Goal: Task Accomplishment & Management: Manage account settings

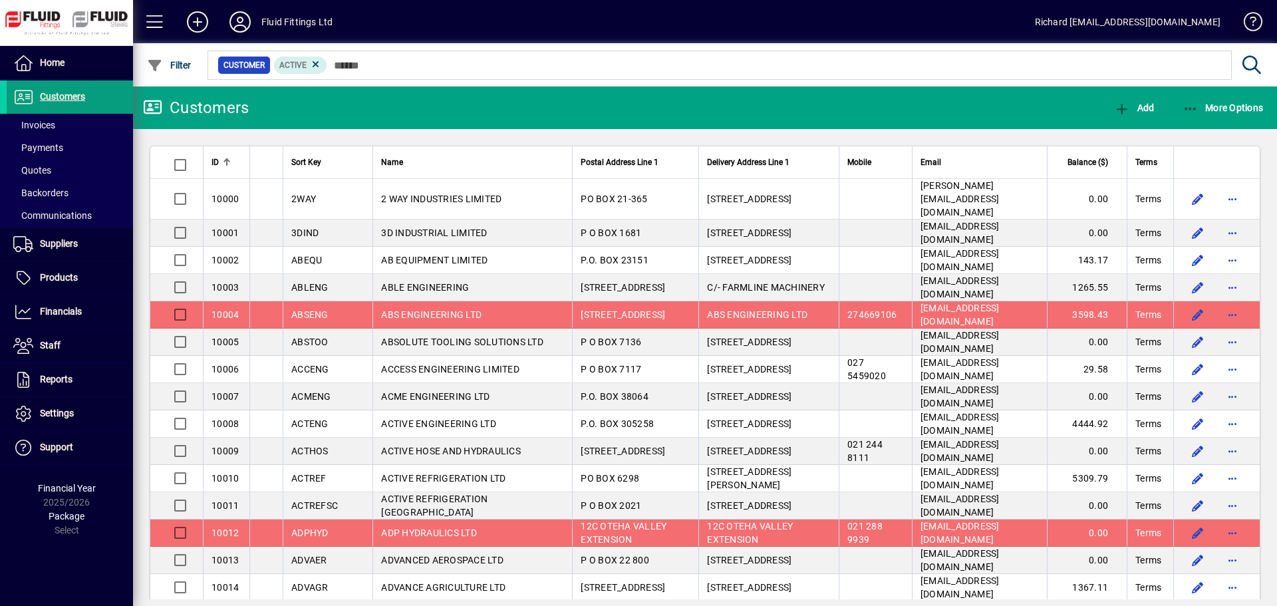
click at [1252, 31] on span at bounding box center [1247, 25] width 32 height 32
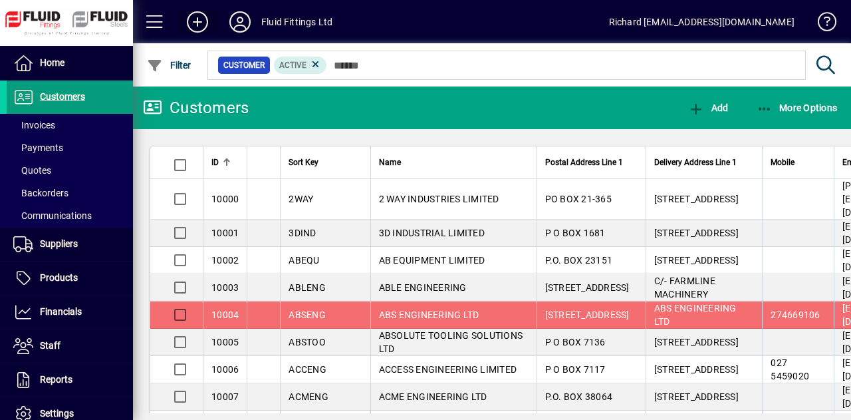
click at [199, 21] on icon at bounding box center [197, 21] width 27 height 21
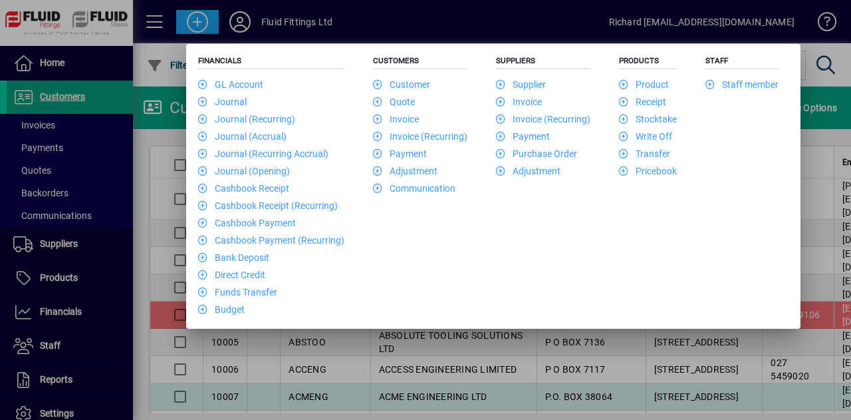
click at [683, 384] on div at bounding box center [425, 210] width 851 height 420
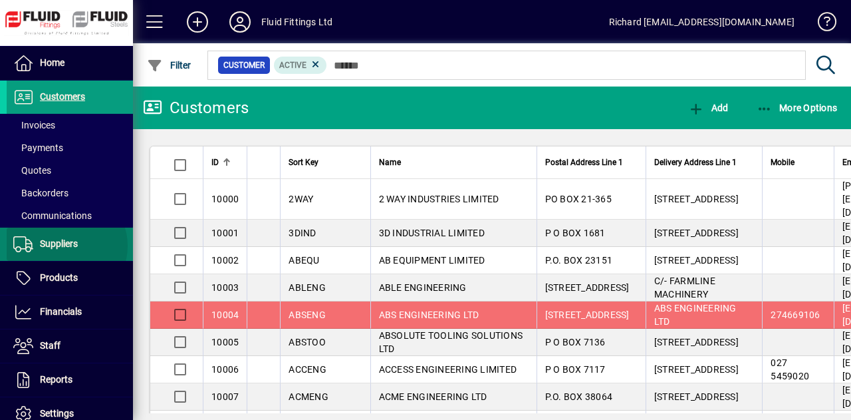
click at [66, 245] on span "Suppliers" at bounding box center [59, 243] width 38 height 11
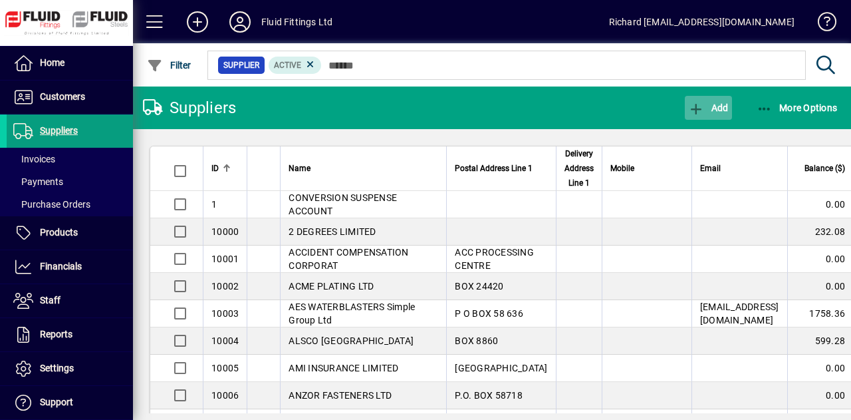
click at [700, 107] on icon "button" at bounding box center [696, 108] width 17 height 13
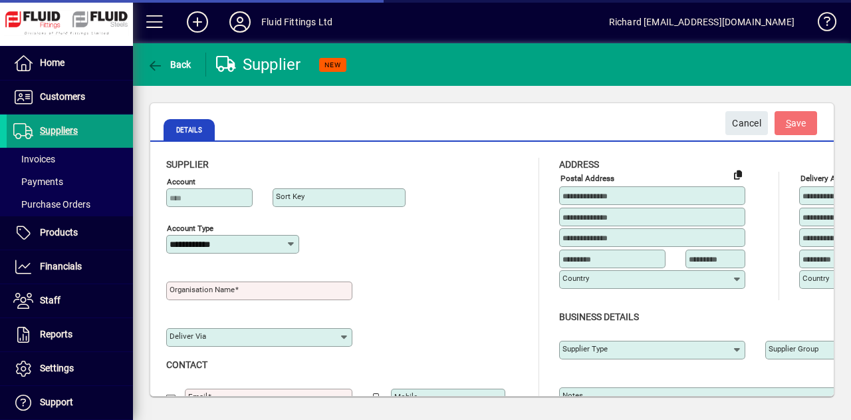
type input "**********"
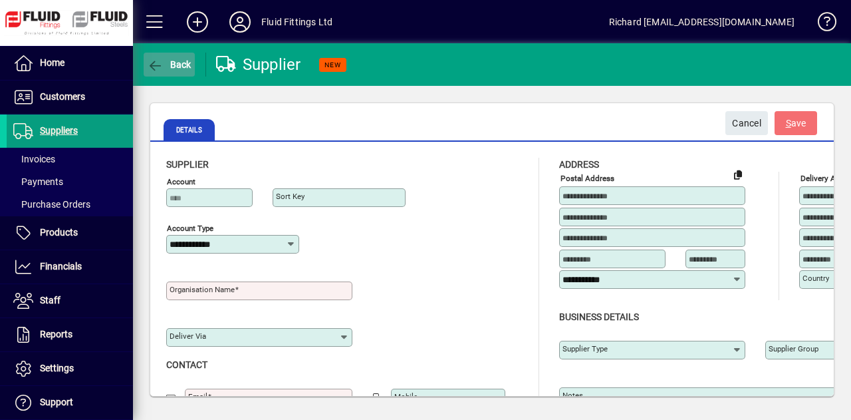
click at [157, 65] on icon "button" at bounding box center [155, 65] width 17 height 13
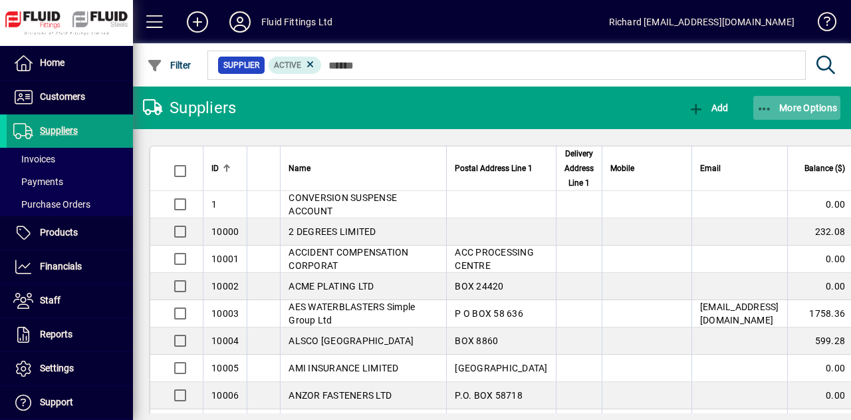
click at [807, 103] on span "More Options" at bounding box center [797, 107] width 81 height 11
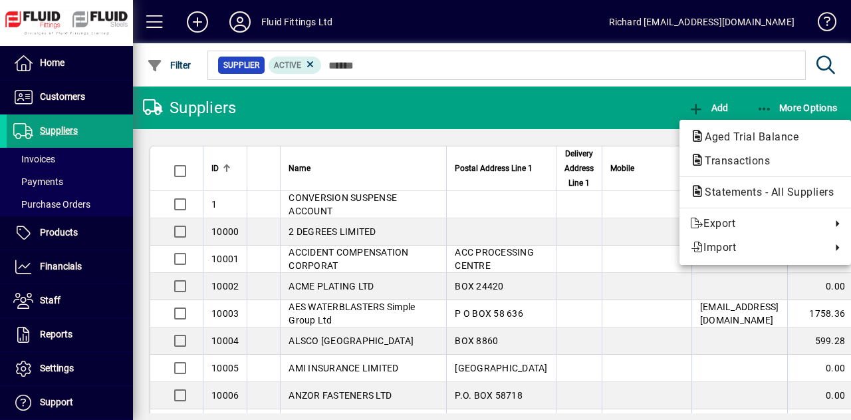
click at [806, 104] on div at bounding box center [425, 210] width 851 height 420
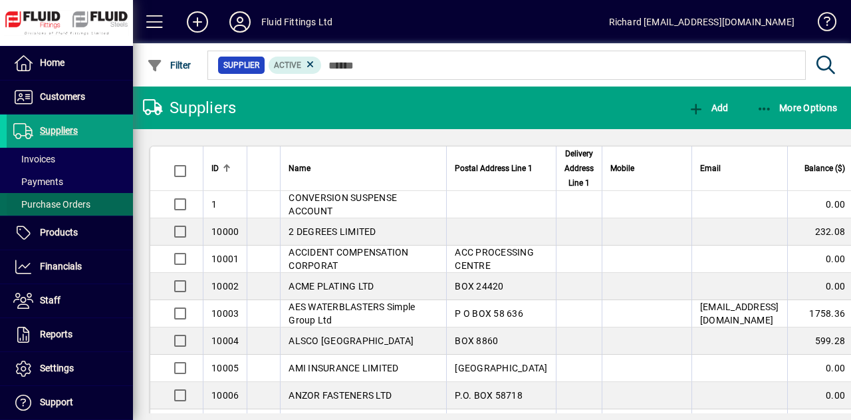
click at [55, 199] on span "Purchase Orders" at bounding box center [51, 204] width 77 height 11
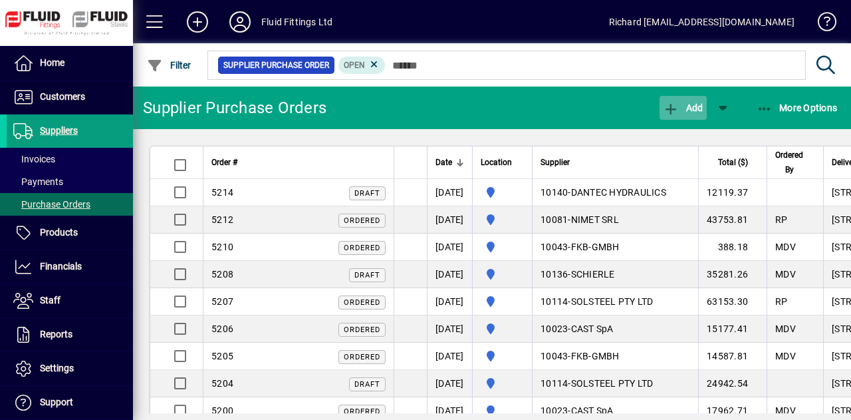
click at [680, 103] on span "Add" at bounding box center [683, 107] width 40 height 11
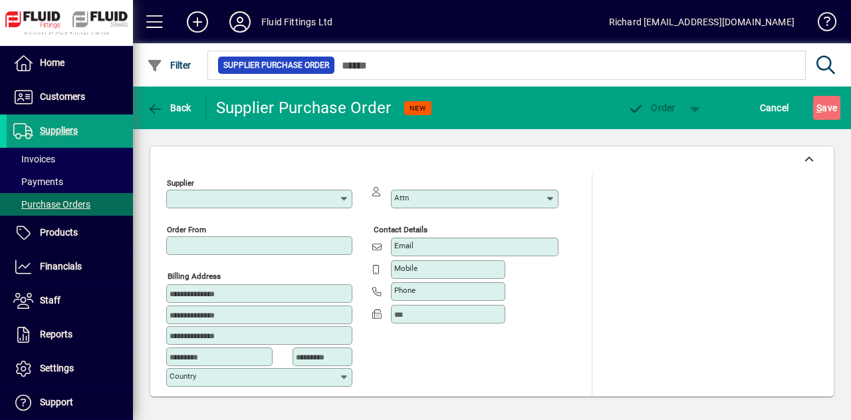
type input "********"
type input "**********"
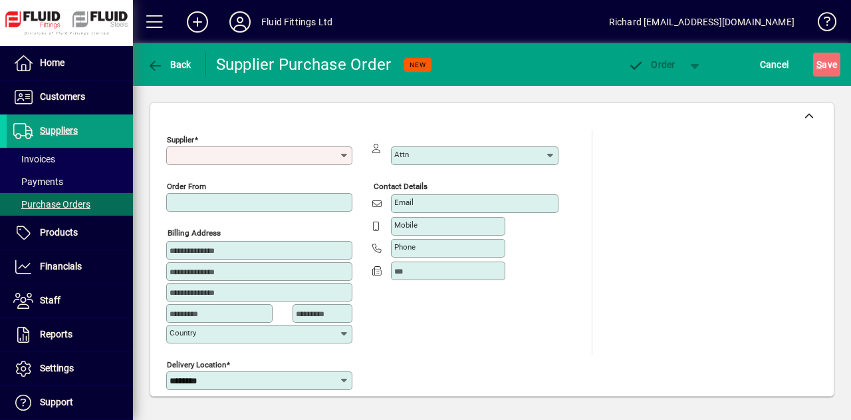
click at [324, 155] on input "Supplier" at bounding box center [255, 155] width 170 height 11
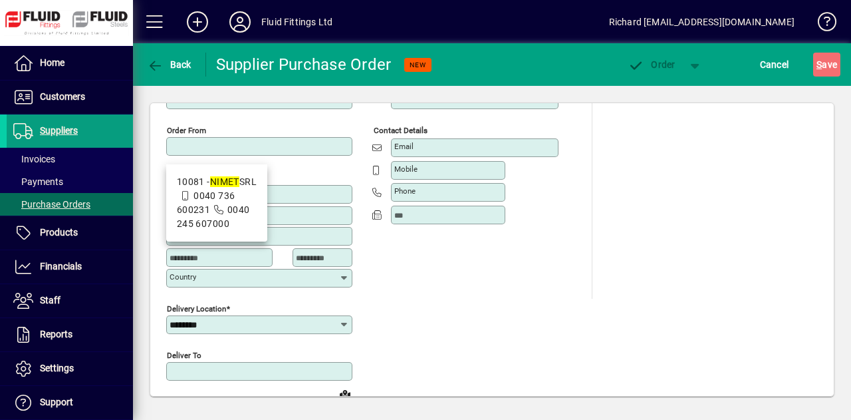
scroll to position [71, 0]
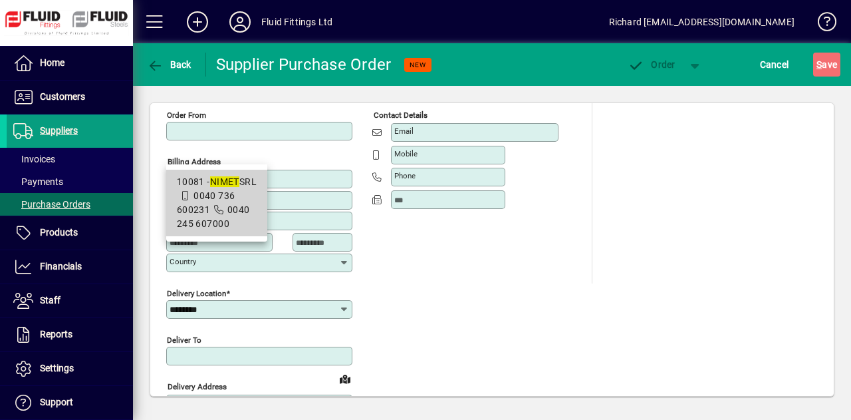
click at [201, 186] on div "10081 - NIMET SRL" at bounding box center [217, 182] width 80 height 14
type input "**********"
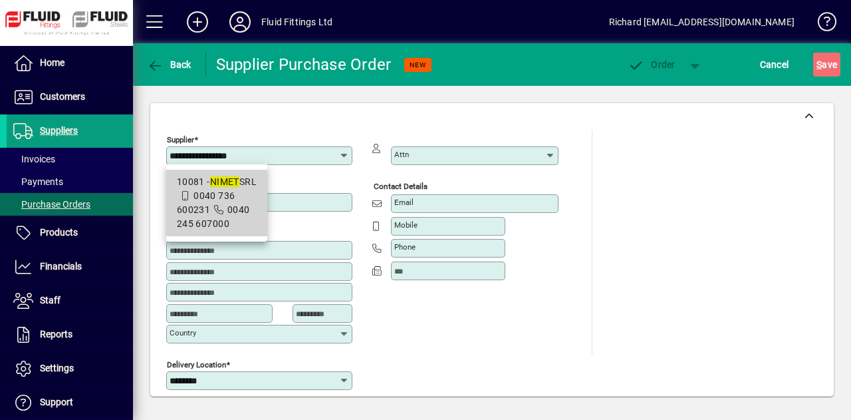
type input "**********"
type input "*******"
type input "**********"
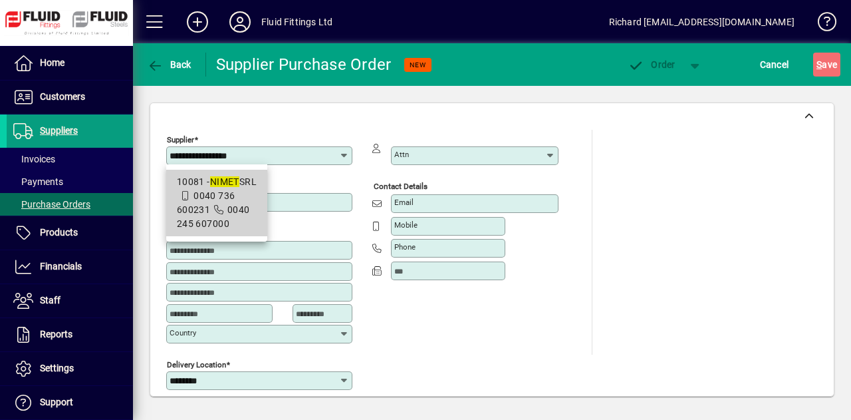
type input "**********"
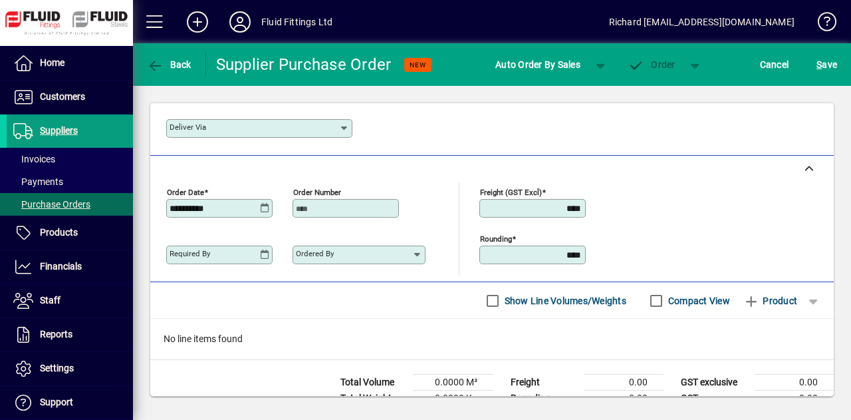
scroll to position [539, 0]
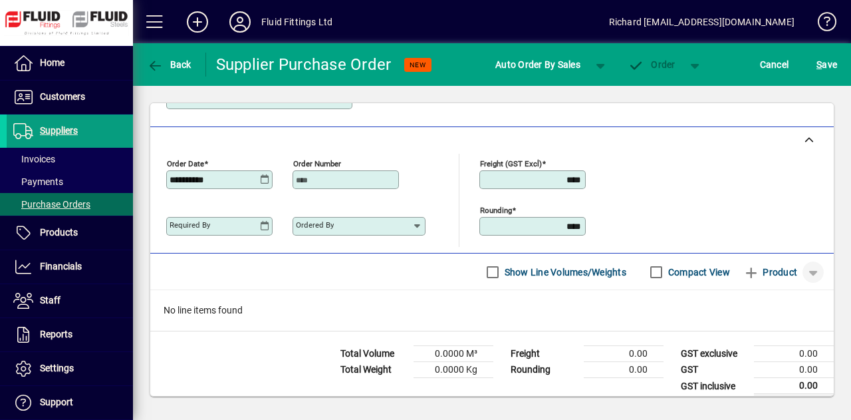
click at [803, 264] on span "button" at bounding box center [813, 272] width 32 height 32
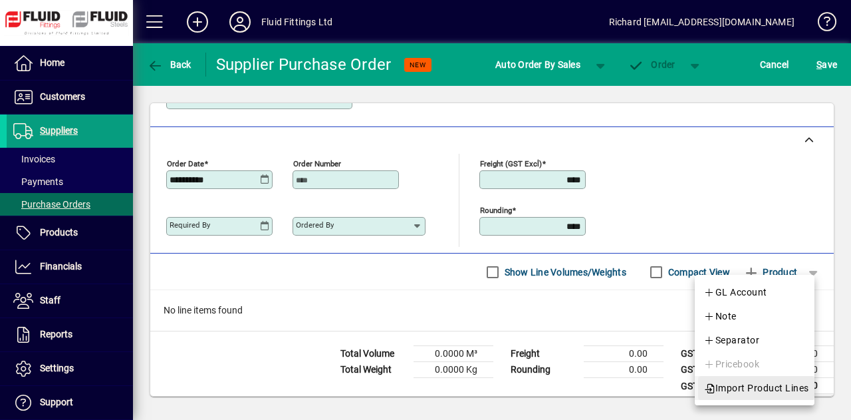
click at [760, 394] on span "Import Product Lines" at bounding box center [757, 388] width 106 height 16
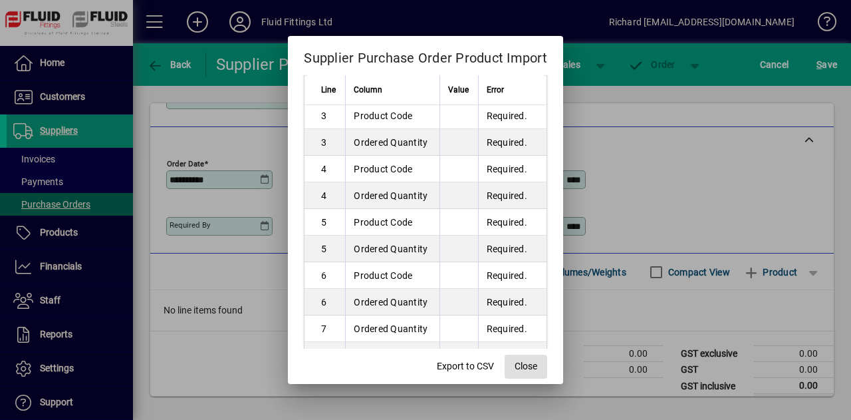
scroll to position [0, 0]
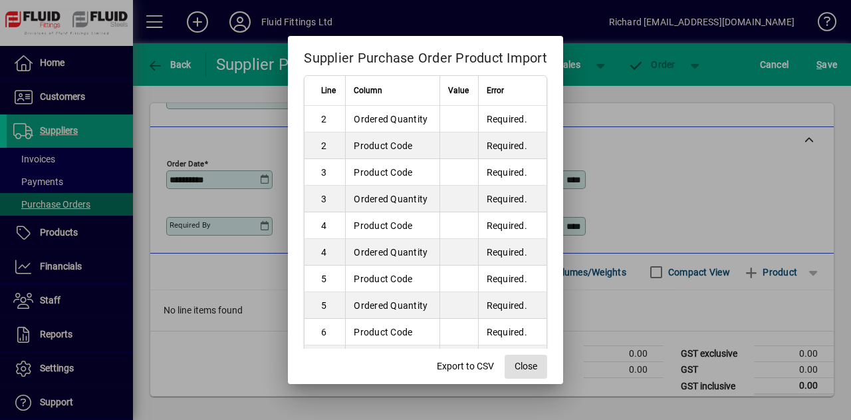
drag, startPoint x: 534, startPoint y: 371, endPoint x: 529, endPoint y: 287, distance: 84.6
click at [529, 288] on form "Supplier Purchase Order Product Import Line Column Value Error 2 Ordered Quanti…" at bounding box center [425, 209] width 275 height 347
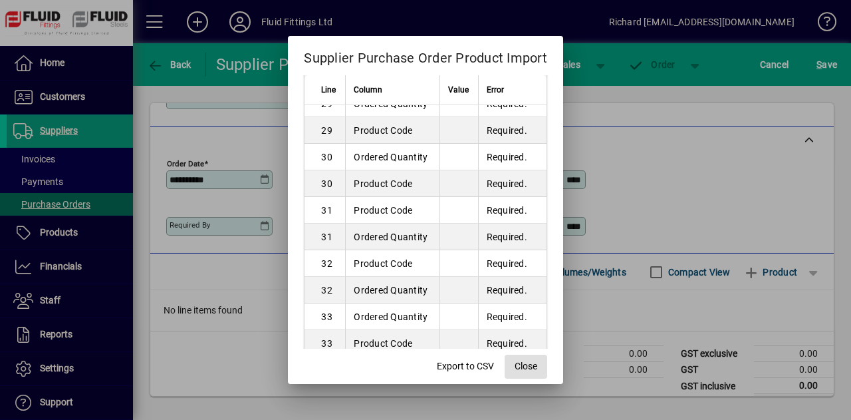
scroll to position [1899, 0]
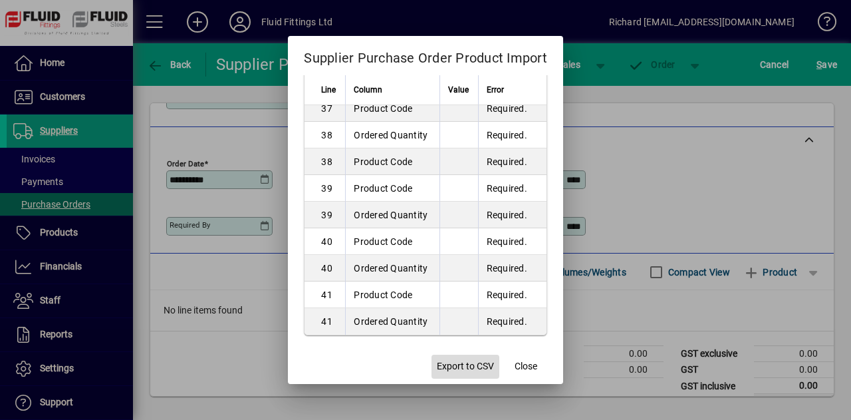
click at [462, 361] on span "Export to CSV" at bounding box center [465, 366] width 57 height 14
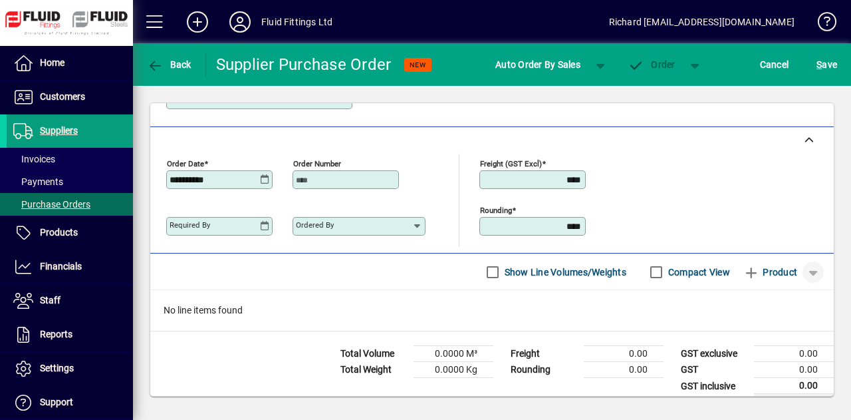
click at [806, 264] on span "button" at bounding box center [813, 272] width 32 height 32
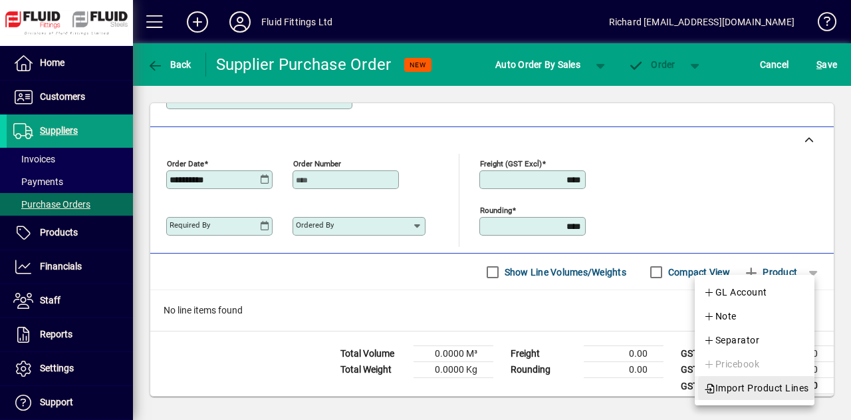
click at [765, 390] on span "Import Product Lines" at bounding box center [757, 388] width 106 height 16
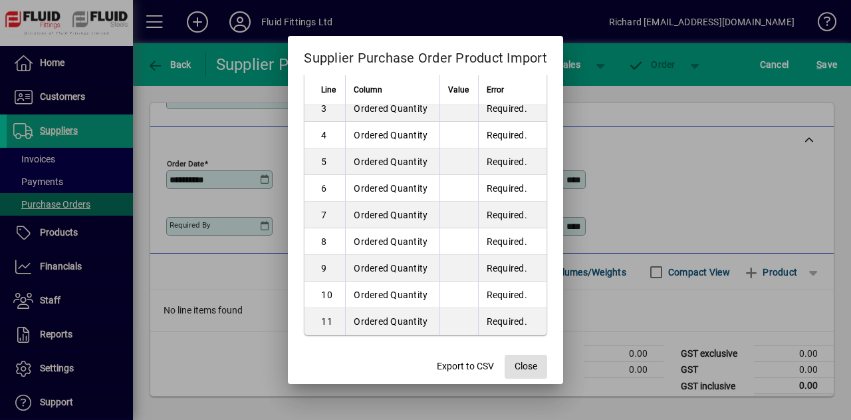
scroll to position [0, 0]
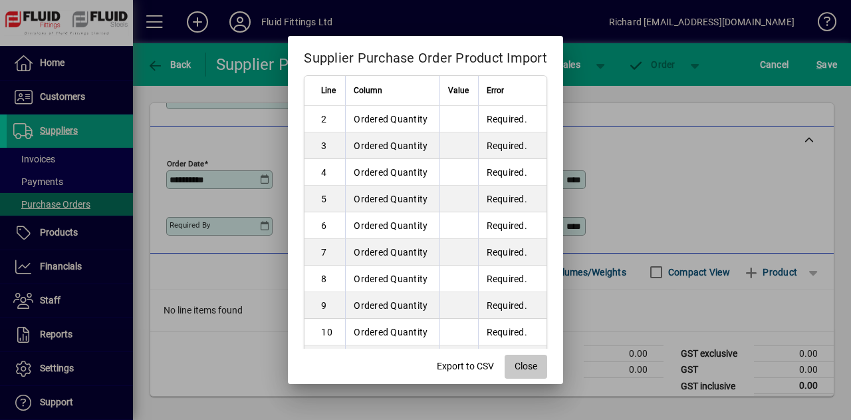
click at [533, 367] on span "Close" at bounding box center [526, 366] width 23 height 14
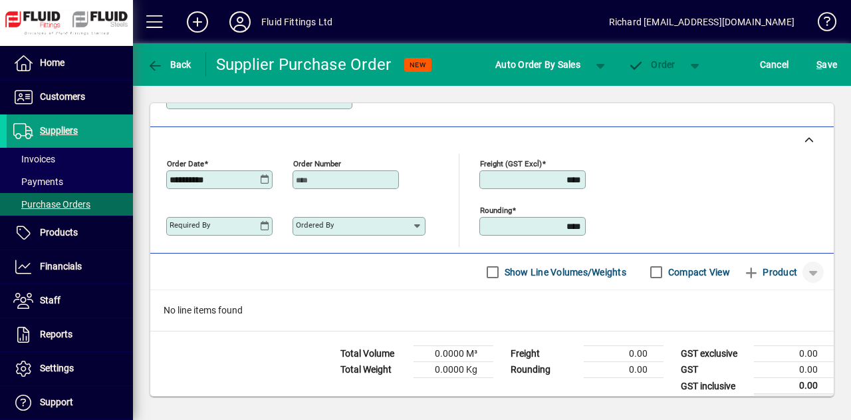
click at [805, 264] on span "button" at bounding box center [813, 272] width 32 height 32
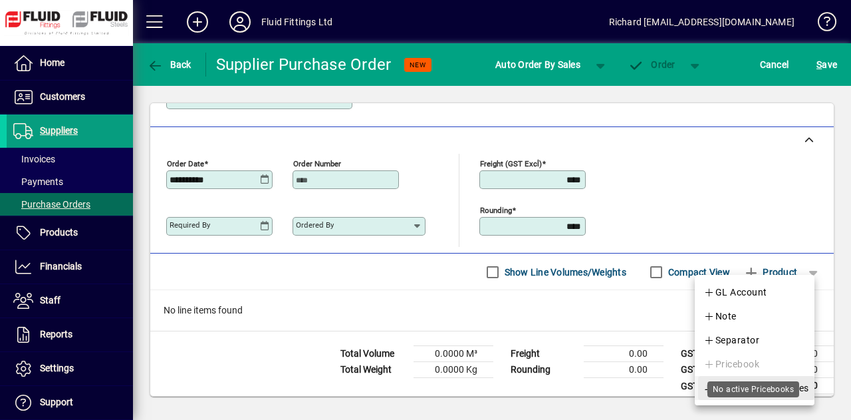
drag, startPoint x: 758, startPoint y: 378, endPoint x: 809, endPoint y: 394, distance: 53.0
click at [797, 388] on div "No active Pricebooks" at bounding box center [754, 389] width 92 height 16
click at [800, 390] on span "Import Product Lines" at bounding box center [757, 388] width 106 height 16
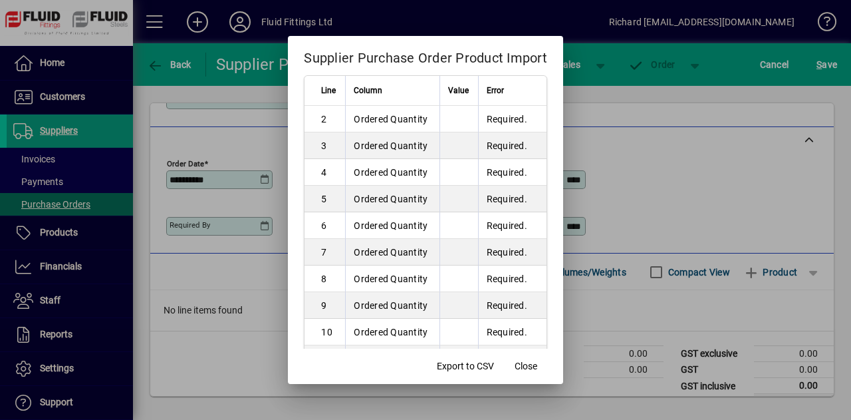
drag, startPoint x: 386, startPoint y: 120, endPoint x: 348, endPoint y: 120, distance: 37.9
click at [348, 120] on td "Ordered Quantity" at bounding box center [392, 119] width 94 height 27
click at [426, 120] on td "Ordered Quantity" at bounding box center [392, 119] width 94 height 27
drag, startPoint x: 426, startPoint y: 120, endPoint x: 355, endPoint y: 120, distance: 70.5
click at [355, 120] on td "Ordered Quantity" at bounding box center [392, 119] width 94 height 27
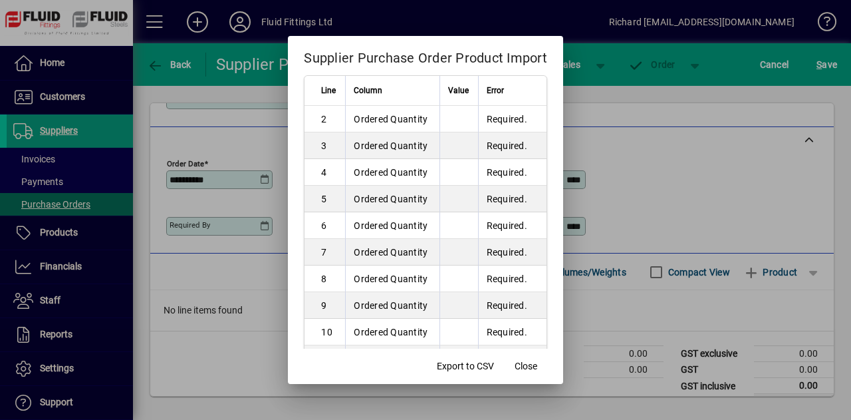
copy td "Ordered Quantity"
click at [530, 364] on span "Close" at bounding box center [526, 366] width 23 height 14
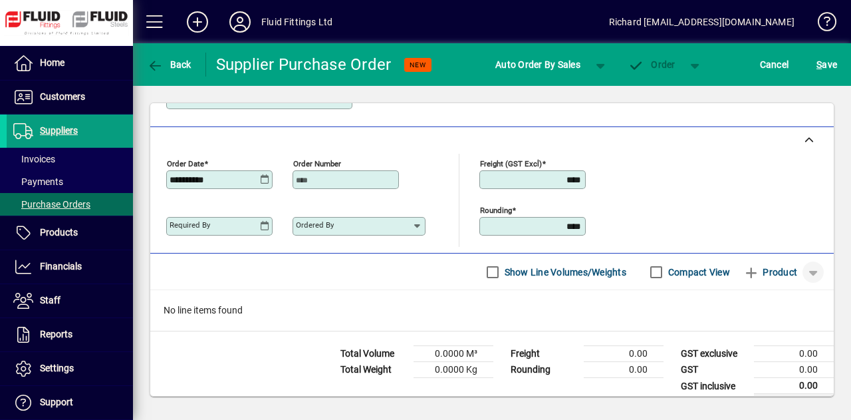
click at [801, 264] on span "button" at bounding box center [813, 272] width 32 height 32
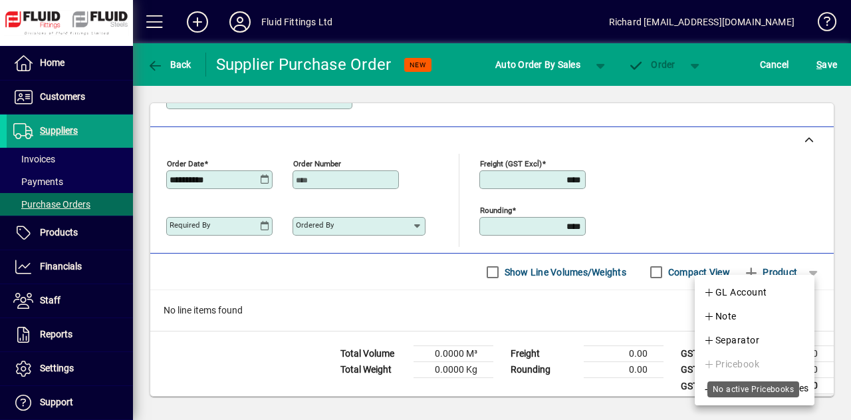
drag, startPoint x: 768, startPoint y: 385, endPoint x: 779, endPoint y: 379, distance: 12.8
click at [768, 384] on div "No active Pricebooks" at bounding box center [754, 389] width 92 height 16
click at [802, 384] on span "Import Product Lines" at bounding box center [757, 388] width 106 height 16
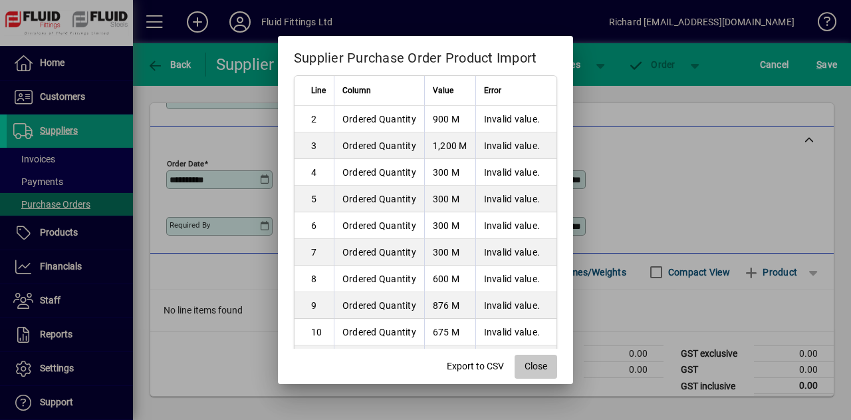
click at [537, 366] on span "Close" at bounding box center [536, 366] width 23 height 14
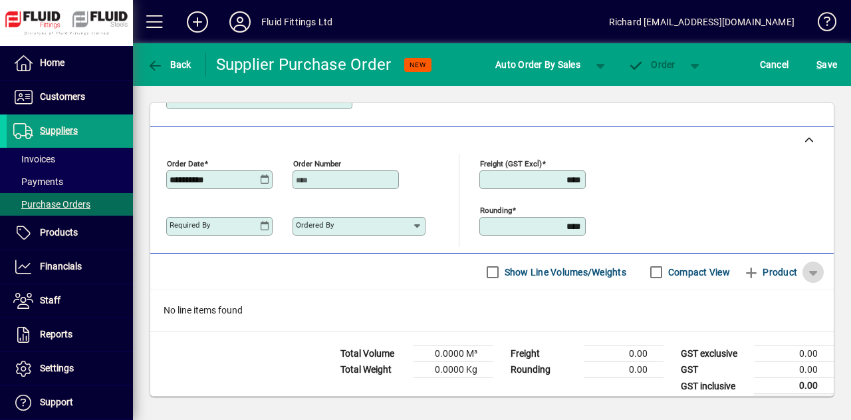
click at [804, 264] on span "button" at bounding box center [813, 272] width 32 height 32
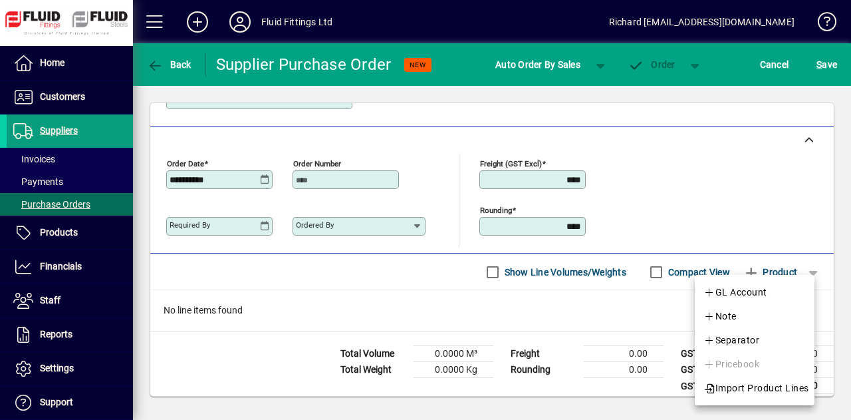
click at [805, 265] on div at bounding box center [425, 210] width 851 height 420
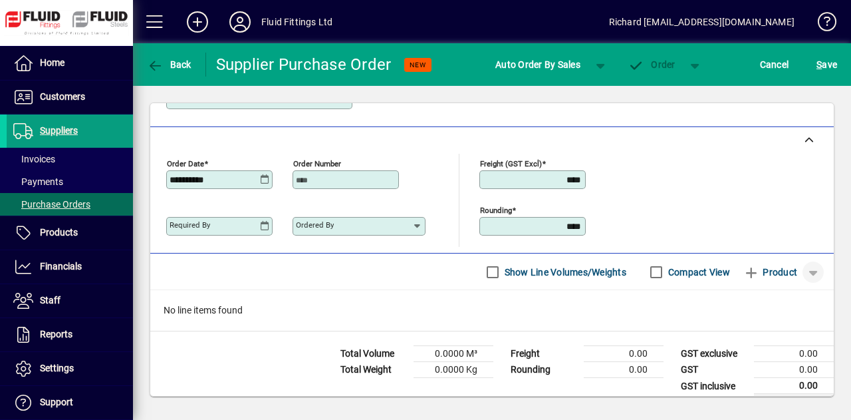
click at [801, 264] on span "button" at bounding box center [813, 272] width 32 height 32
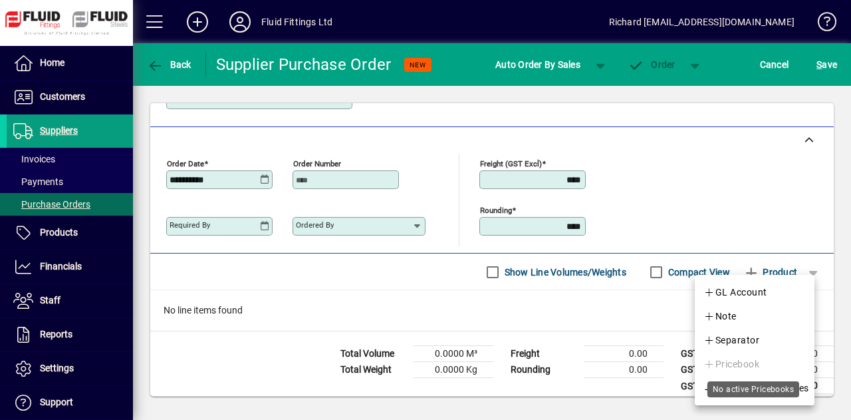
click at [754, 382] on div "No active Pricebooks" at bounding box center [754, 389] width 92 height 16
click at [799, 388] on span "Import Product Lines" at bounding box center [757, 388] width 106 height 16
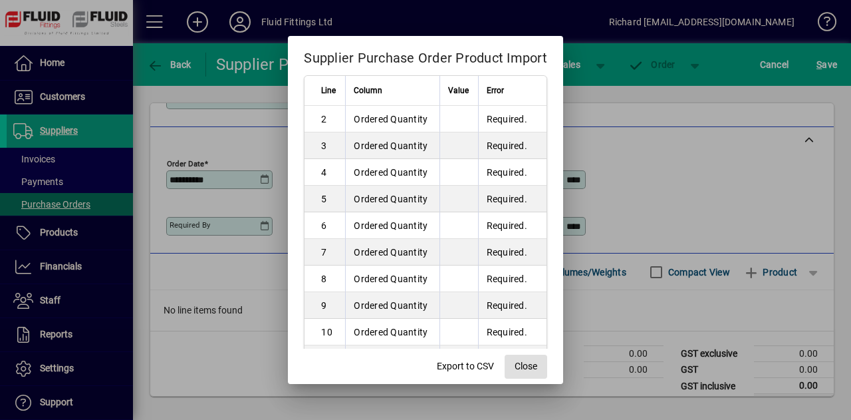
click at [541, 369] on span "button" at bounding box center [526, 366] width 43 height 32
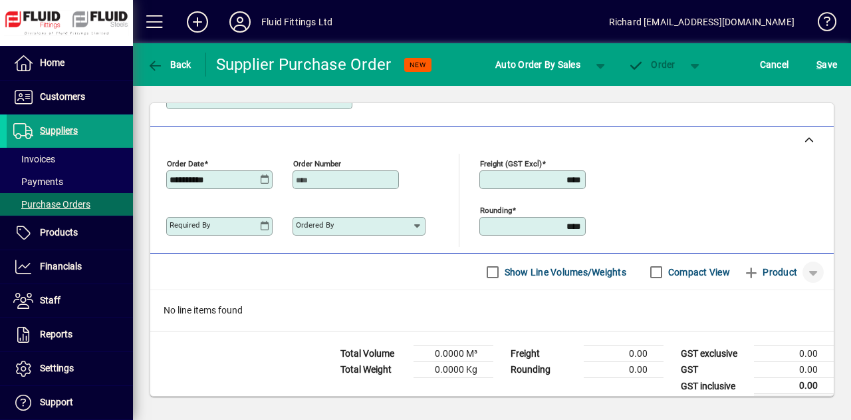
click at [807, 271] on span "button" at bounding box center [813, 272] width 32 height 32
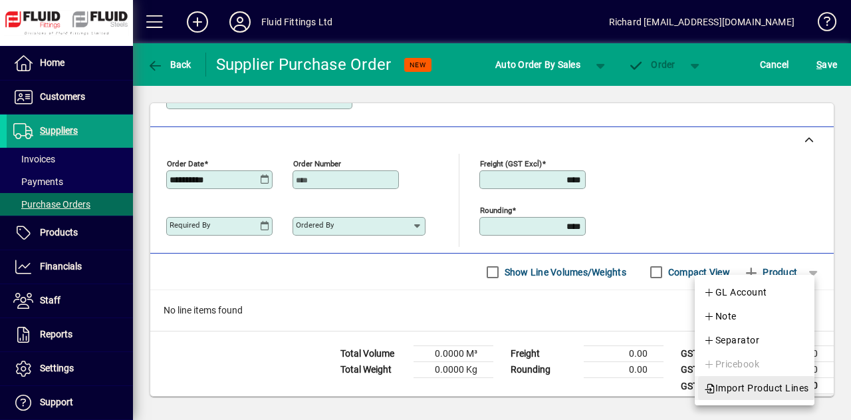
click at [801, 382] on span "Import Product Lines" at bounding box center [757, 388] width 106 height 16
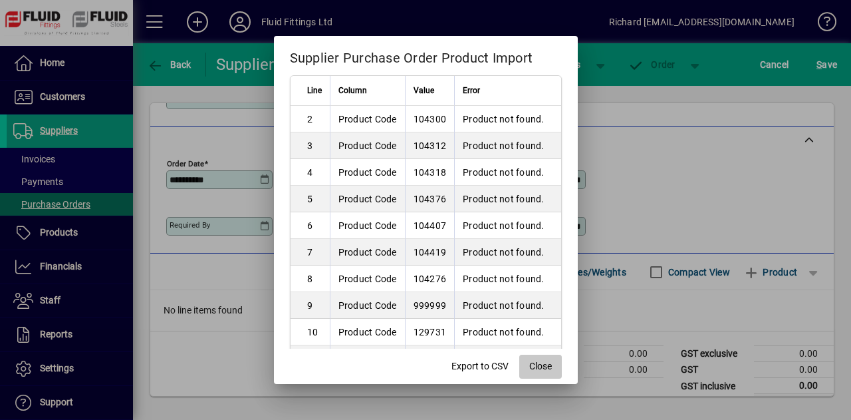
click at [549, 368] on span "Close" at bounding box center [540, 366] width 23 height 14
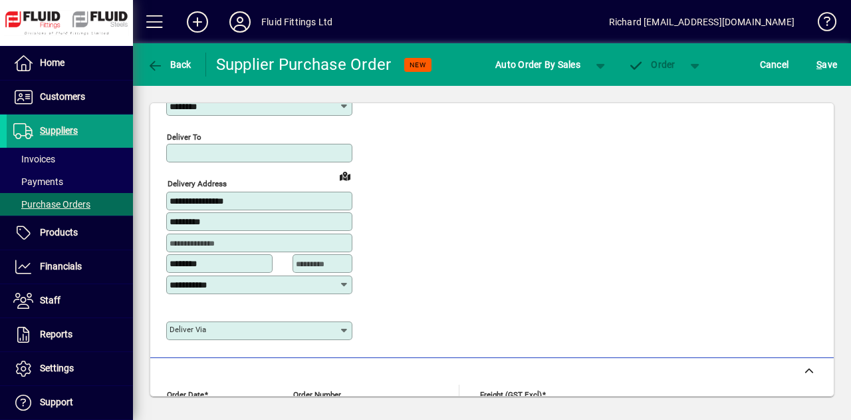
scroll to position [539, 0]
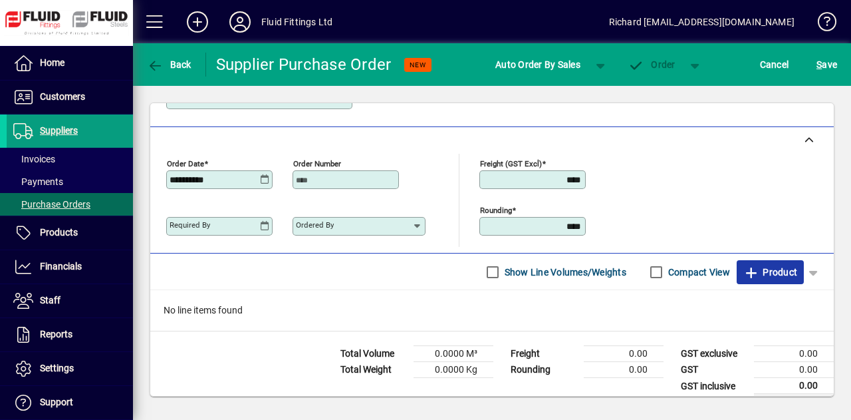
click at [749, 264] on span "Product" at bounding box center [770, 271] width 54 height 21
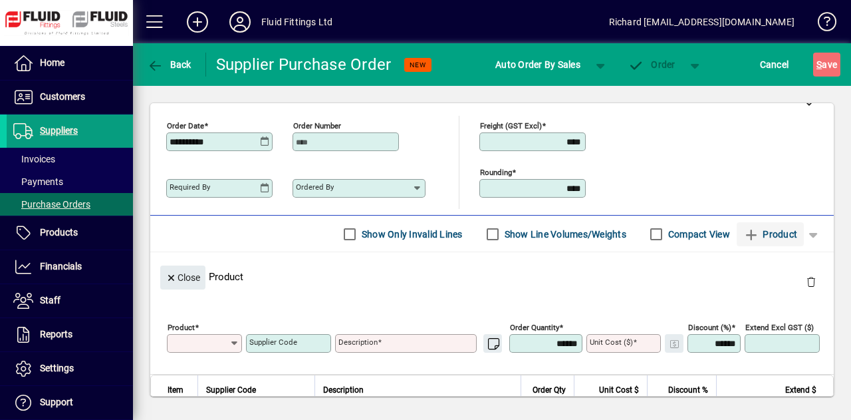
scroll to position [112, 0]
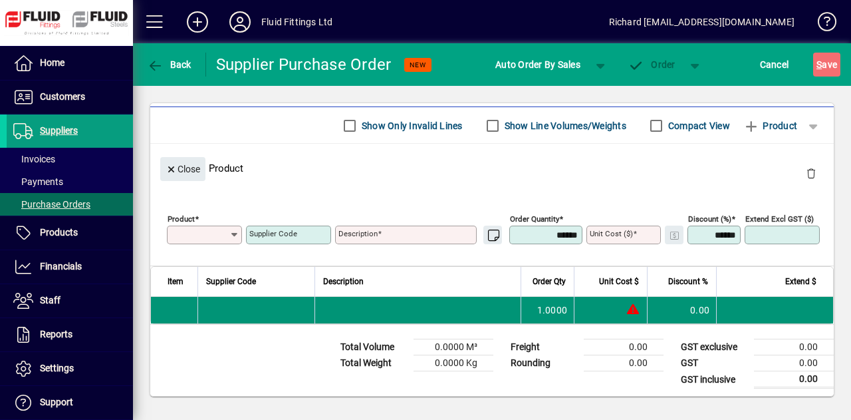
click at [245, 312] on td at bounding box center [256, 310] width 117 height 27
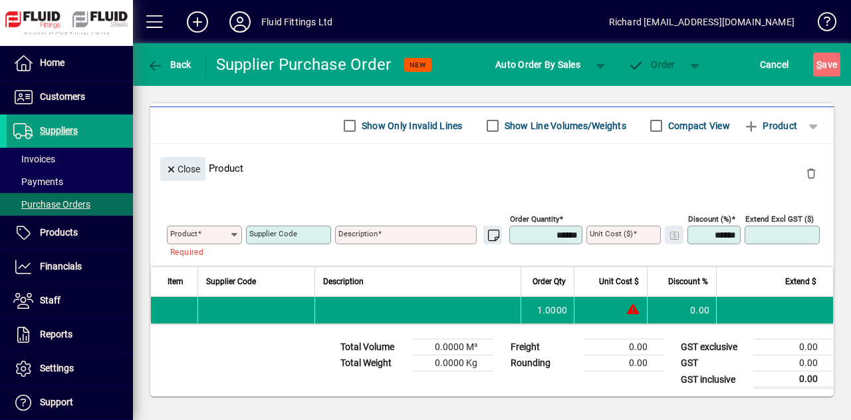
click at [283, 229] on mat-label "Supplier Code" at bounding box center [273, 233] width 48 height 9
click at [283, 229] on input "Supplier Code" at bounding box center [289, 234] width 81 height 11
click at [186, 167] on span "Close" at bounding box center [183, 169] width 35 height 22
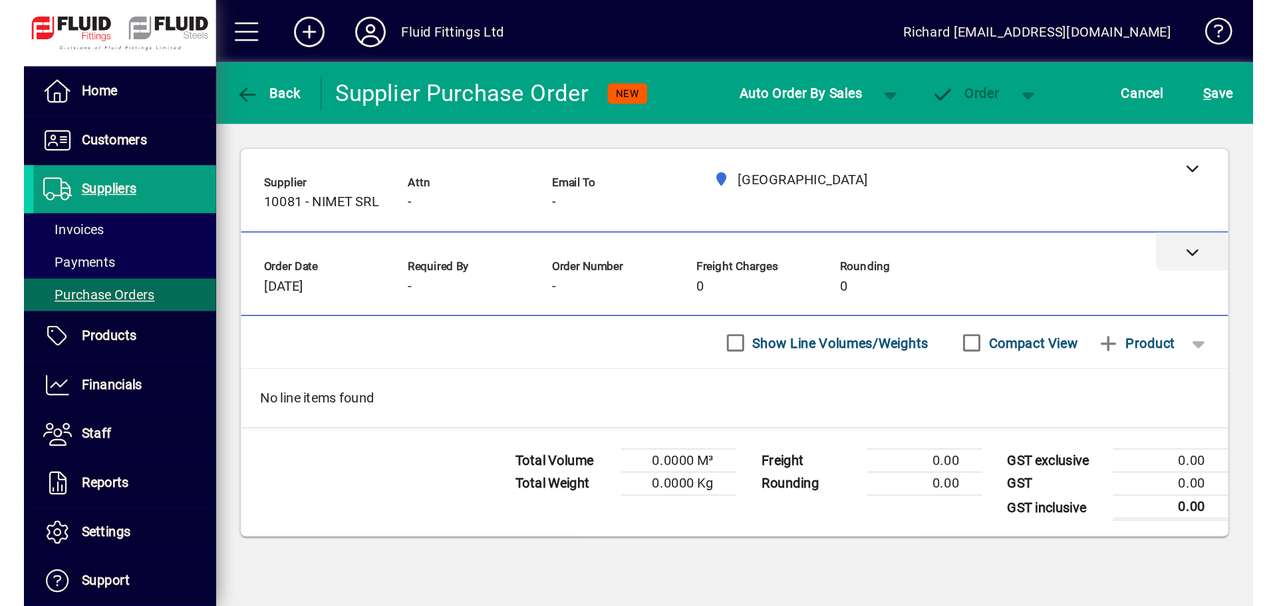
scroll to position [0, 0]
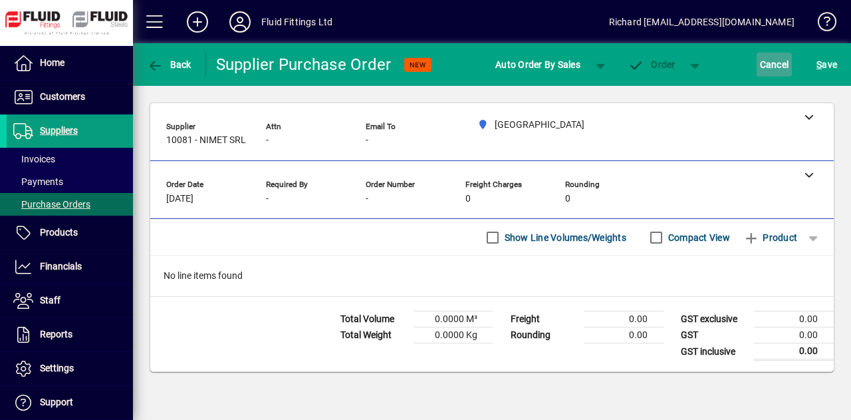
click at [778, 66] on span "Cancel" at bounding box center [774, 64] width 29 height 21
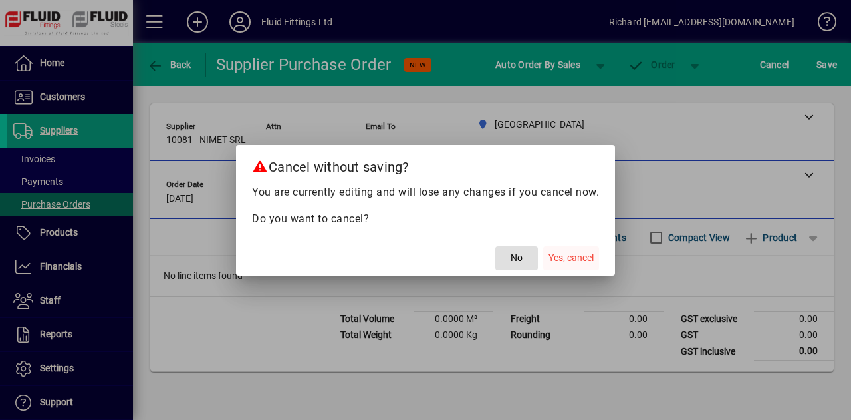
click at [576, 257] on span "Yes, cancel" at bounding box center [571, 258] width 45 height 14
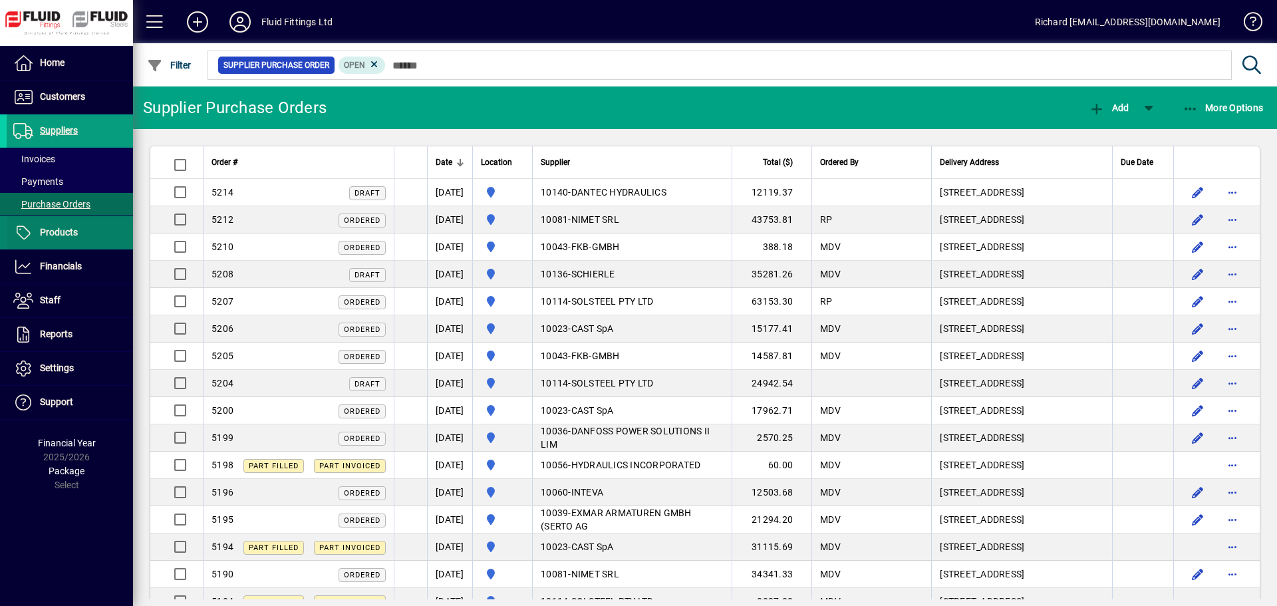
click at [46, 231] on span "Products" at bounding box center [59, 232] width 38 height 11
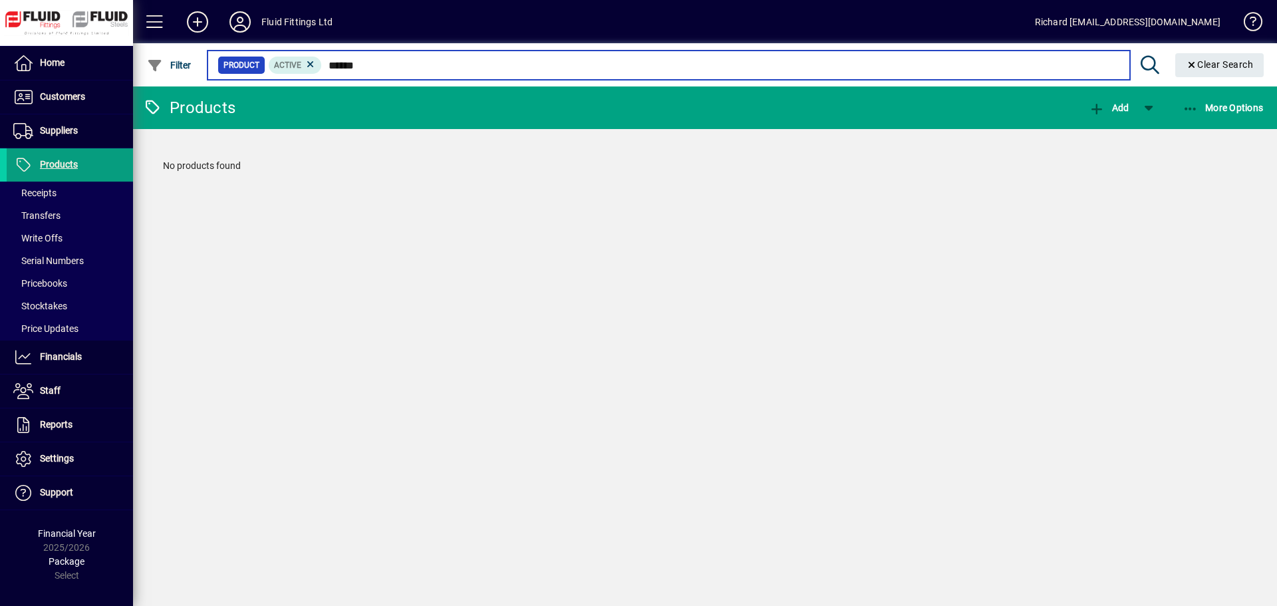
drag, startPoint x: 440, startPoint y: 69, endPoint x: 329, endPoint y: 67, distance: 111.7
click at [329, 67] on input "******" at bounding box center [720, 65] width 797 height 19
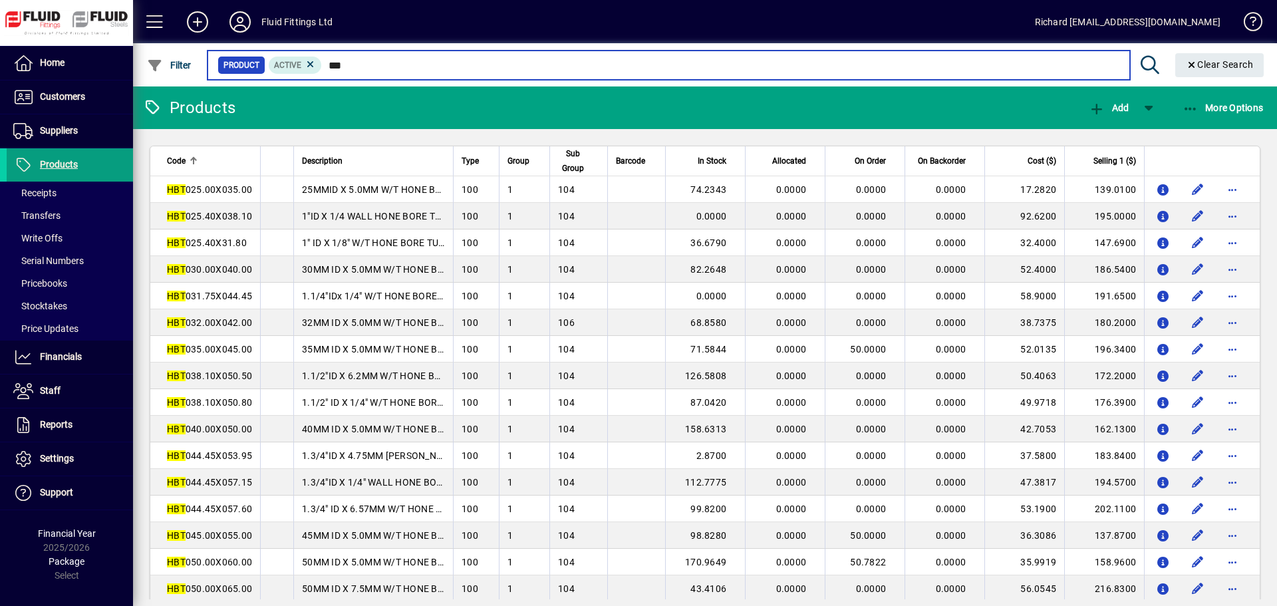
type input "**"
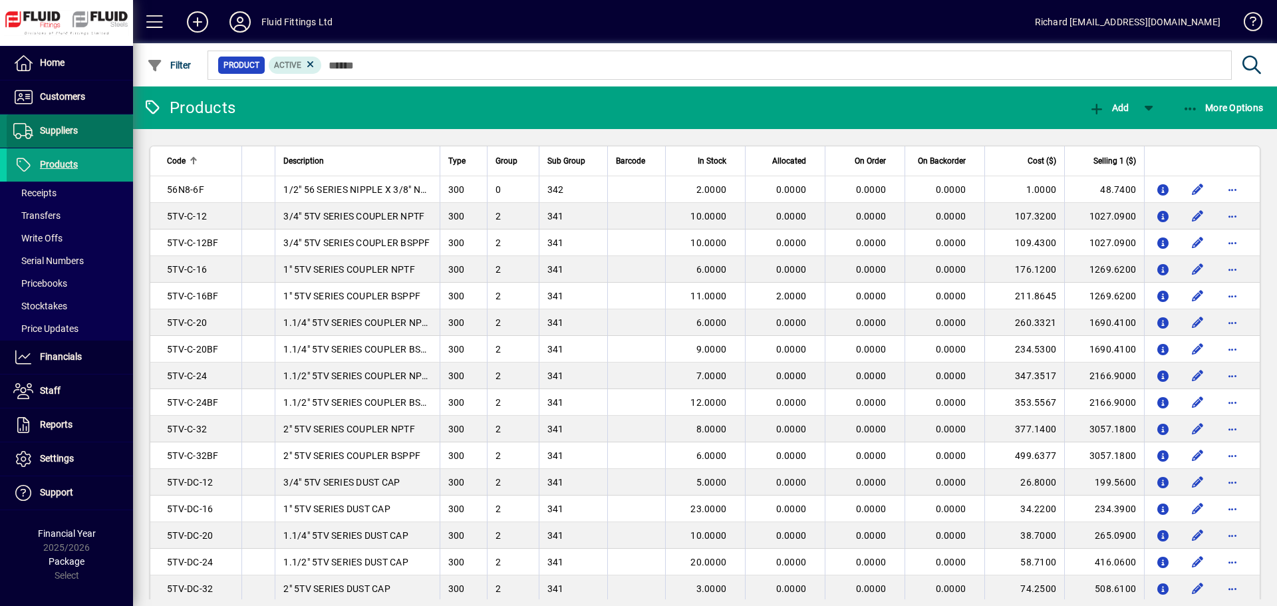
click at [69, 124] on span "Suppliers" at bounding box center [42, 131] width 71 height 16
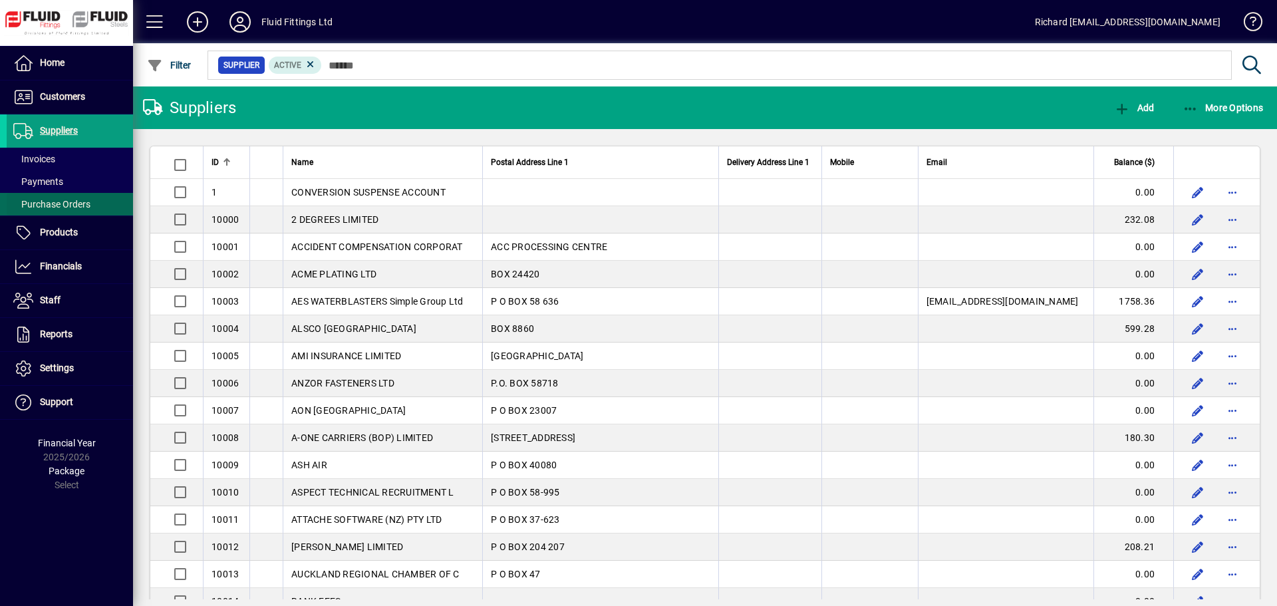
click at [62, 199] on span "Purchase Orders" at bounding box center [51, 204] width 77 height 11
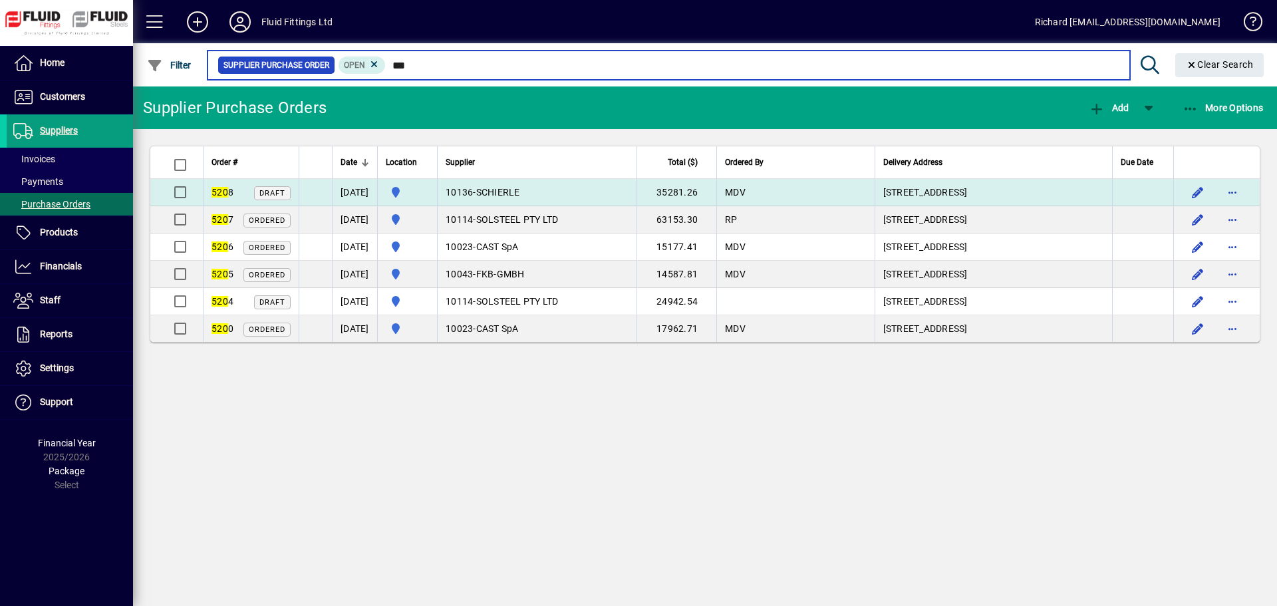
type input "***"
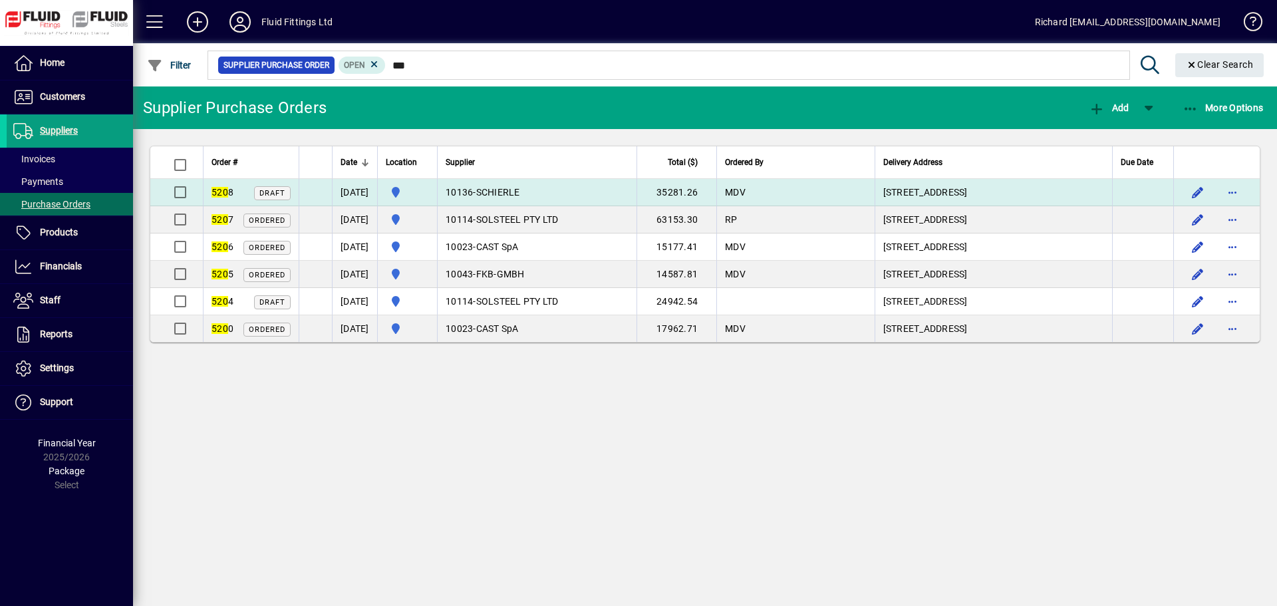
click at [229, 195] on span "520 8" at bounding box center [222, 192] width 22 height 11
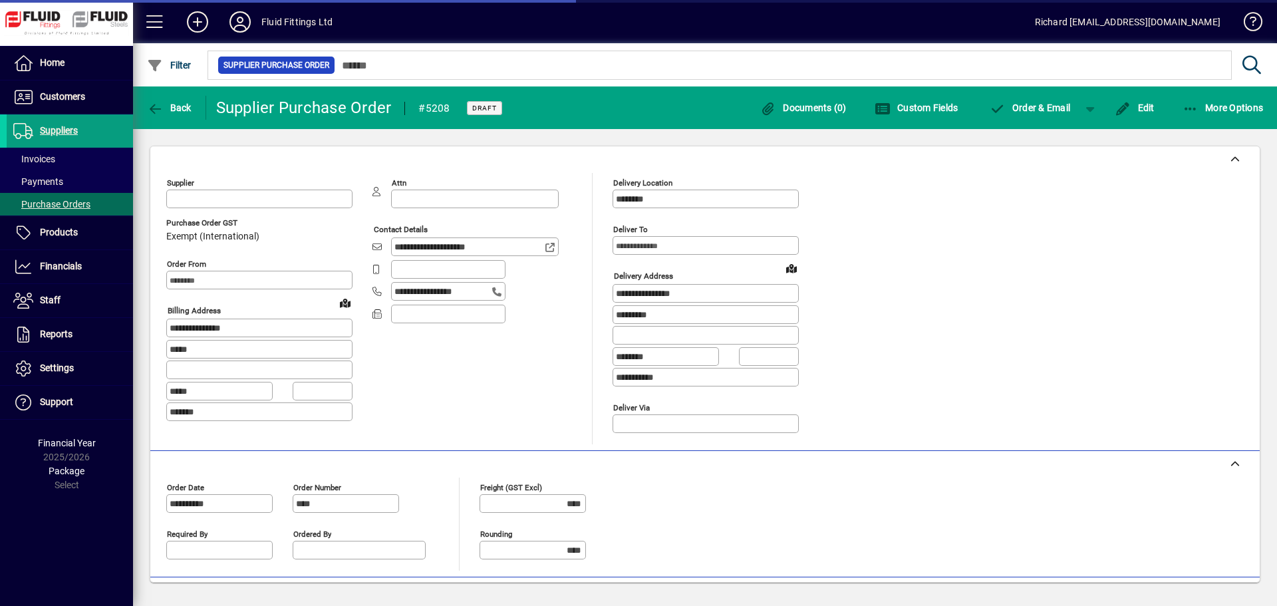
type input "**********"
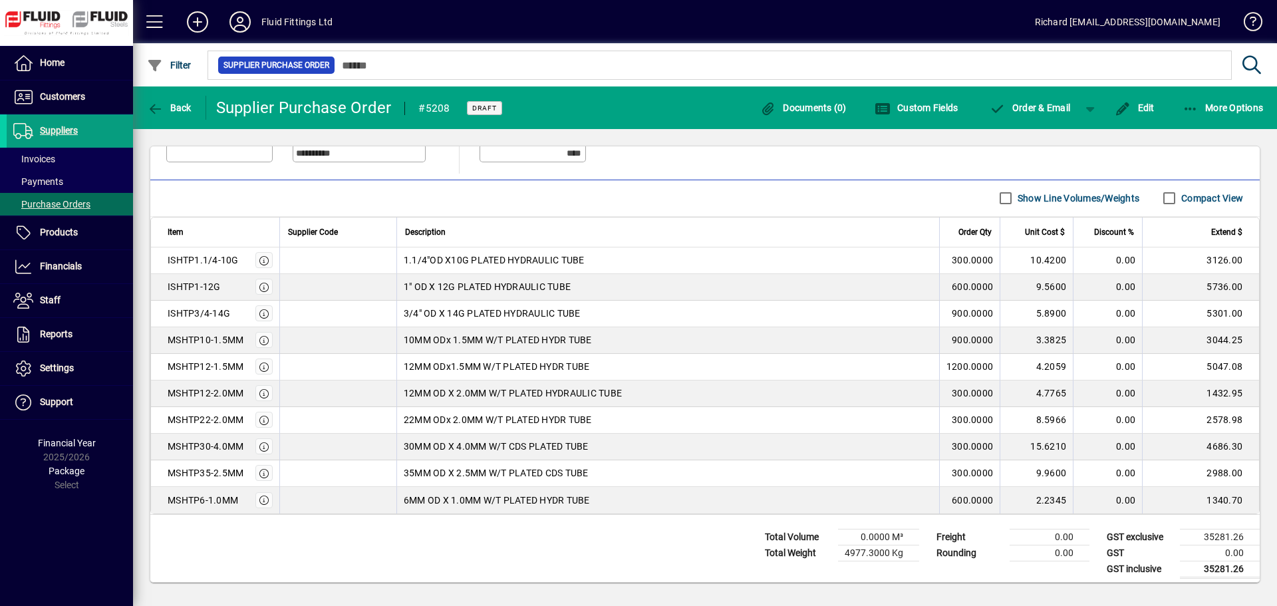
scroll to position [404, 0]
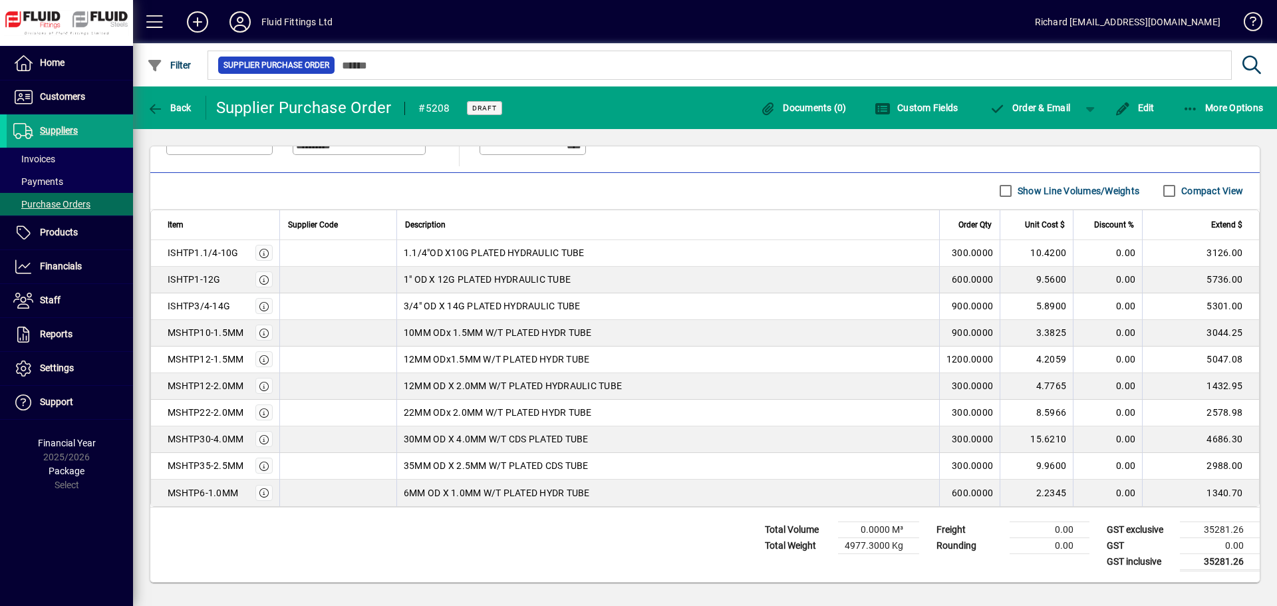
click at [170, 250] on div "ISHTP1.1/4-10G" at bounding box center [203, 252] width 71 height 13
click at [181, 255] on div "ISHTP1.1/4-10G" at bounding box center [203, 252] width 71 height 13
drag, startPoint x: 165, startPoint y: 250, endPoint x: 253, endPoint y: 499, distance: 264.0
click at [253, 499] on tbody "ISHTP1.1/4-10G 1.1/4"OD X10G PLATED HYDRAULIC TUBE 300.0000 10.4200 0.00 3126.0…" at bounding box center [705, 373] width 1108 height 266
click at [294, 530] on div "Total Volume 0.0000 M³ Total Weight 4977.3000 Kg Freight 0.00 Rounding 0.00 GST…" at bounding box center [704, 544] width 1109 height 74
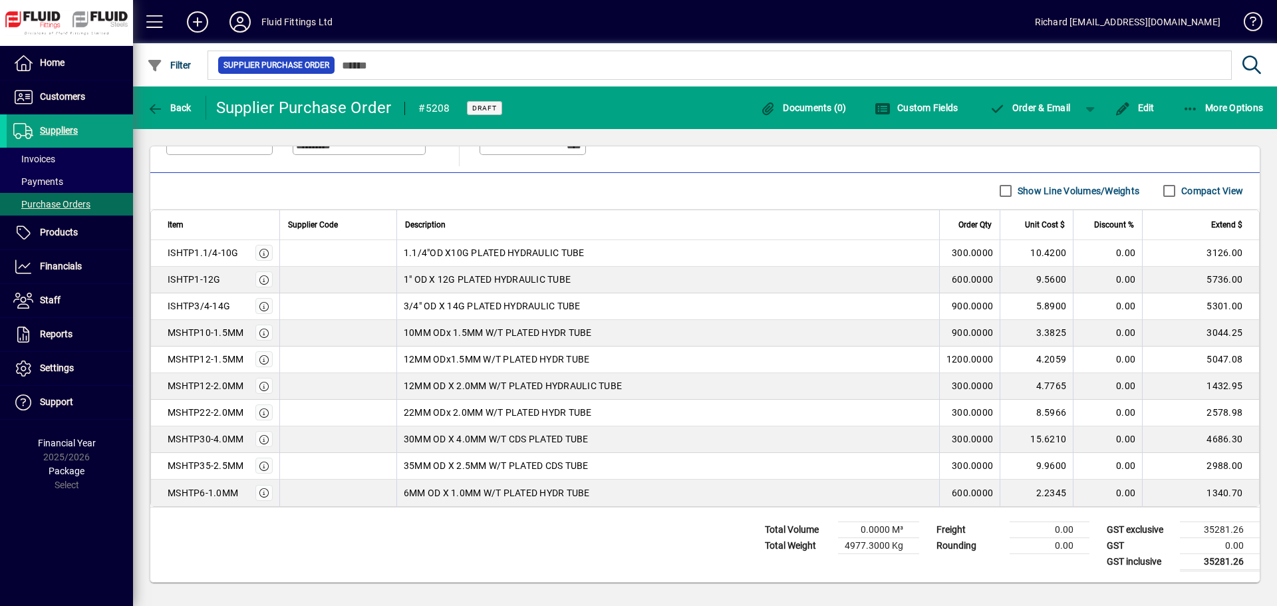
click at [429, 553] on div "Total Volume 0.0000 M³ Total Weight 4977.3000 Kg Freight 0.00 Rounding 0.00 GST…" at bounding box center [704, 544] width 1109 height 74
click at [1222, 106] on span "More Options" at bounding box center [1222, 107] width 81 height 11
click at [745, 348] on div at bounding box center [638, 303] width 1277 height 606
click at [1140, 106] on span "Edit" at bounding box center [1135, 107] width 40 height 11
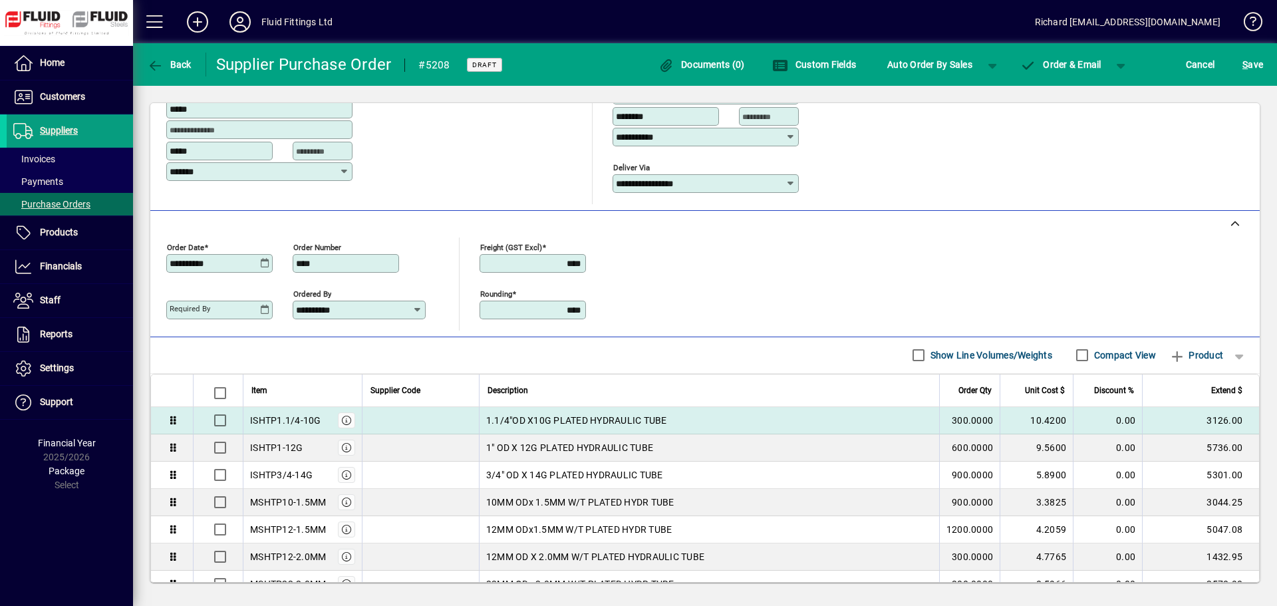
scroll to position [210, 0]
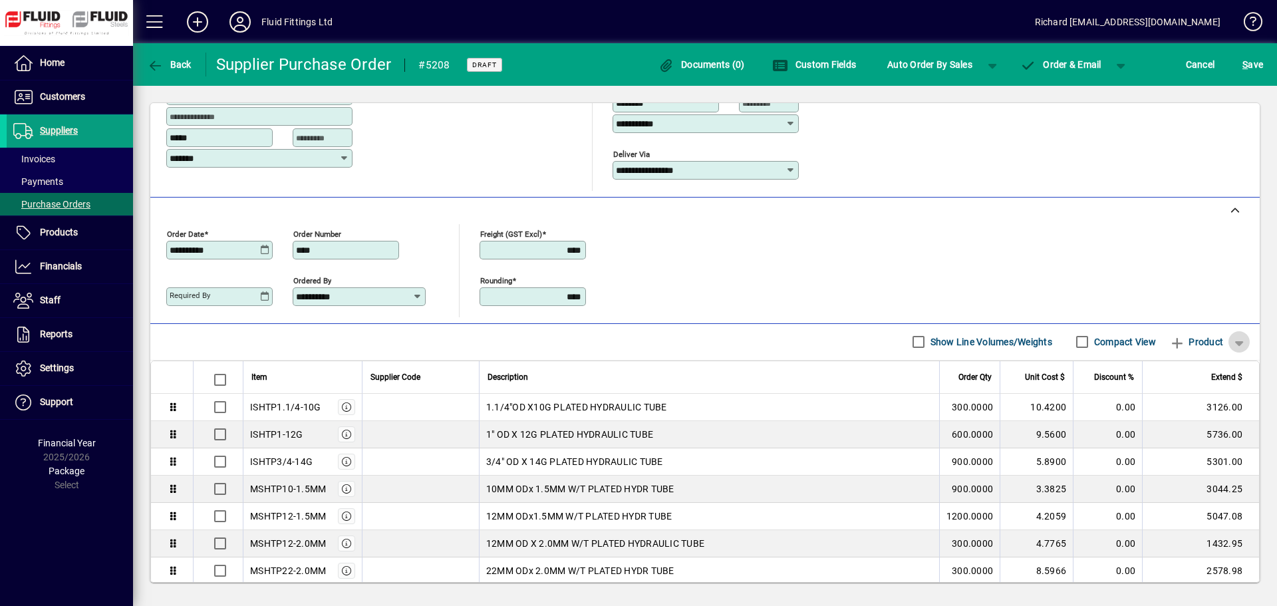
click at [1224, 341] on span "button" at bounding box center [1239, 342] width 32 height 32
click at [788, 282] on div at bounding box center [638, 303] width 1277 height 606
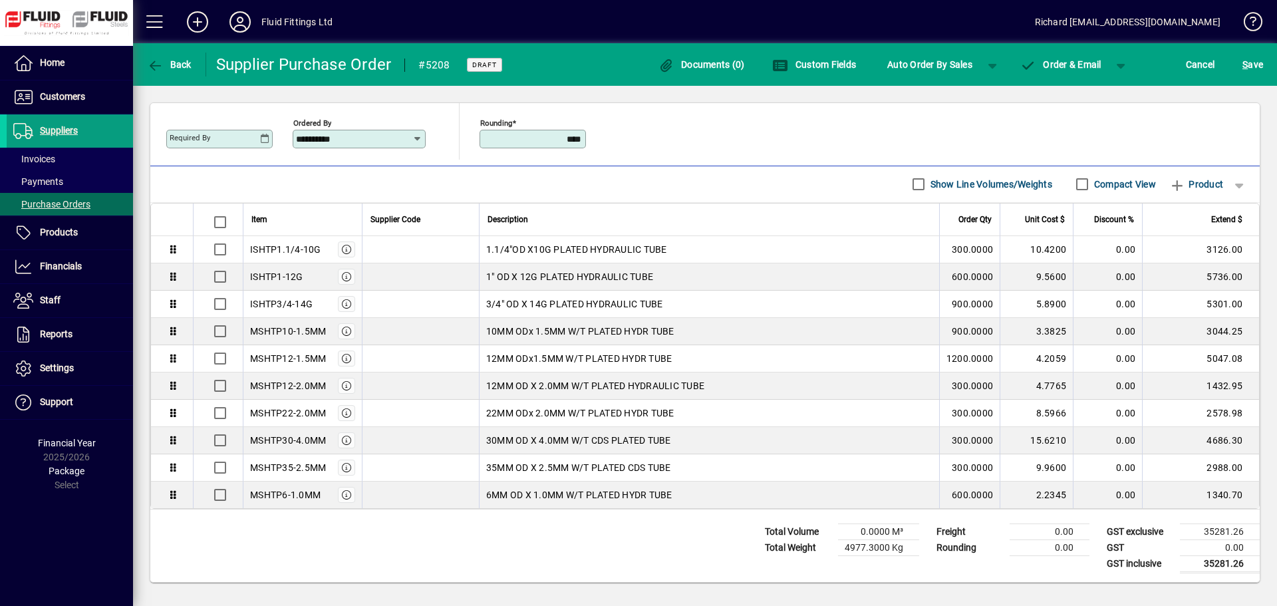
scroll to position [370, 0]
click at [43, 65] on span "Home" at bounding box center [52, 62] width 25 height 11
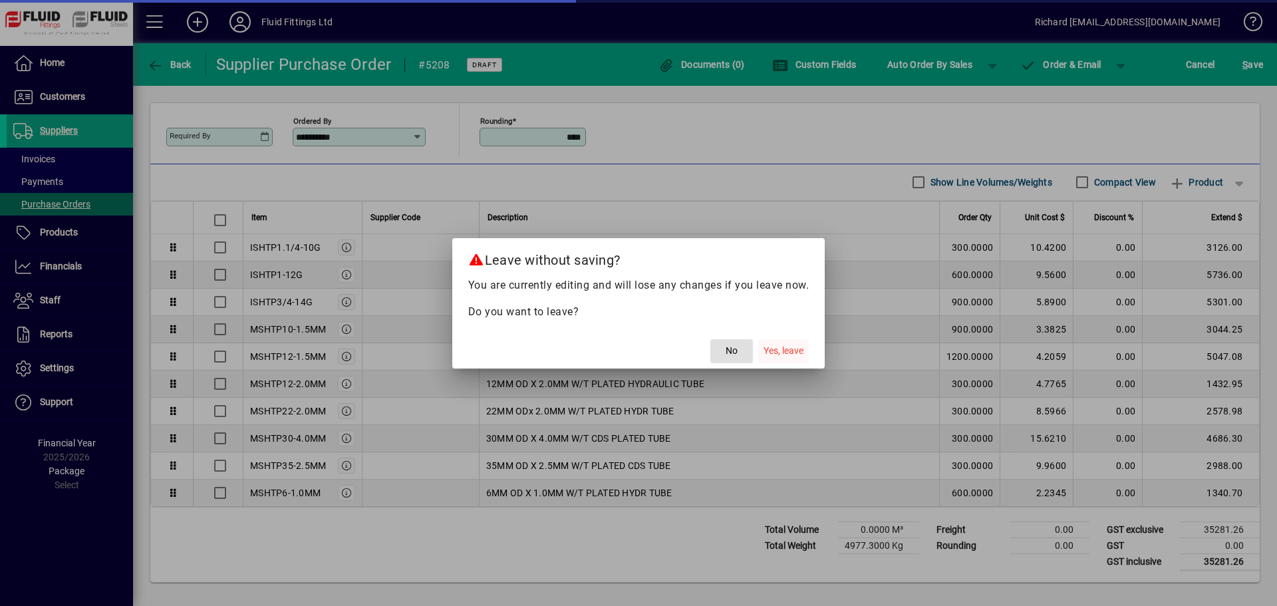
click at [773, 346] on span "Yes, leave" at bounding box center [783, 351] width 40 height 14
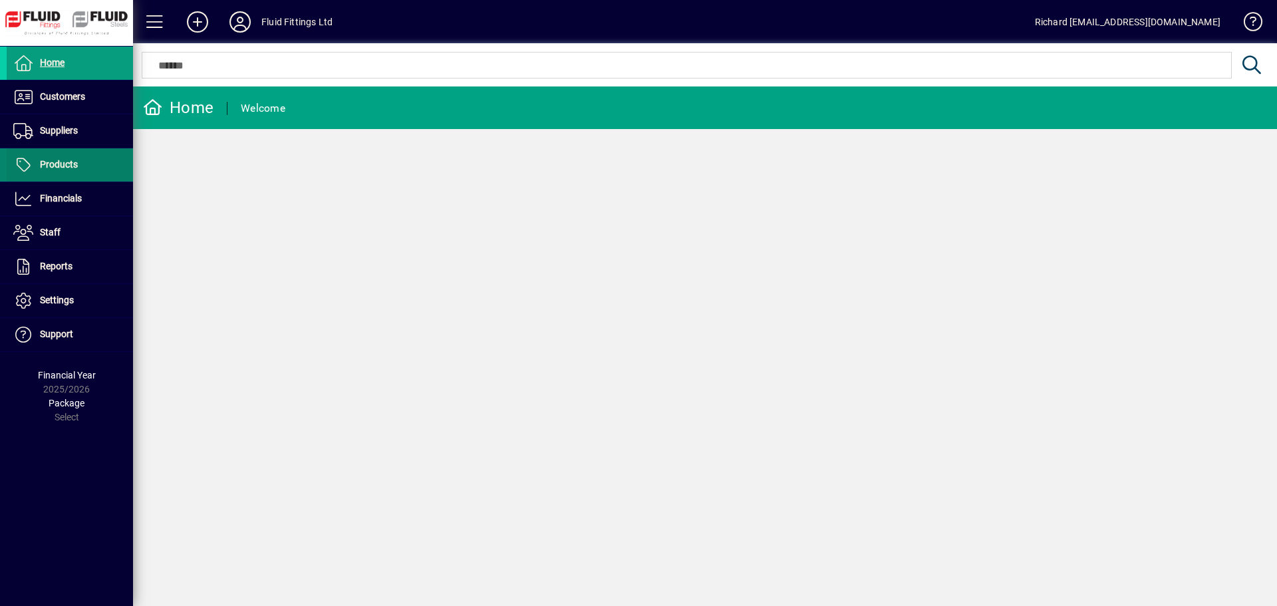
click at [73, 160] on span "Products" at bounding box center [59, 164] width 38 height 11
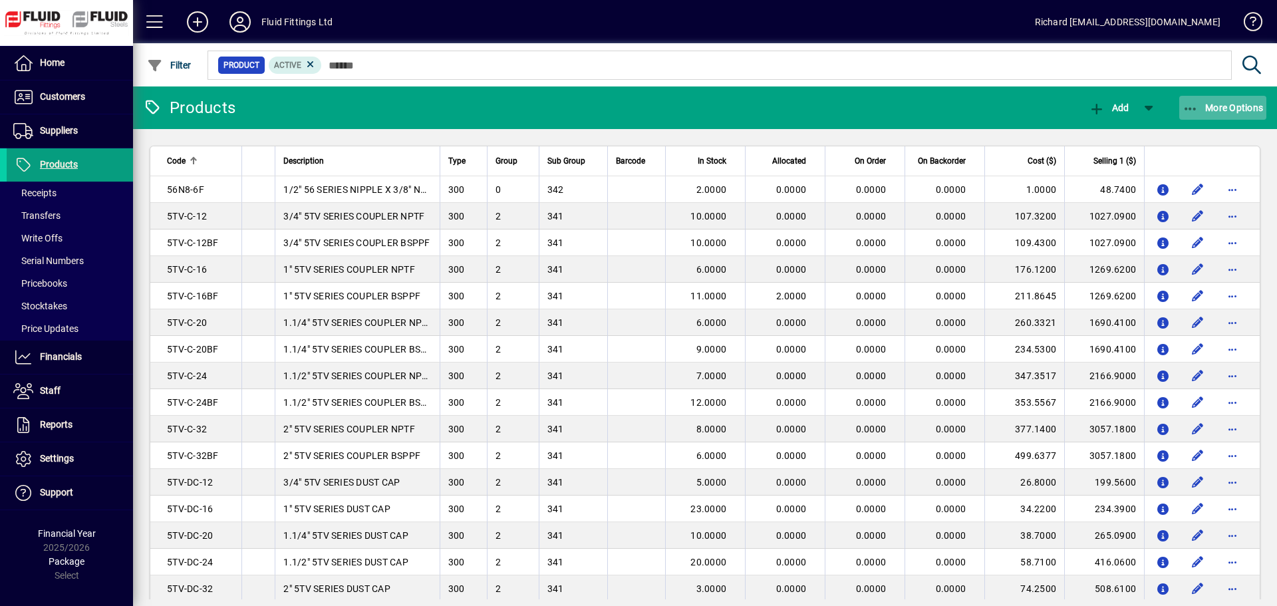
click at [1238, 109] on span "More Options" at bounding box center [1222, 107] width 81 height 11
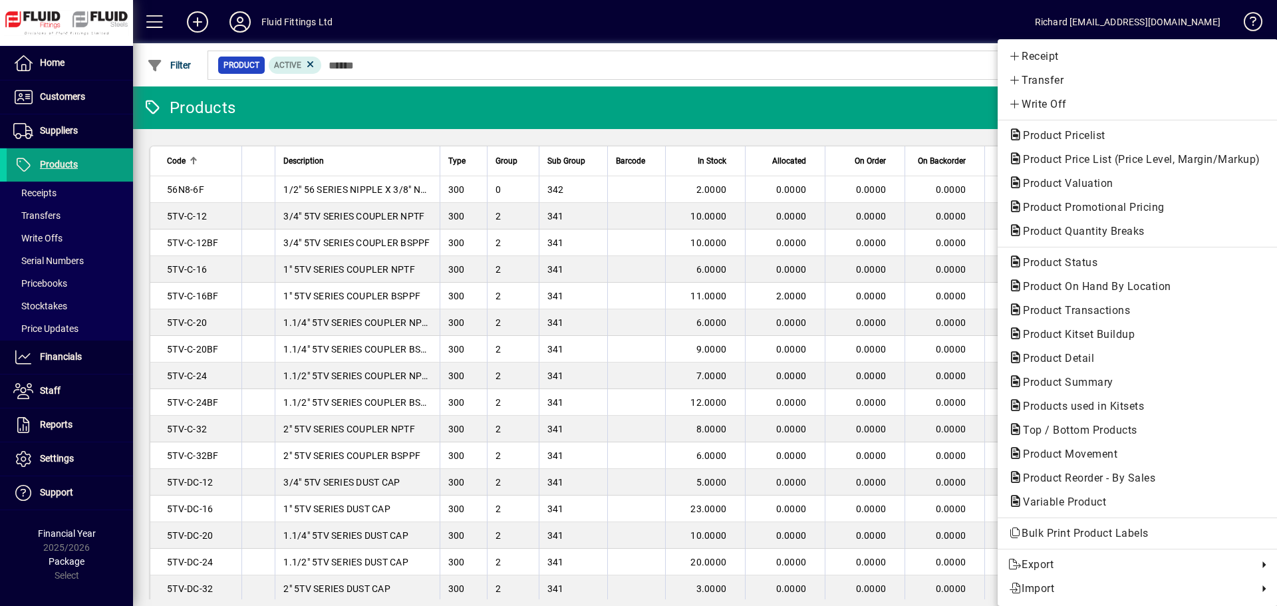
click at [451, 100] on div at bounding box center [638, 303] width 1277 height 606
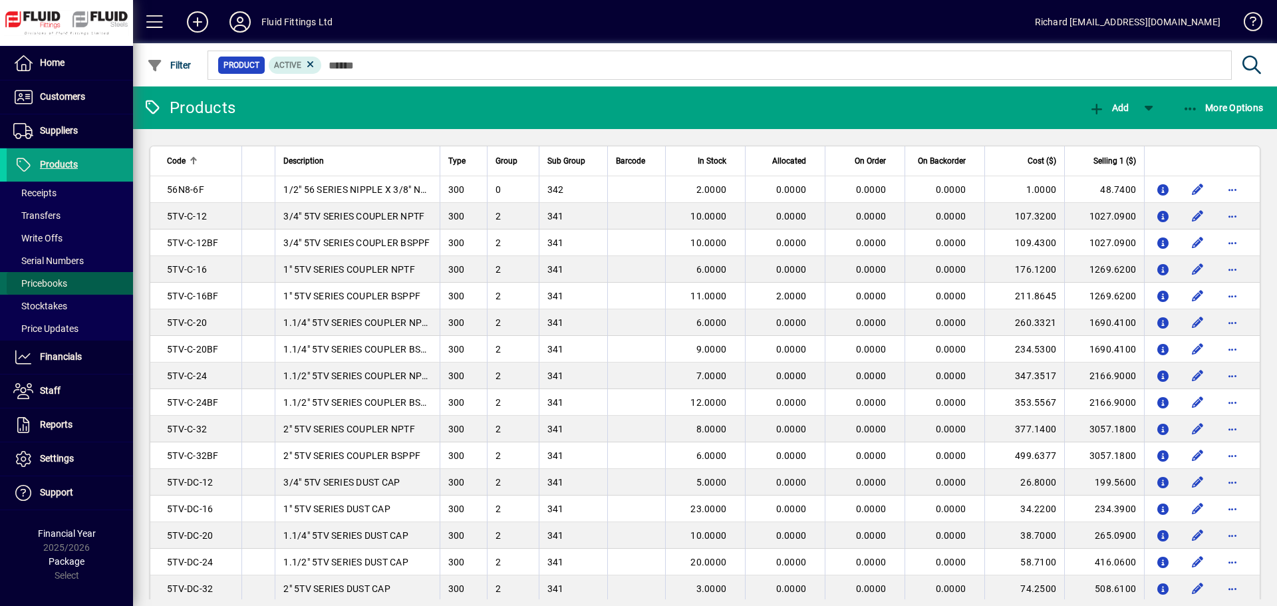
click at [60, 286] on span "Pricebooks" at bounding box center [40, 283] width 54 height 11
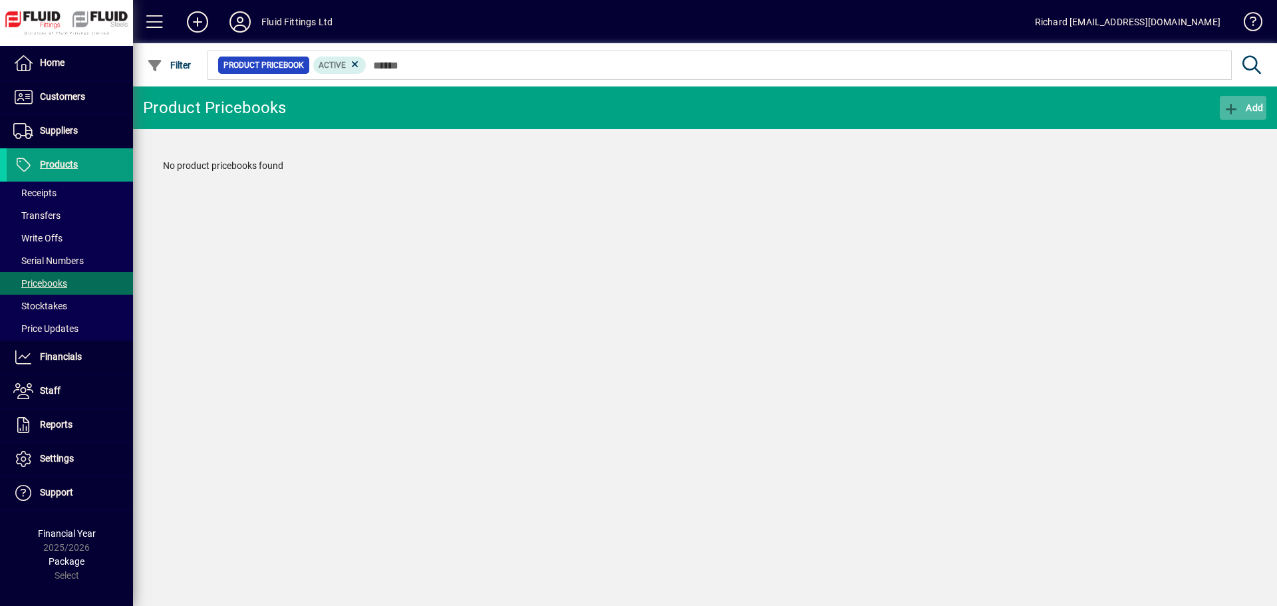
click at [1249, 108] on span "Add" at bounding box center [1243, 107] width 40 height 11
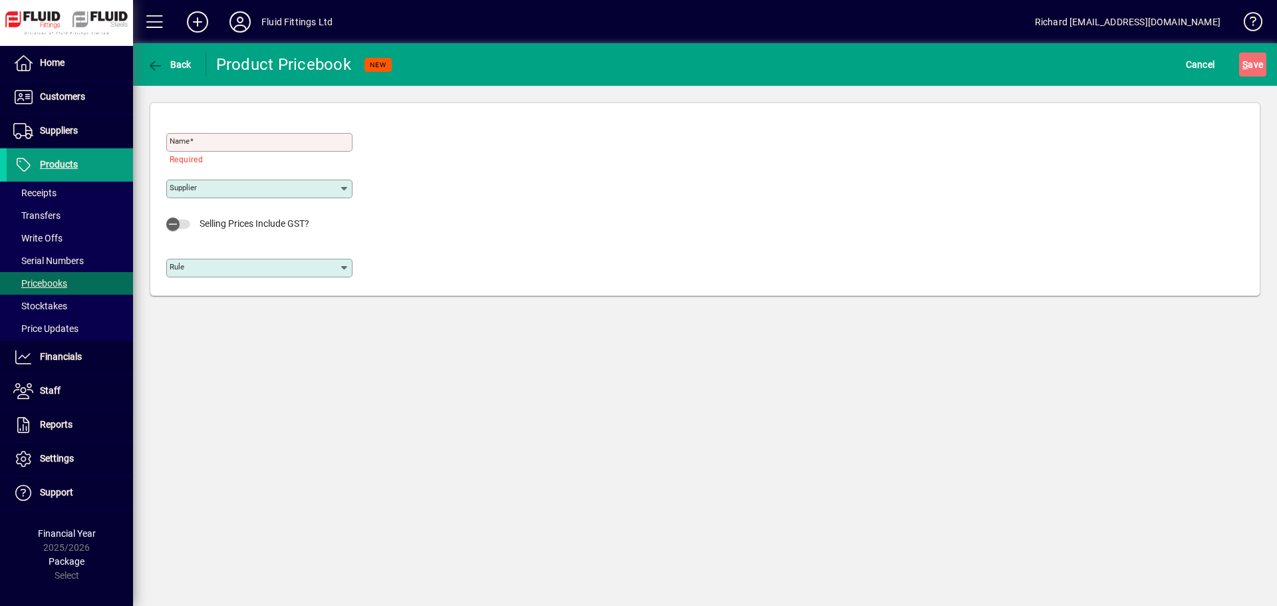
click at [344, 188] on icon at bounding box center [344, 189] width 11 height 11
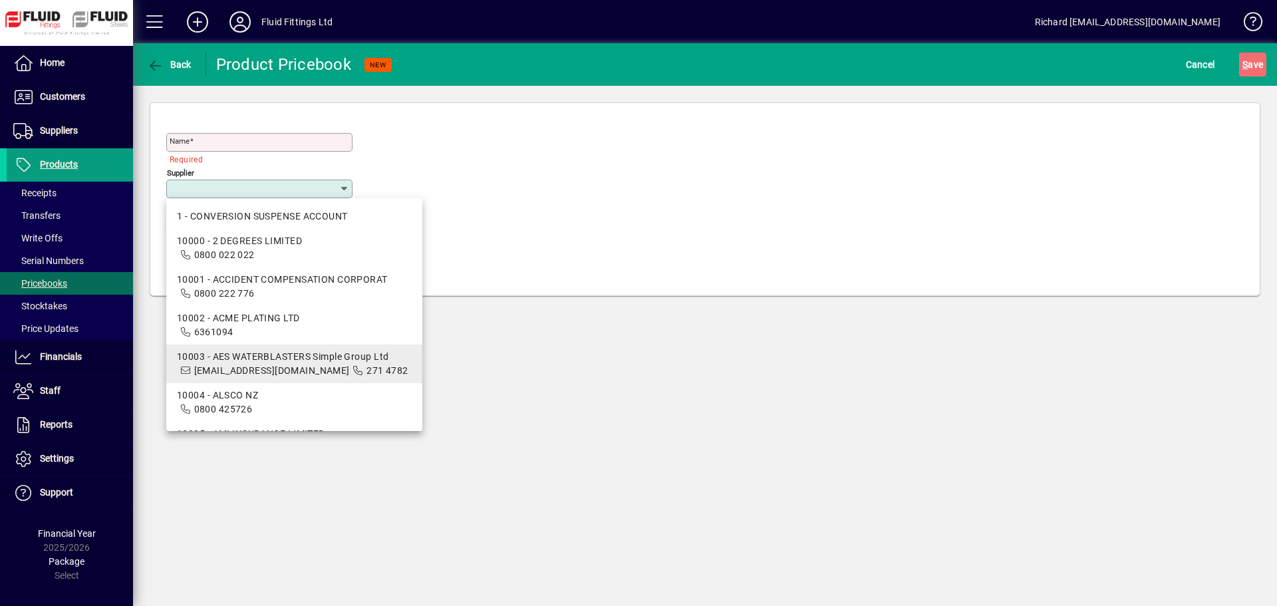
click at [292, 365] on span "[EMAIL_ADDRESS][DOMAIN_NAME]" at bounding box center [272, 370] width 156 height 11
type input "**********"
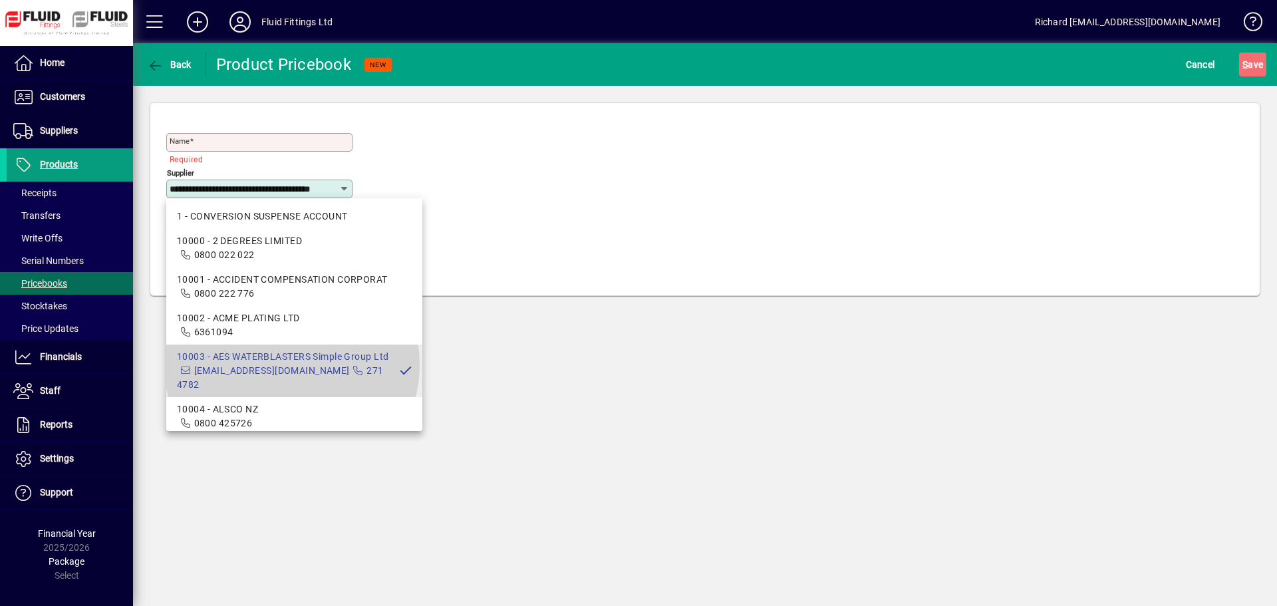
scroll to position [0, 39]
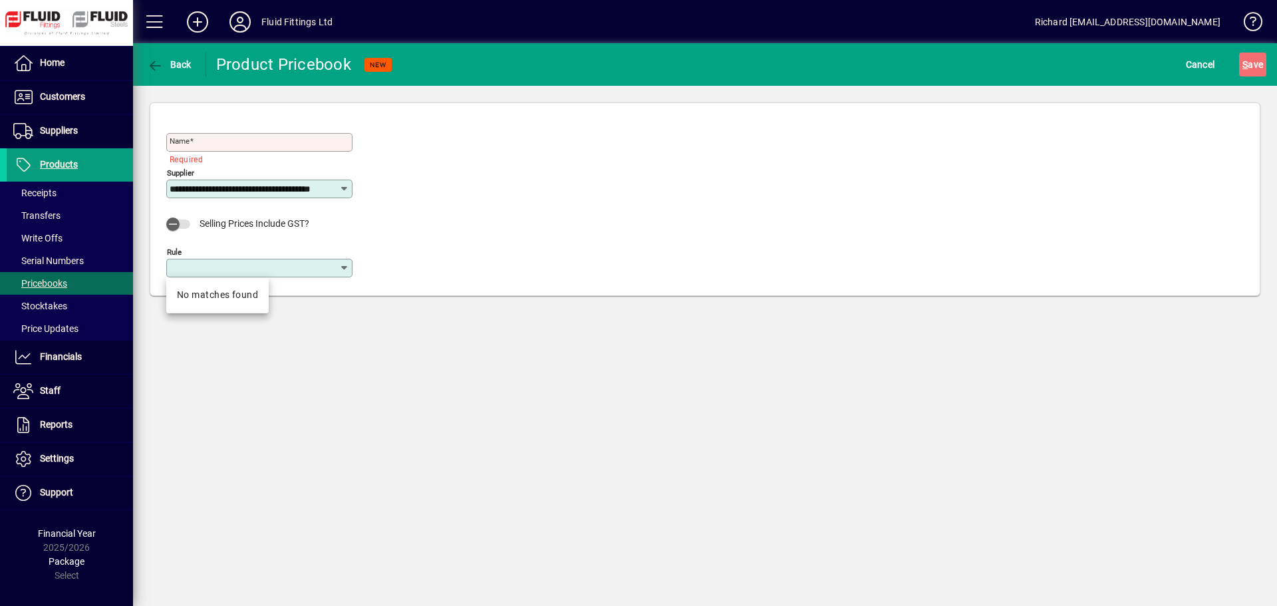
click at [336, 263] on input "Rule" at bounding box center [255, 268] width 170 height 11
click at [339, 270] on icon at bounding box center [344, 268] width 11 height 11
click at [411, 243] on div "**********" at bounding box center [704, 202] width 1077 height 172
click at [290, 142] on input "Name" at bounding box center [261, 142] width 182 height 11
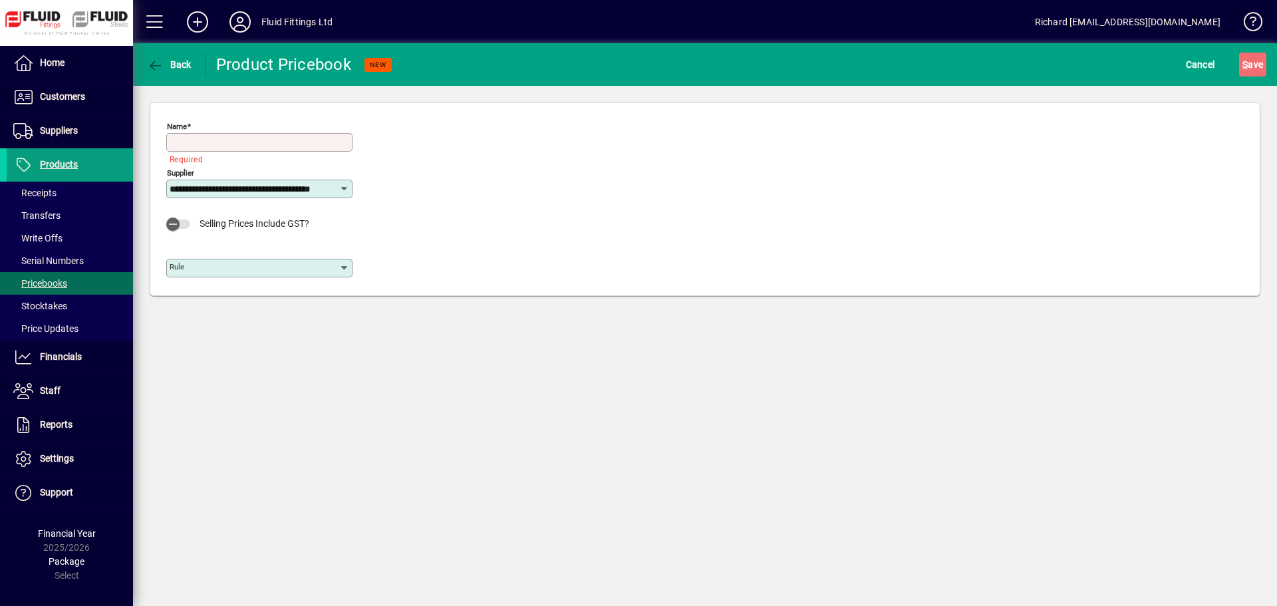
click at [550, 172] on div "**********" at bounding box center [704, 202] width 1077 height 172
click at [205, 124] on div "Name" at bounding box center [259, 136] width 186 height 32
click at [210, 139] on input "Name" at bounding box center [261, 142] width 182 height 11
type input "********"
drag, startPoint x: 1256, startPoint y: 66, endPoint x: 1250, endPoint y: 65, distance: 6.7
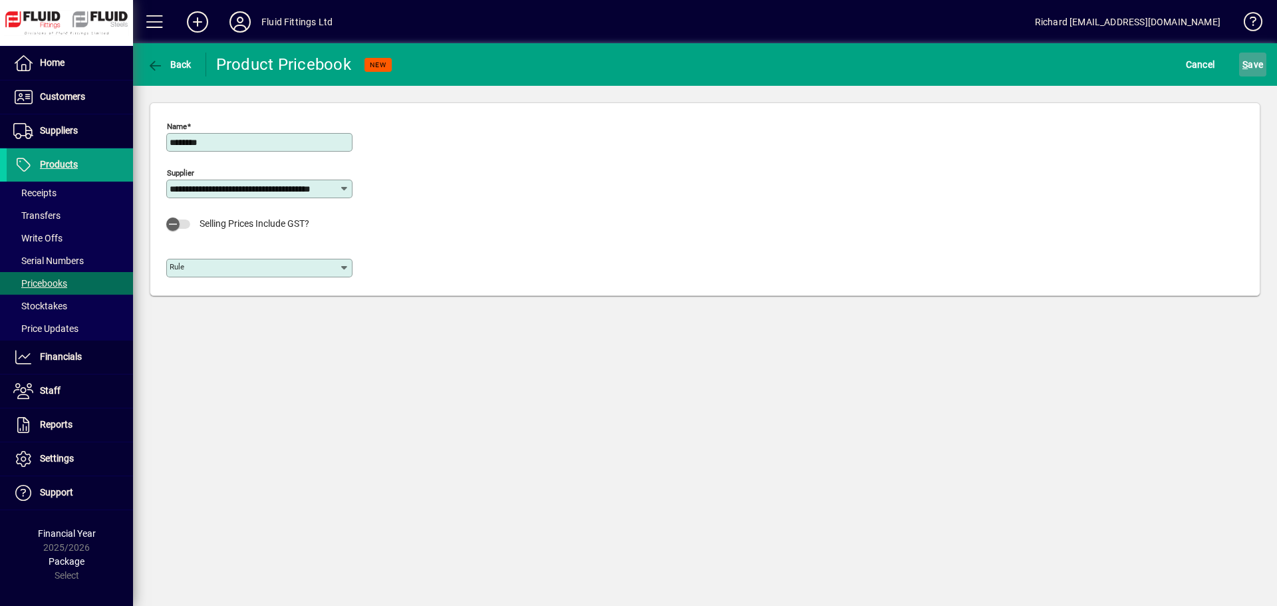
click at [1250, 65] on span "S ave" at bounding box center [1252, 64] width 21 height 21
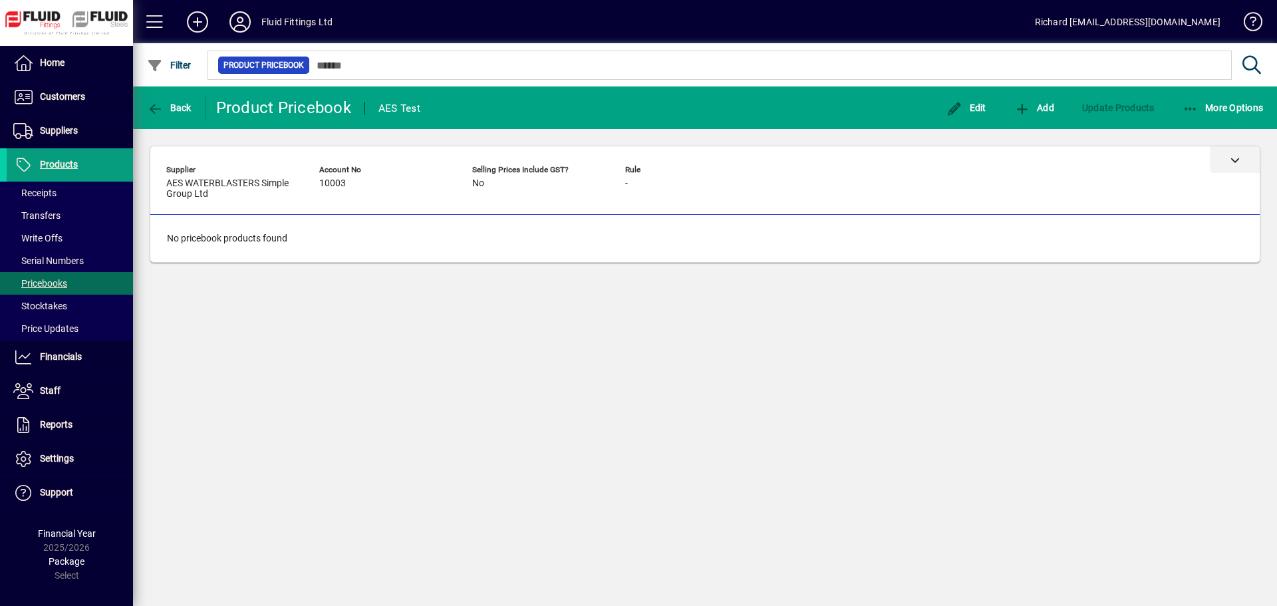
click at [1232, 152] on div at bounding box center [1235, 159] width 50 height 27
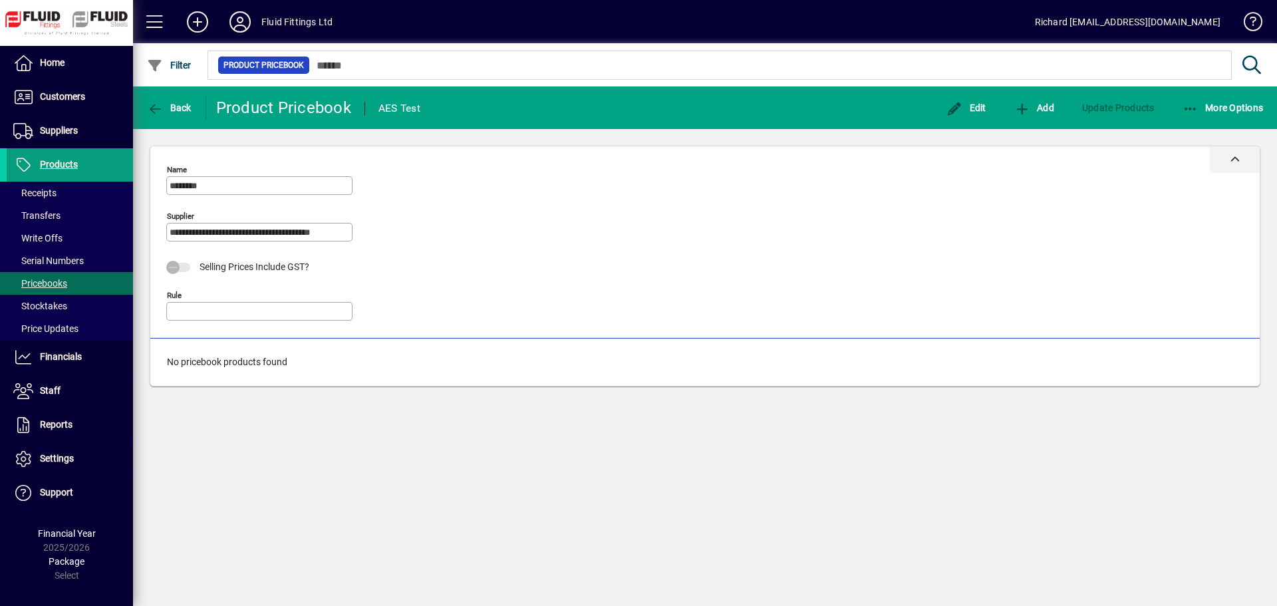
click at [1232, 152] on div at bounding box center [1235, 159] width 50 height 27
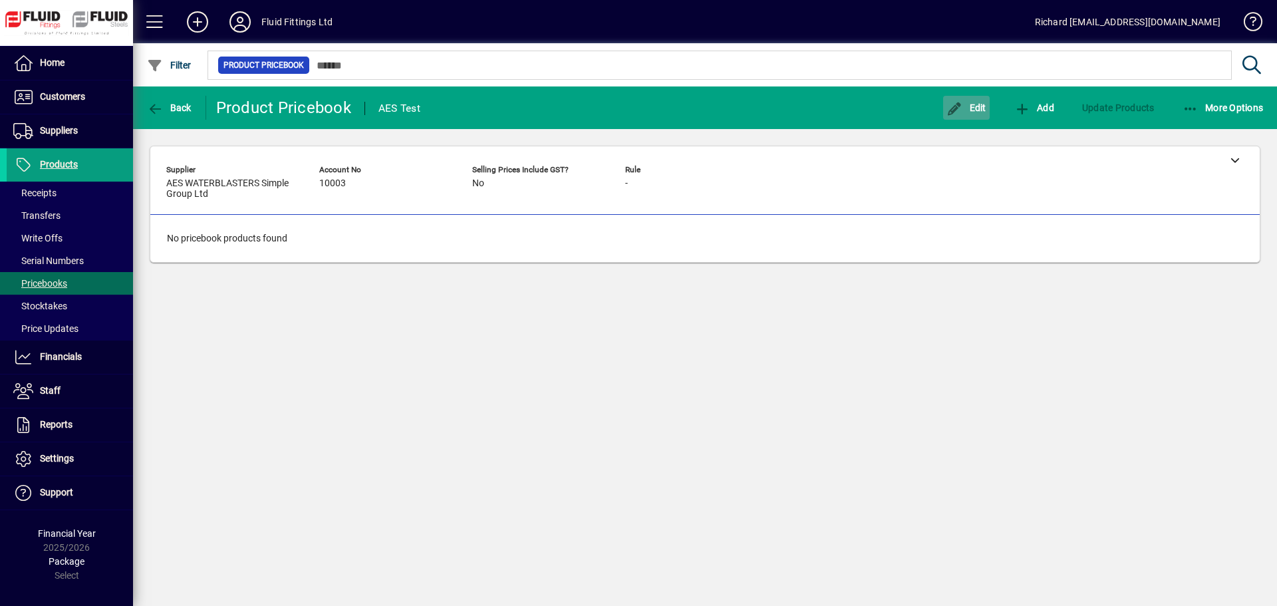
click at [964, 107] on span "Edit" at bounding box center [966, 107] width 40 height 11
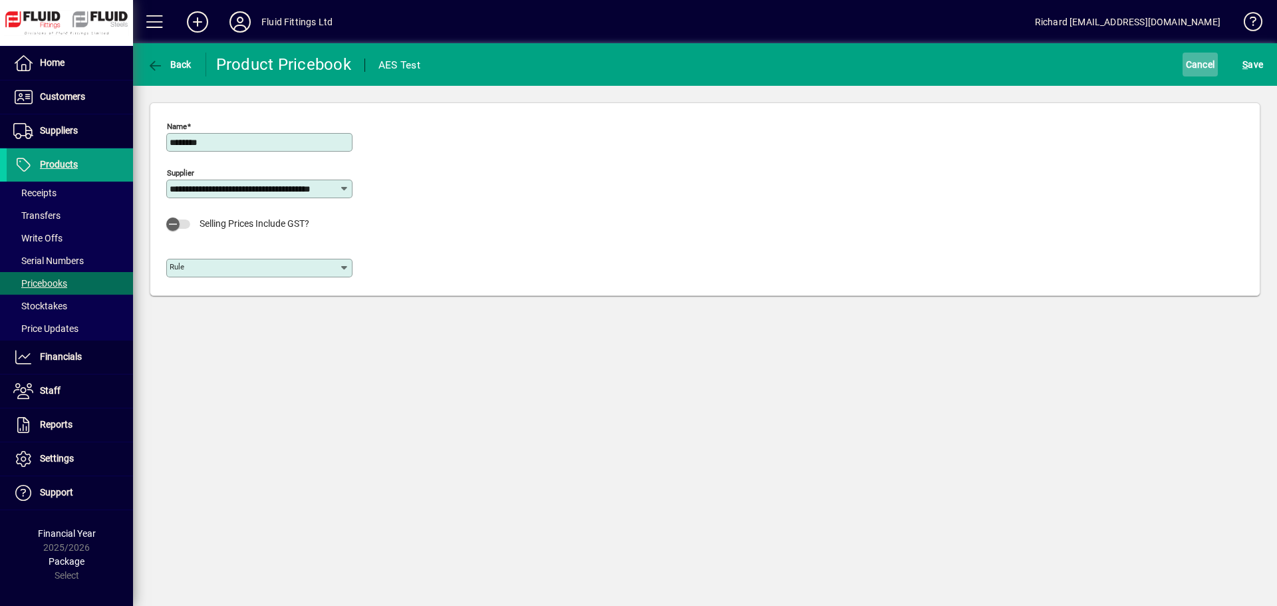
click at [1194, 64] on span "Cancel" at bounding box center [1200, 64] width 29 height 21
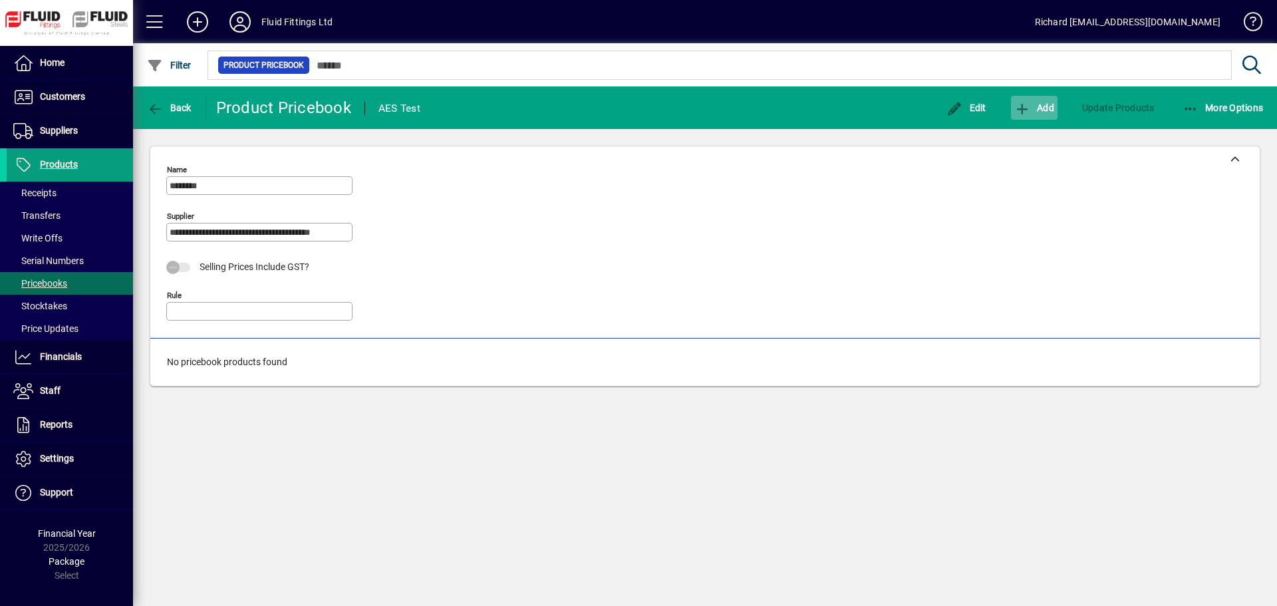
click at [1048, 99] on span "button" at bounding box center [1034, 108] width 47 height 32
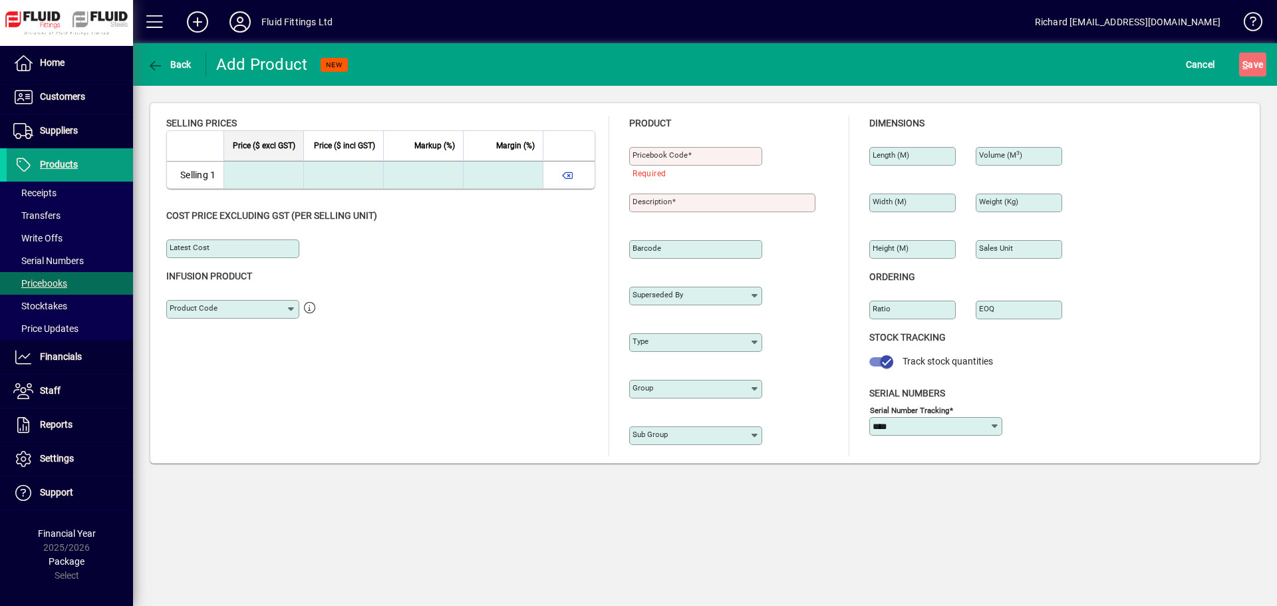
click at [292, 313] on icon at bounding box center [291, 309] width 11 height 11
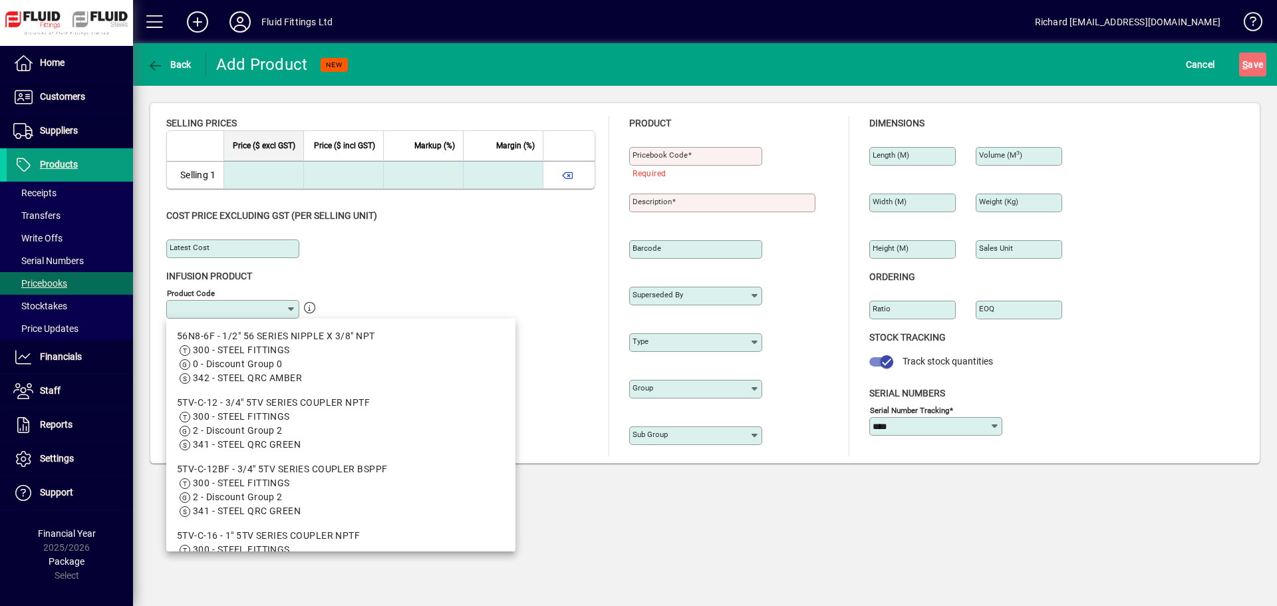
click at [292, 313] on icon at bounding box center [291, 309] width 11 height 11
click at [395, 293] on div "Product Code" at bounding box center [380, 306] width 429 height 47
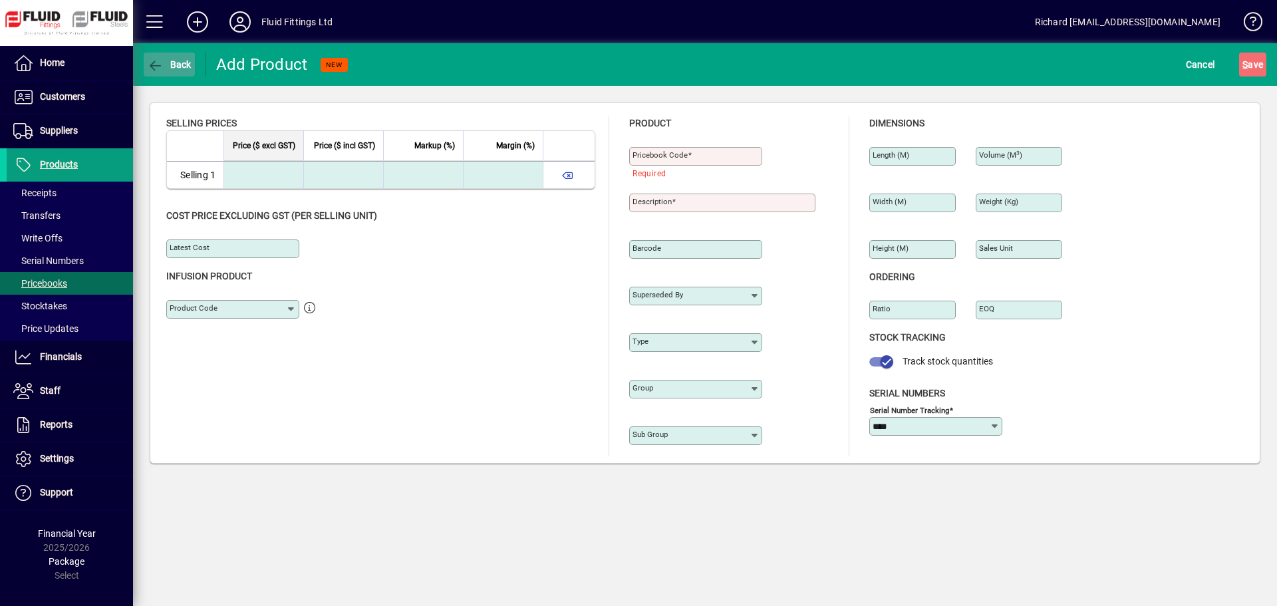
click at [152, 70] on icon "button" at bounding box center [155, 65] width 17 height 13
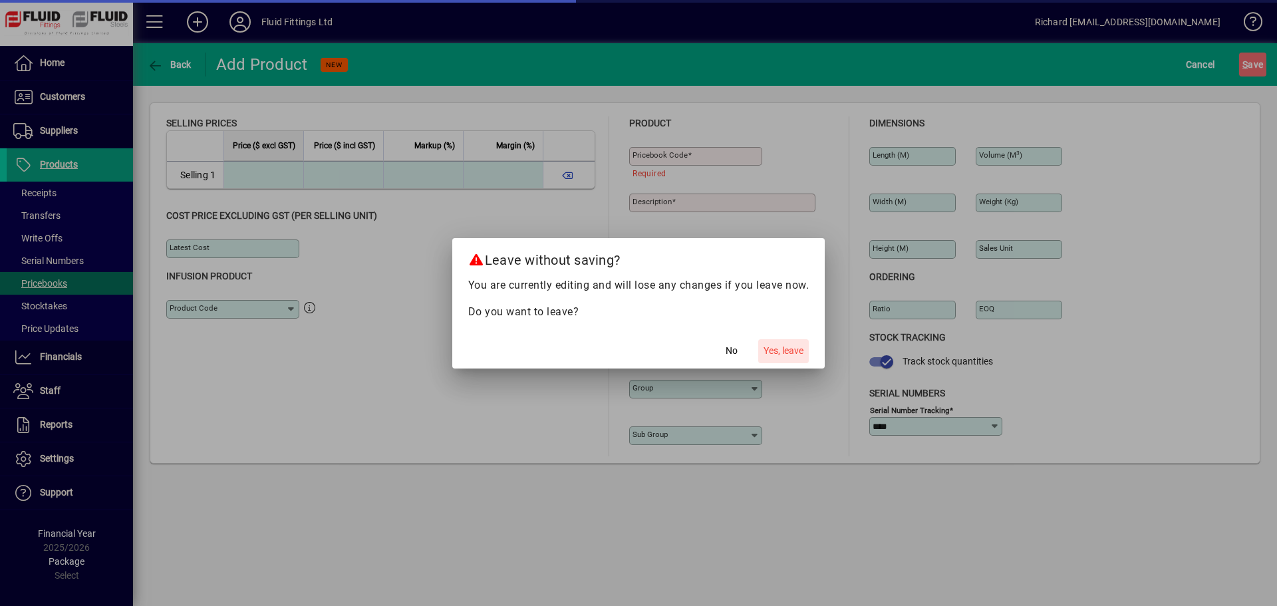
drag, startPoint x: 785, startPoint y: 347, endPoint x: 785, endPoint y: 355, distance: 8.0
click at [782, 349] on span "Yes, leave" at bounding box center [783, 351] width 40 height 14
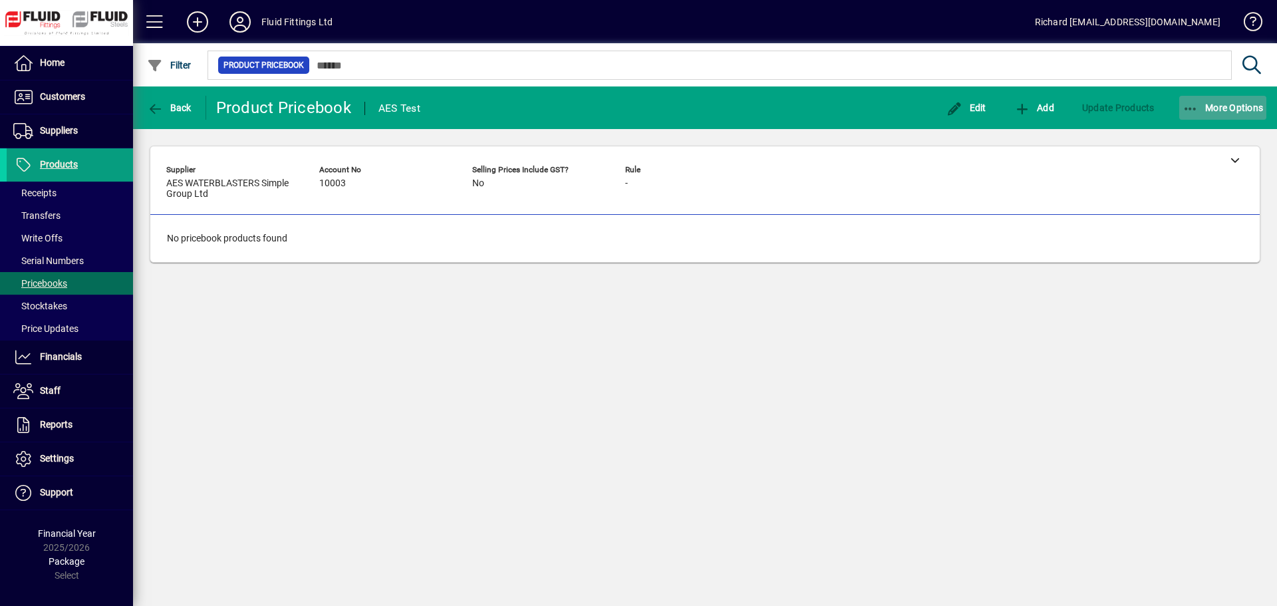
click at [1225, 104] on span "More Options" at bounding box center [1222, 107] width 81 height 11
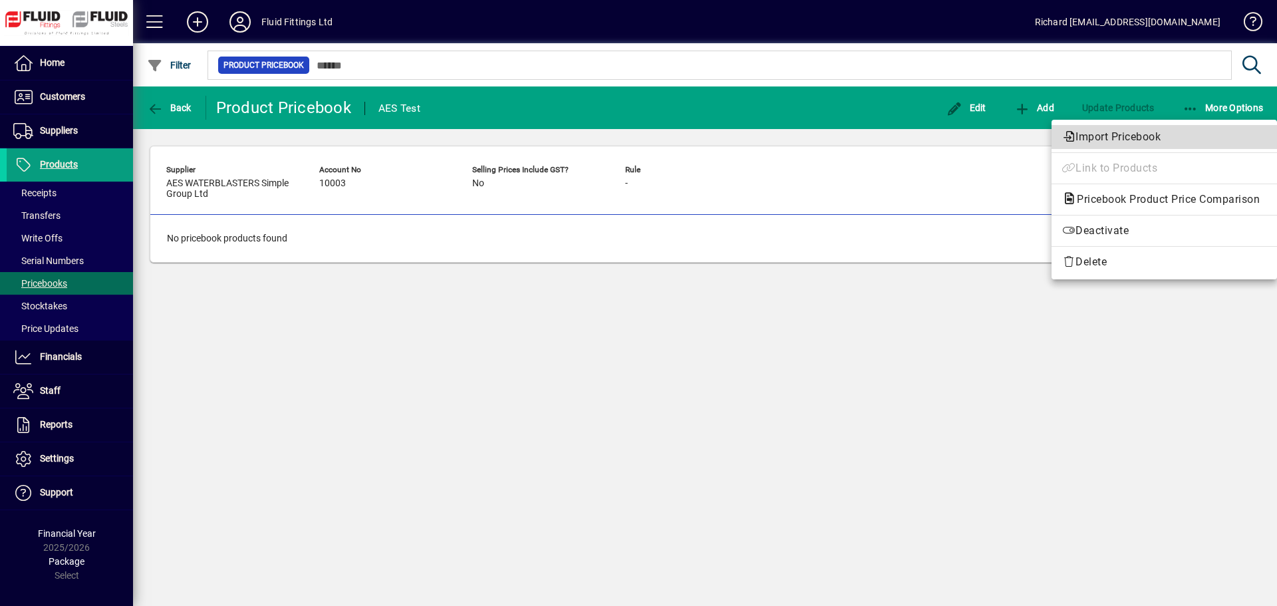
click at [1112, 136] on span "Import Pricebook" at bounding box center [1164, 137] width 204 height 16
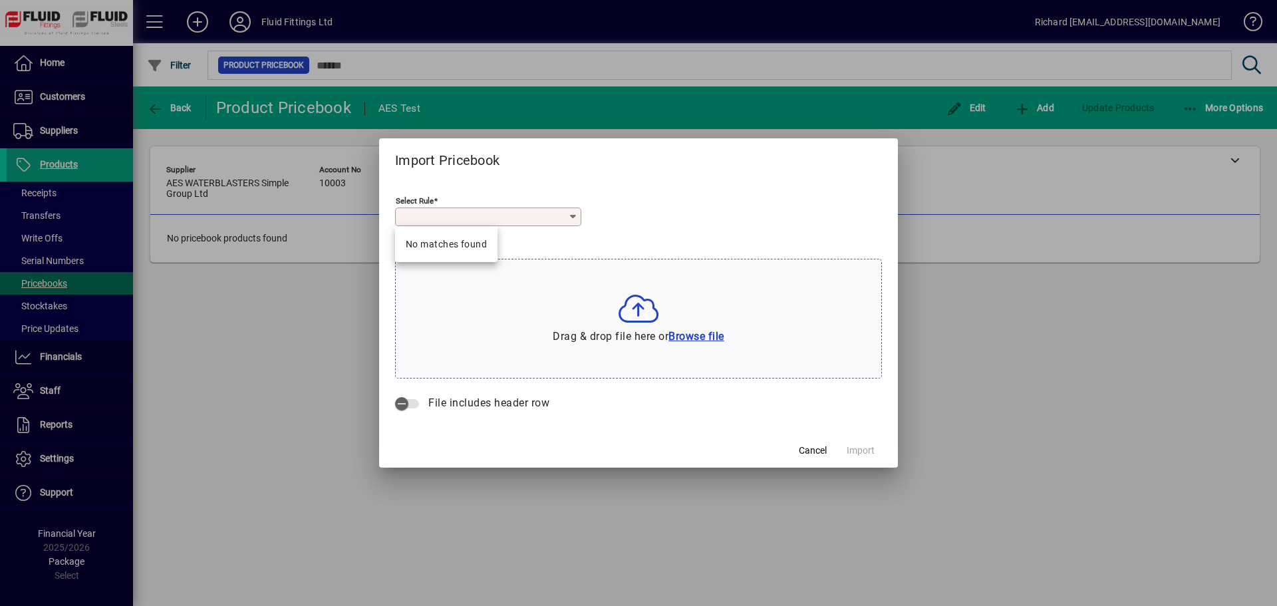
click at [562, 213] on input "Select Rule" at bounding box center [483, 216] width 170 height 11
click at [579, 217] on div at bounding box center [489, 216] width 182 height 11
click at [571, 216] on icon at bounding box center [573, 216] width 11 height 11
click at [818, 450] on span "Cancel" at bounding box center [813, 451] width 28 height 14
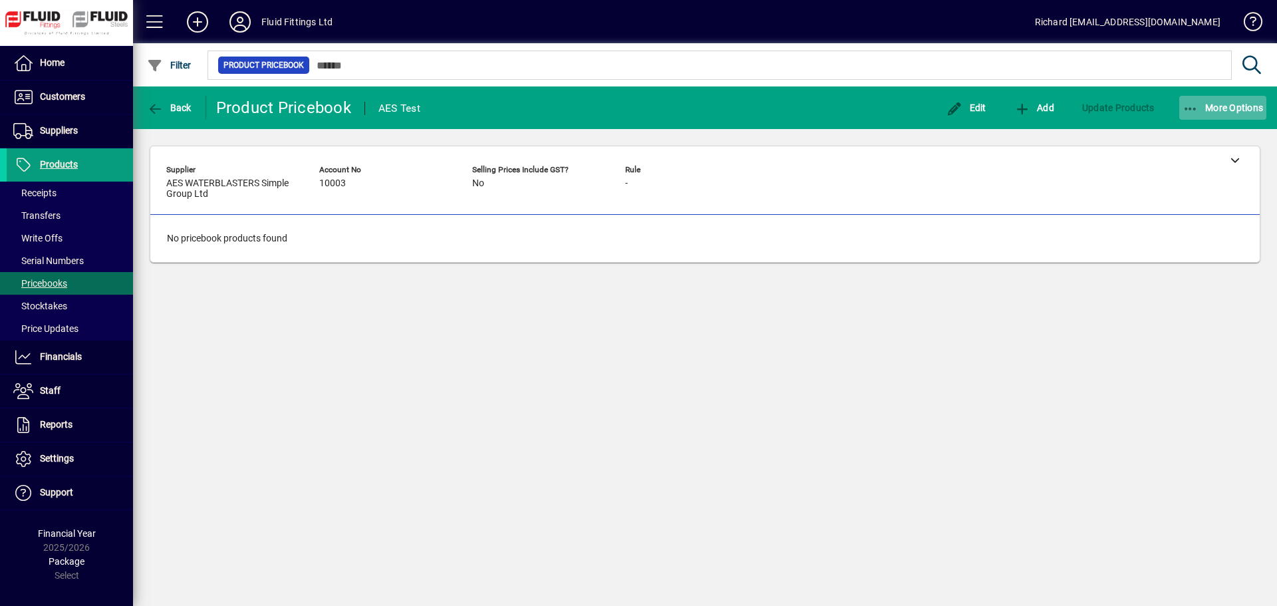
click at [1190, 109] on icon "button" at bounding box center [1190, 108] width 17 height 13
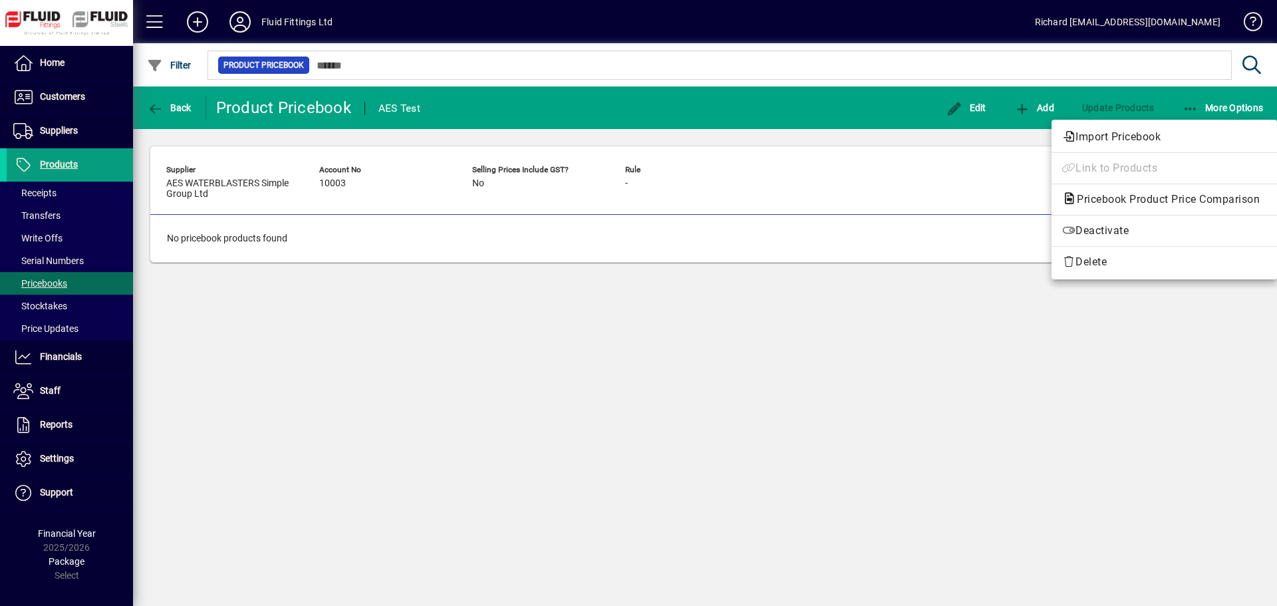
click at [340, 316] on div at bounding box center [638, 303] width 1277 height 606
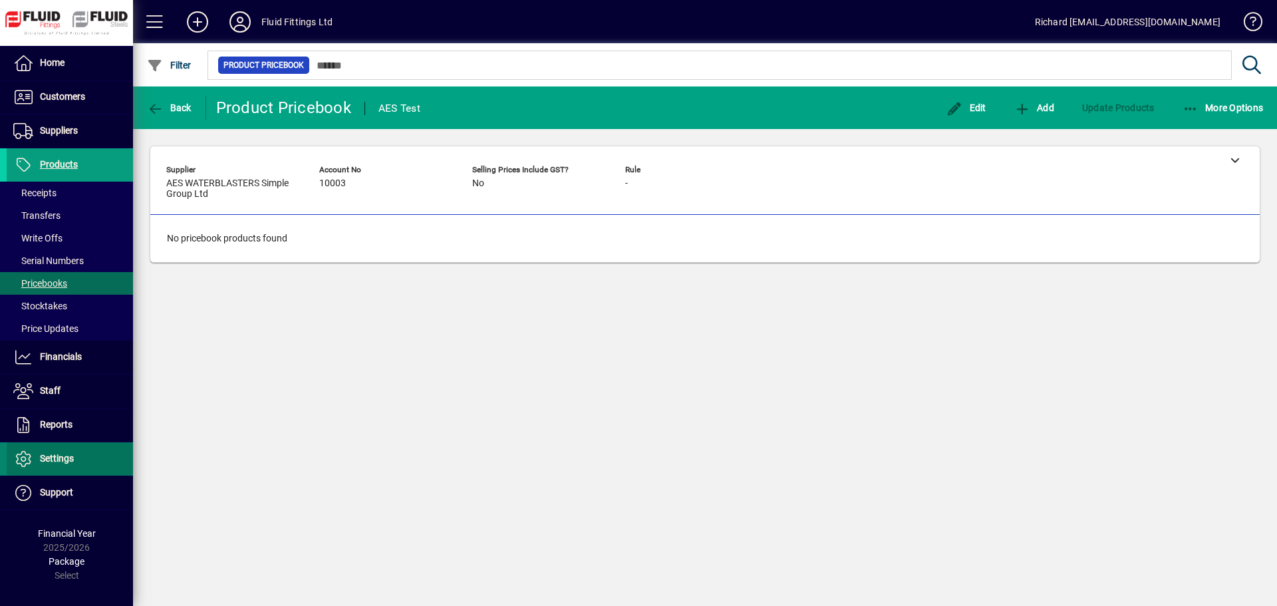
click at [52, 445] on span at bounding box center [70, 459] width 126 height 32
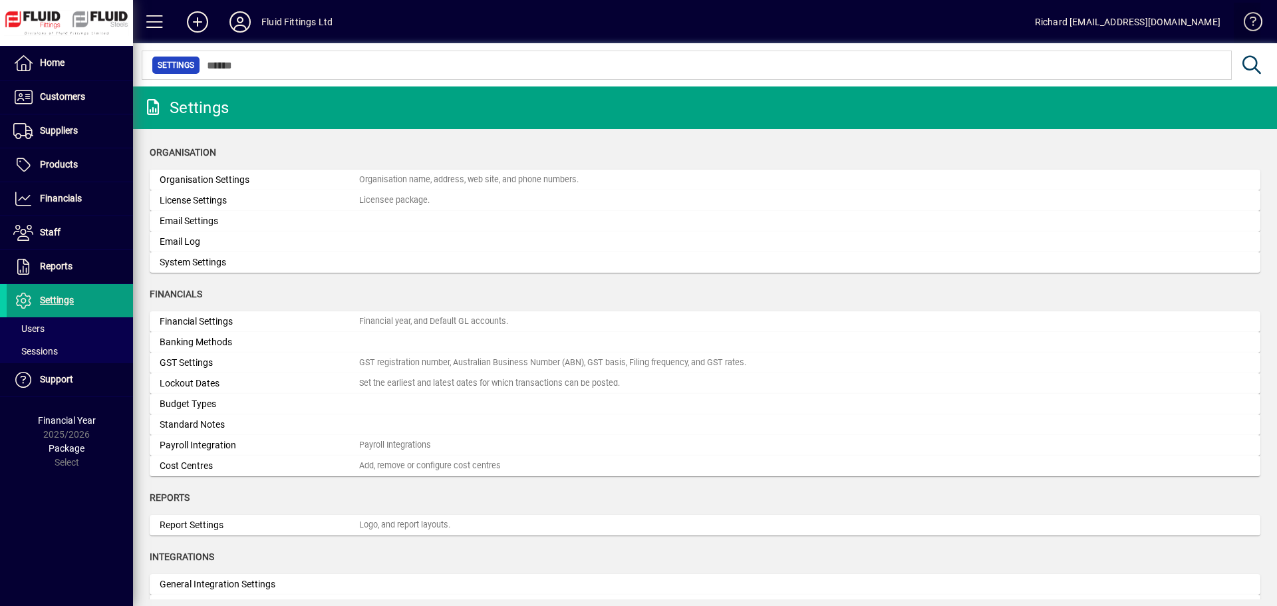
click at [1262, 21] on span at bounding box center [1247, 25] width 32 height 32
click at [58, 299] on span "Settings" at bounding box center [57, 300] width 34 height 11
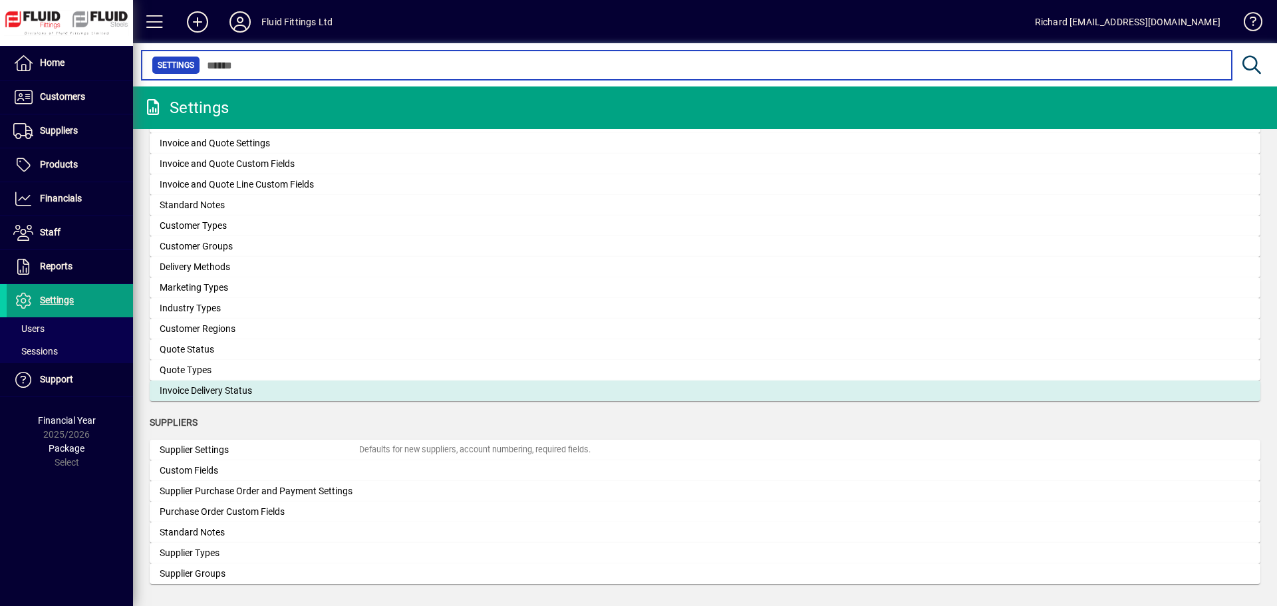
scroll to position [770, 0]
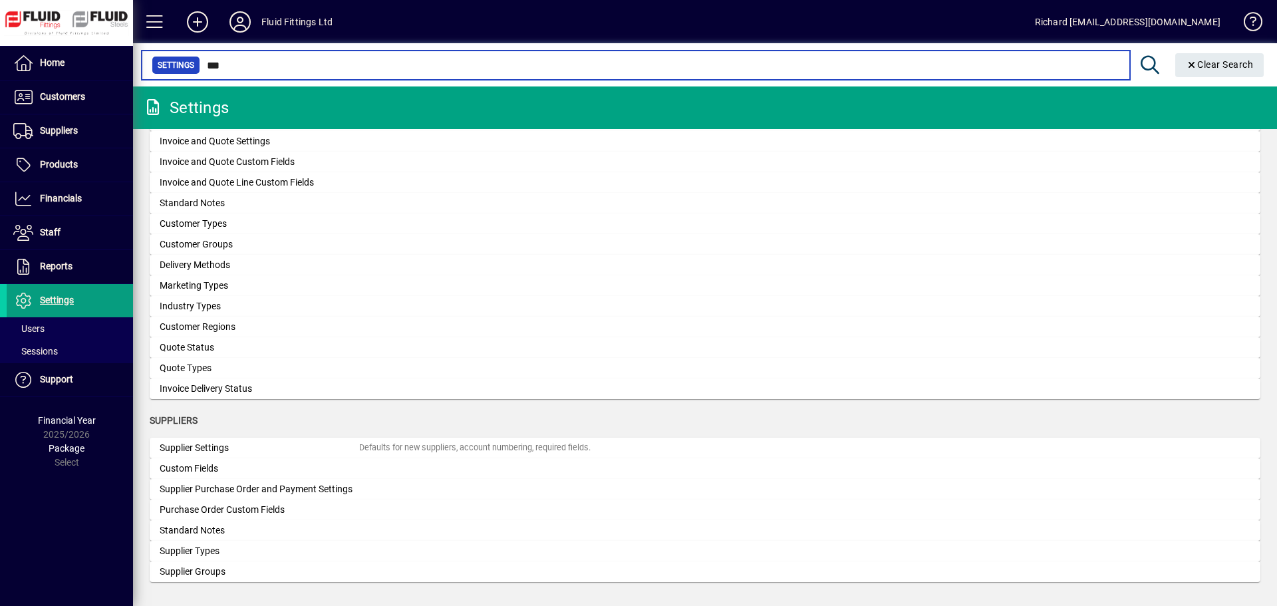
scroll to position [47, 0]
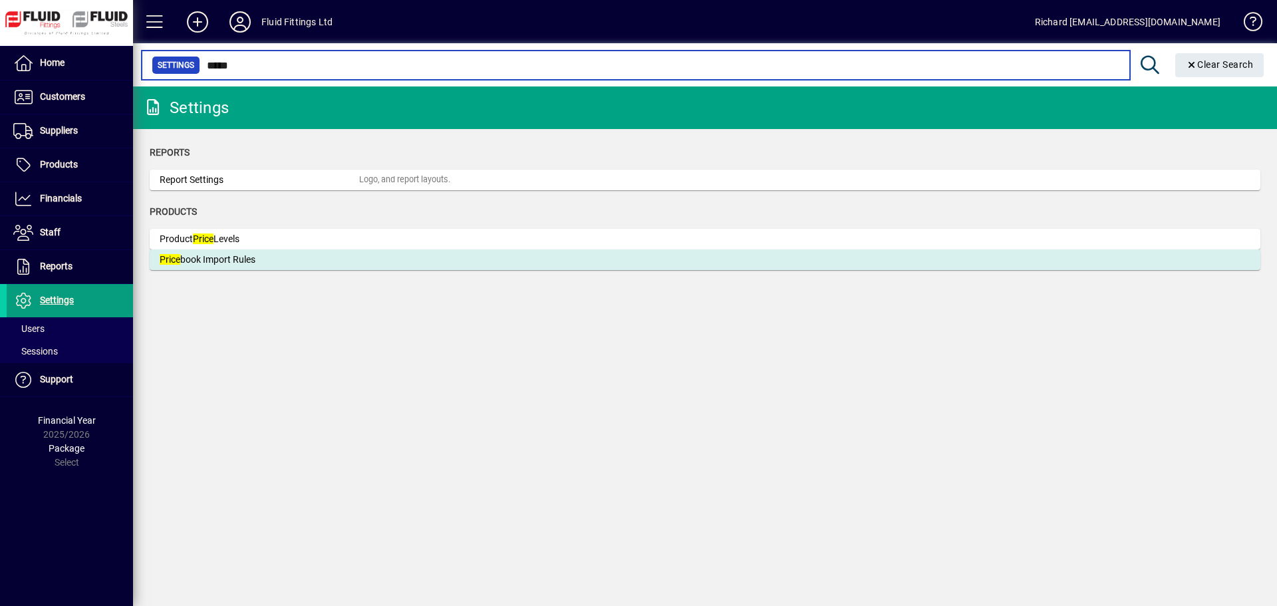
type input "*****"
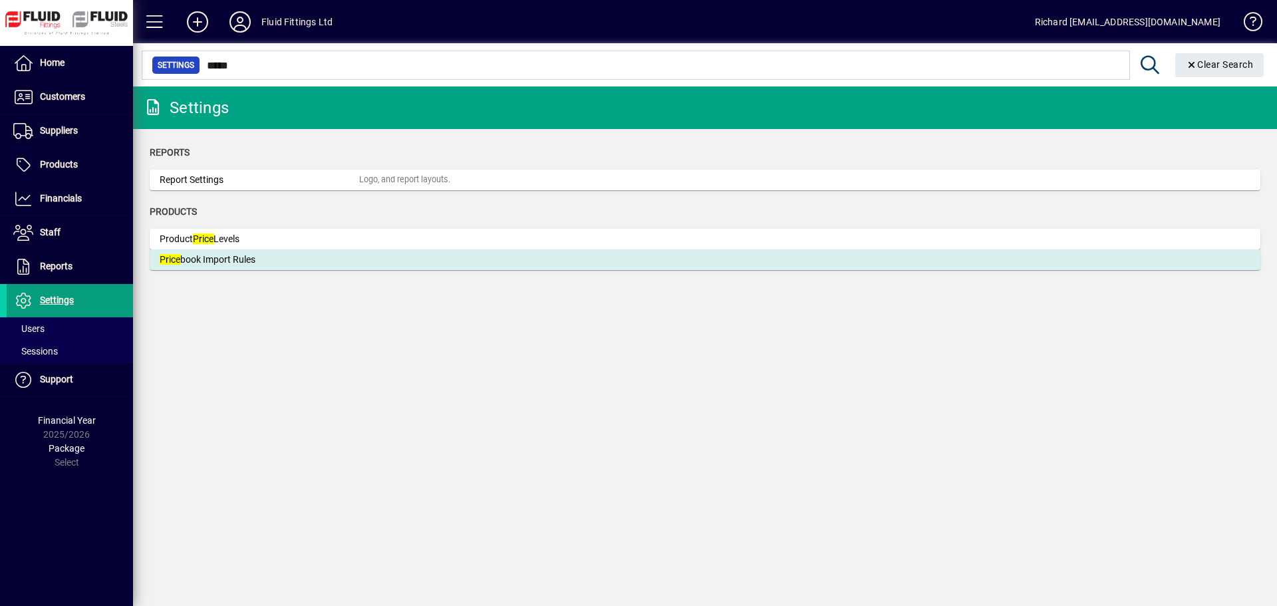
click at [218, 262] on div "Price book Import Rules" at bounding box center [259, 260] width 199 height 14
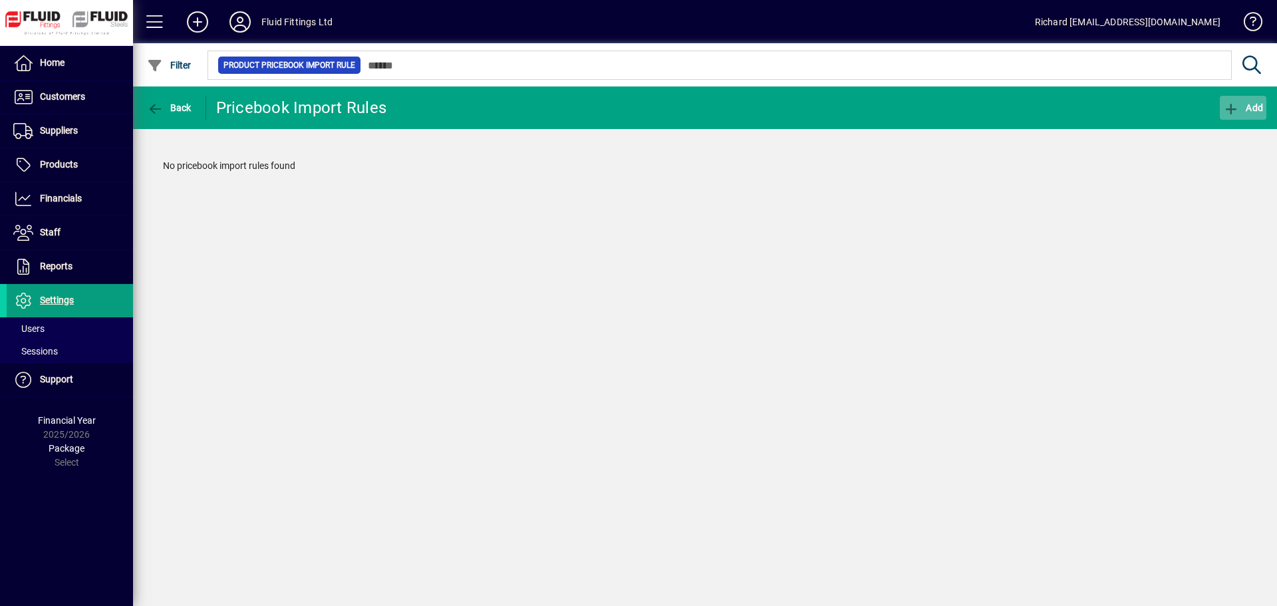
click at [1243, 113] on span "button" at bounding box center [1243, 108] width 47 height 32
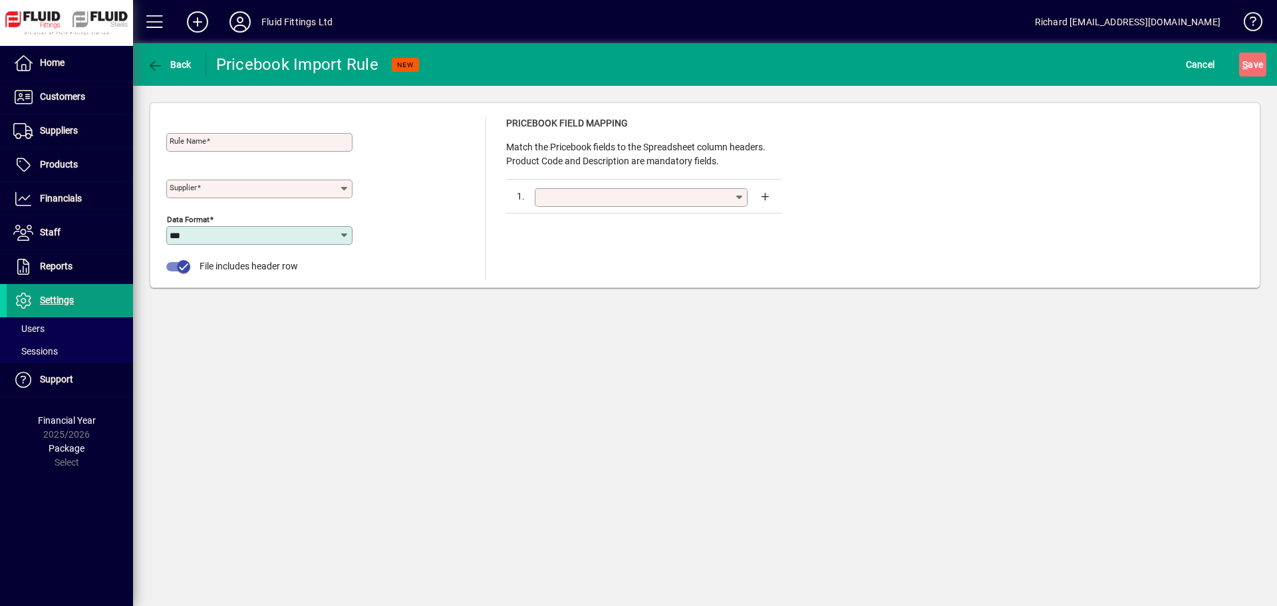
click at [741, 195] on icon at bounding box center [739, 197] width 11 height 11
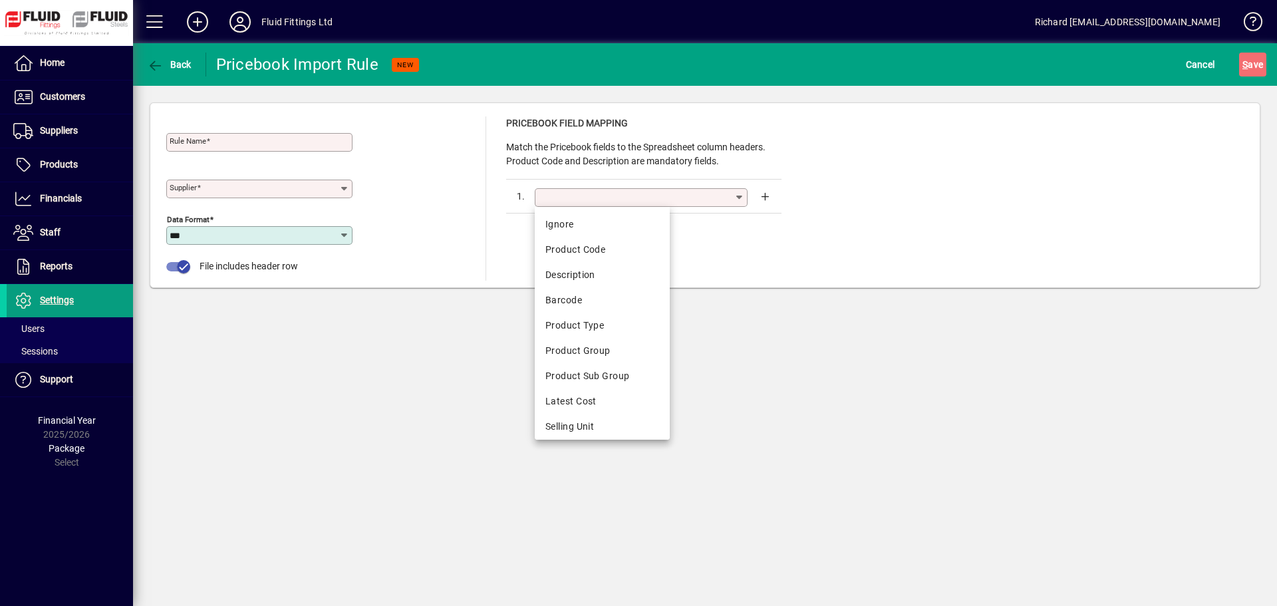
click at [809, 231] on div "Rule Name Supplier Data Format *** File includes header row Pricebook Field Map…" at bounding box center [704, 198] width 1077 height 164
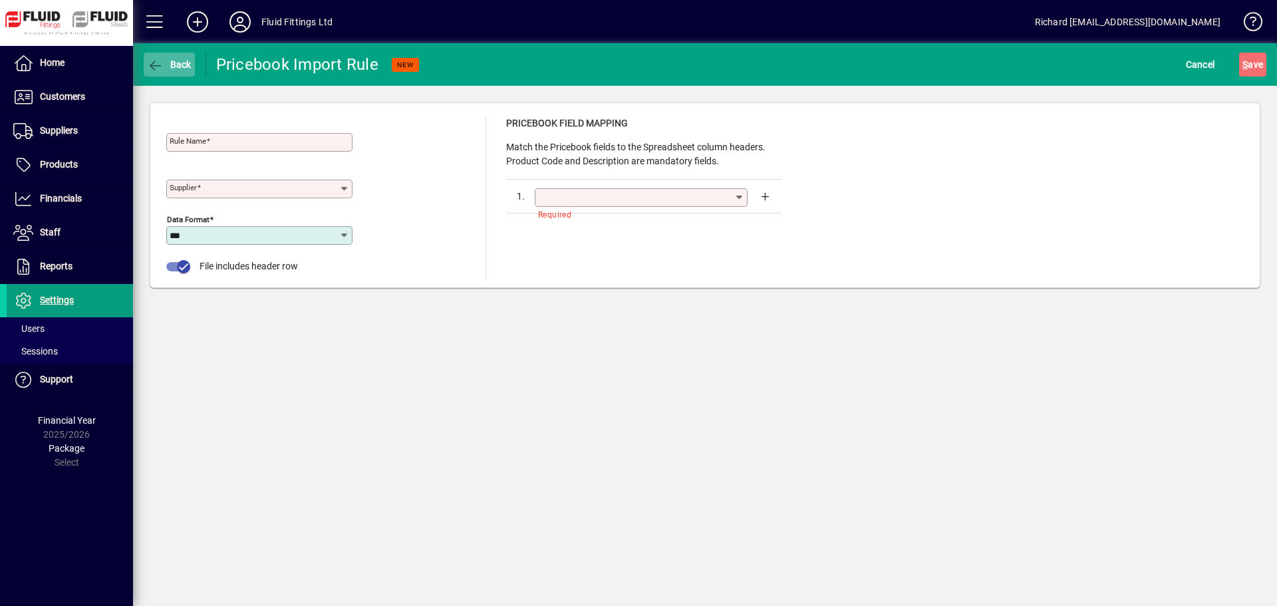
click at [158, 63] on icon "button" at bounding box center [155, 65] width 17 height 13
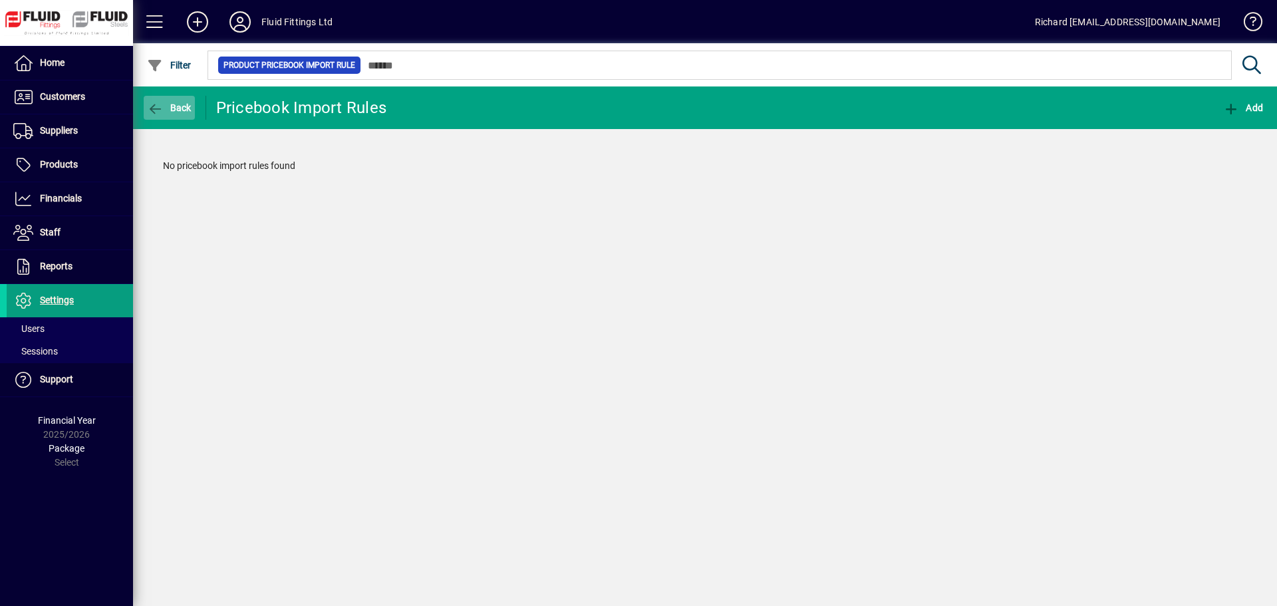
click at [148, 110] on icon "button" at bounding box center [155, 108] width 17 height 13
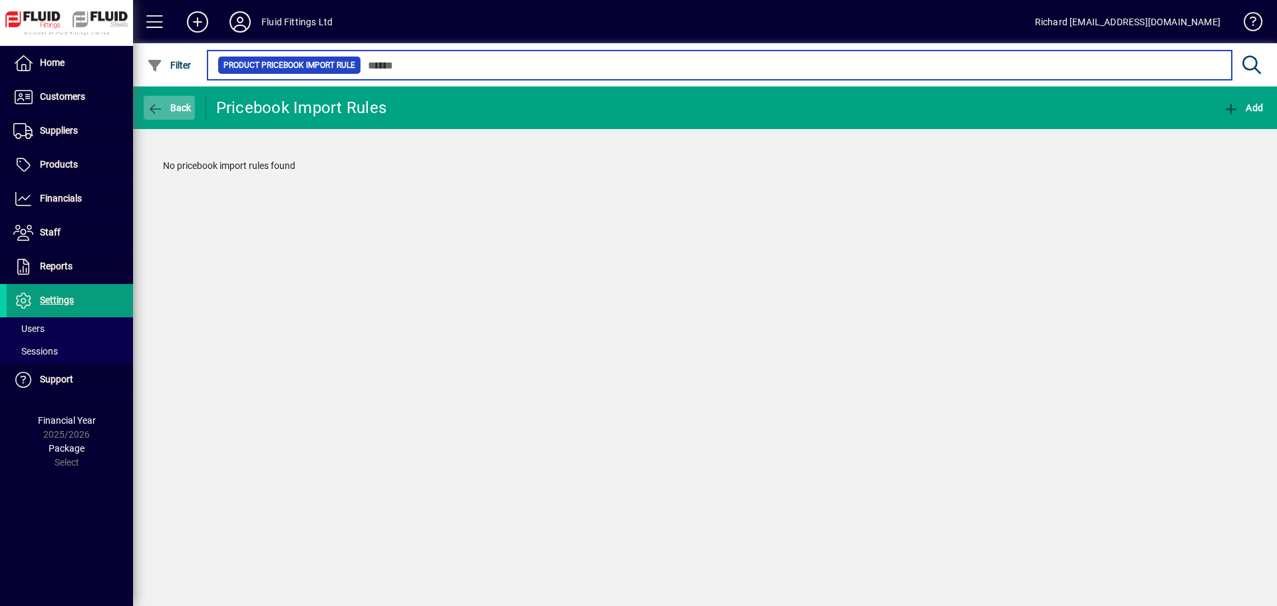
type input "*****"
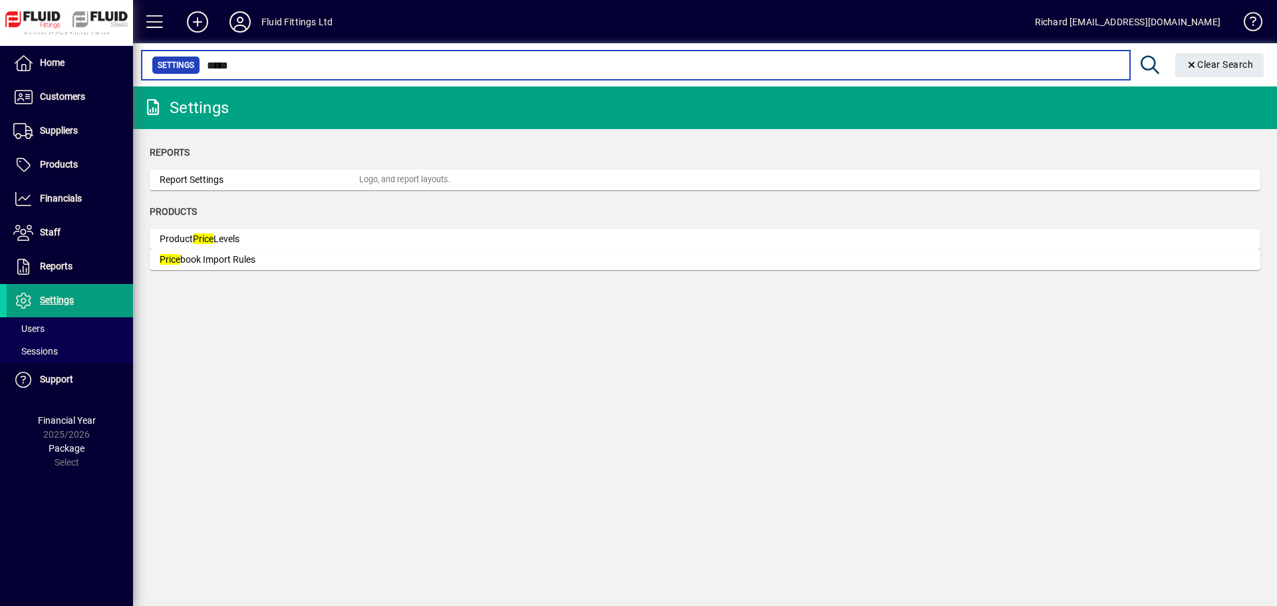
drag, startPoint x: 238, startPoint y: 65, endPoint x: 175, endPoint y: 65, distance: 63.2
click at [175, 65] on div "Settings *****" at bounding box center [636, 65] width 968 height 19
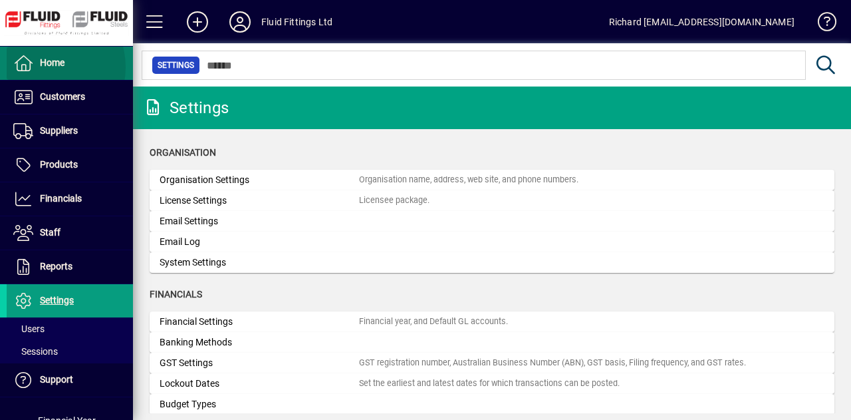
click at [44, 67] on span "Home" at bounding box center [52, 62] width 25 height 11
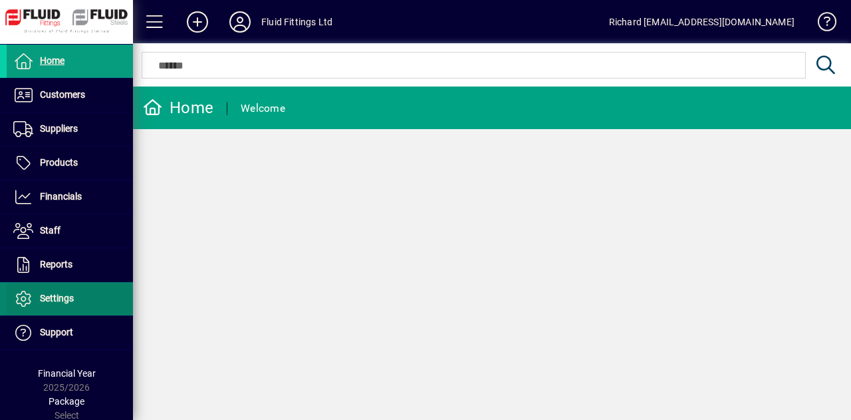
scroll to position [3, 0]
click at [68, 297] on span "Settings" at bounding box center [57, 297] width 34 height 11
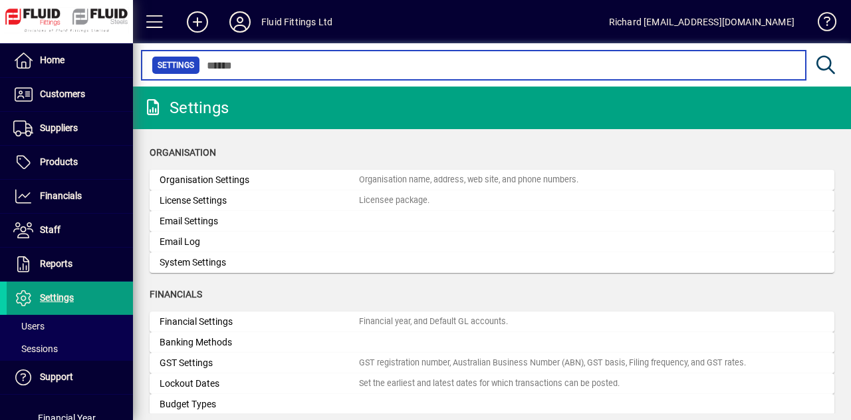
click at [262, 68] on input "text" at bounding box center [497, 65] width 595 height 19
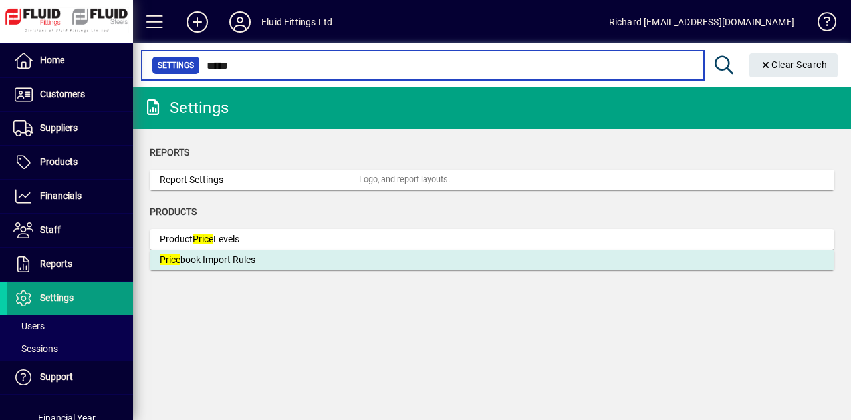
type input "*****"
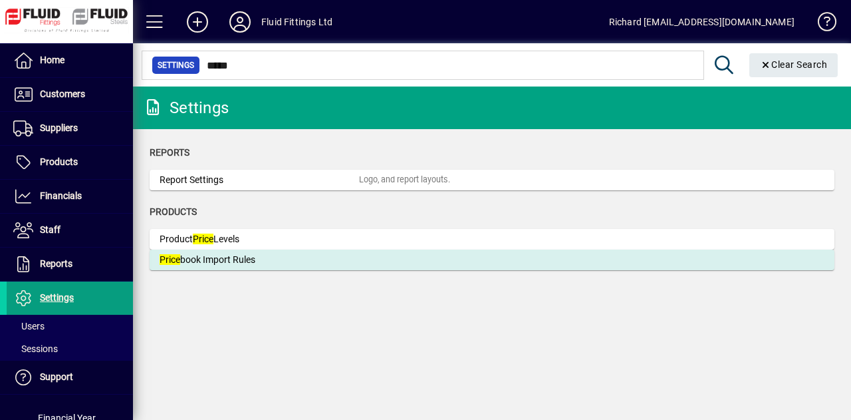
click at [219, 262] on div "Price book Import Rules" at bounding box center [259, 260] width 199 height 14
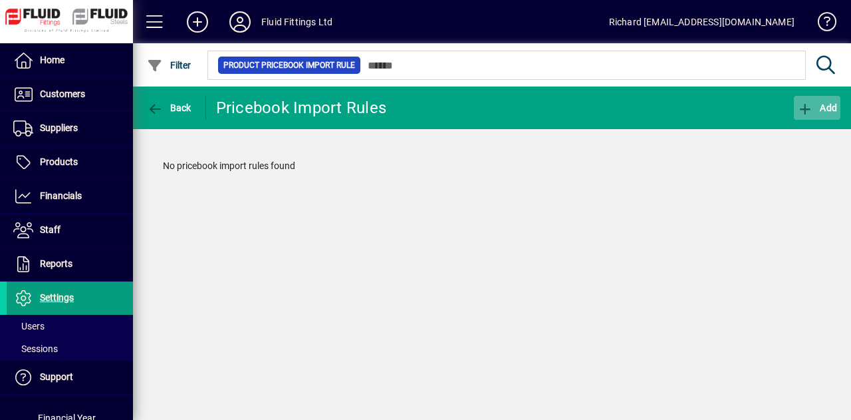
click at [821, 109] on span "Add" at bounding box center [817, 107] width 40 height 11
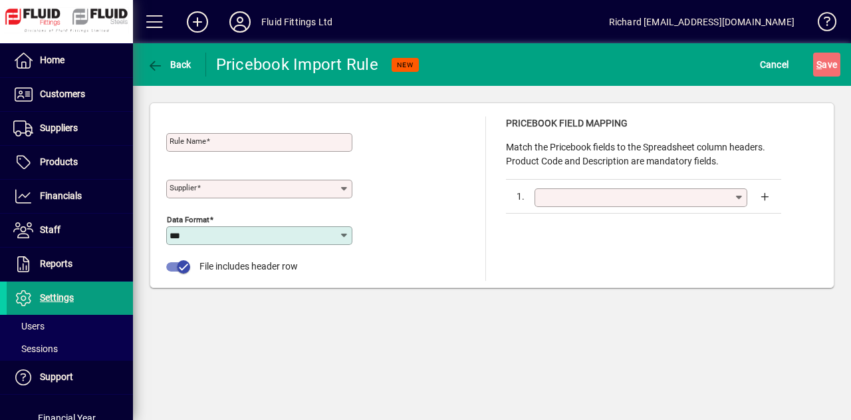
click at [735, 194] on icon at bounding box center [739, 197] width 11 height 11
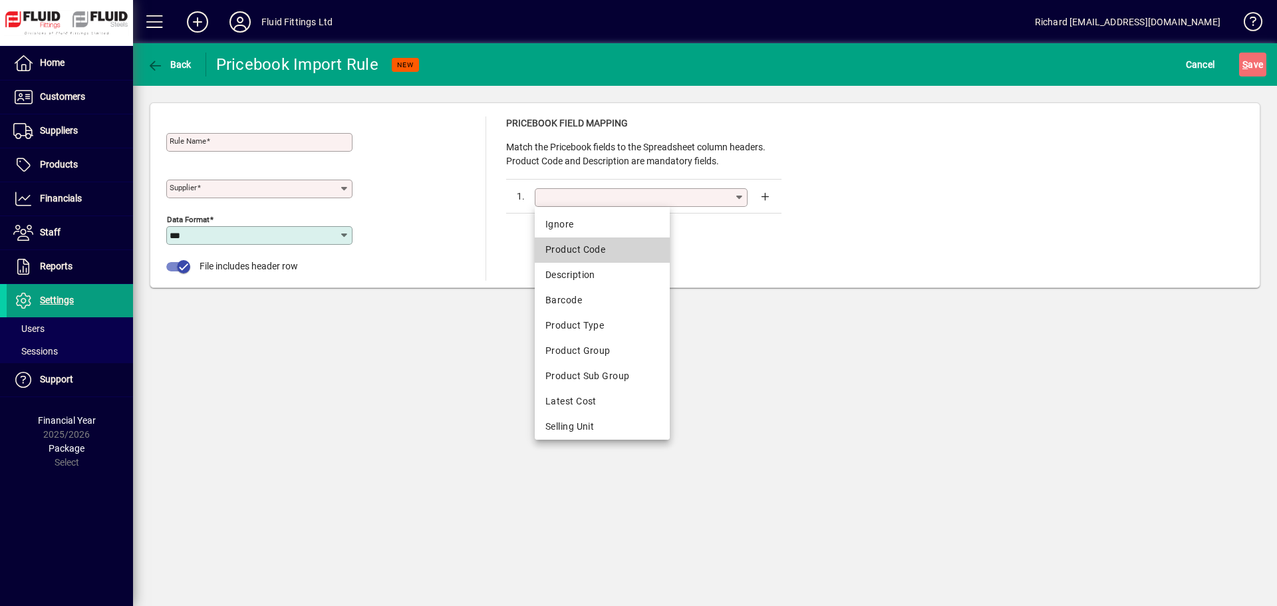
click at [621, 251] on div "Product Code" at bounding box center [602, 250] width 114 height 14
type input "**********"
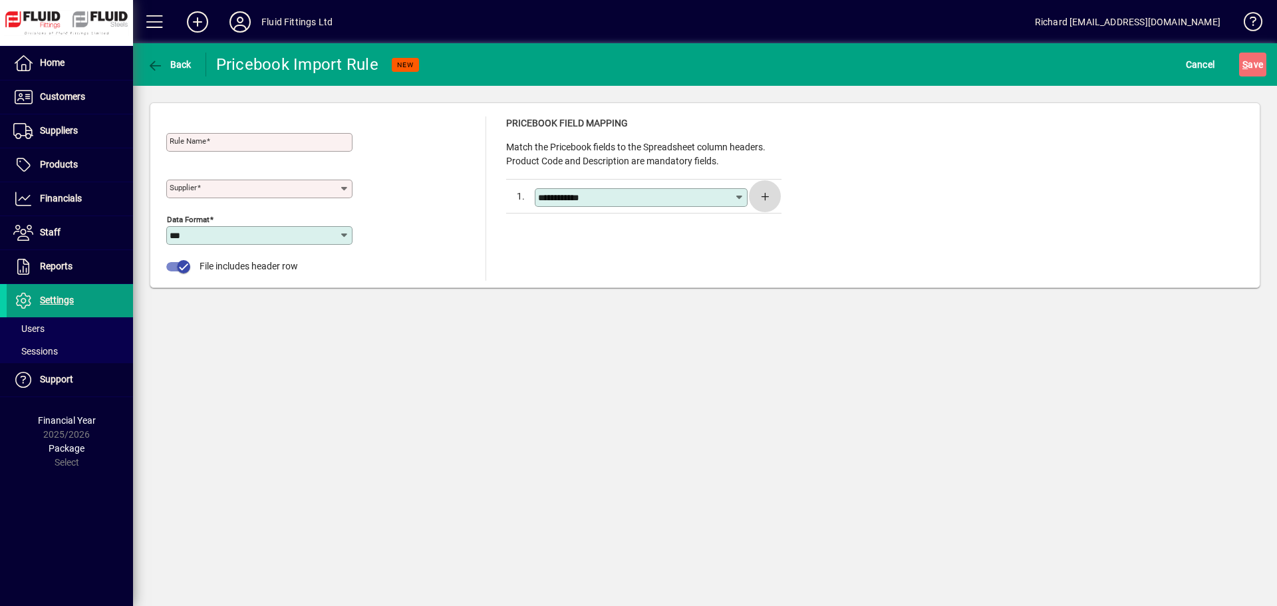
click at [764, 195] on span "button" at bounding box center [765, 196] width 32 height 32
click at [728, 230] on input "text" at bounding box center [636, 231] width 196 height 11
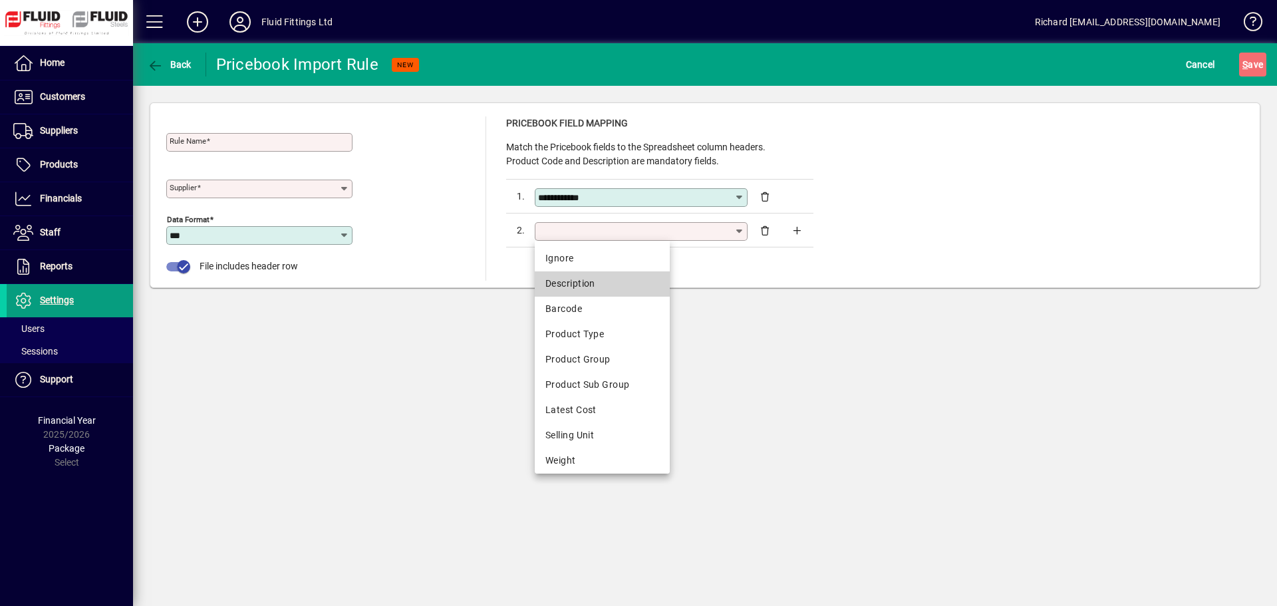
click at [612, 285] on div "Description" at bounding box center [602, 284] width 114 height 14
type input "**********"
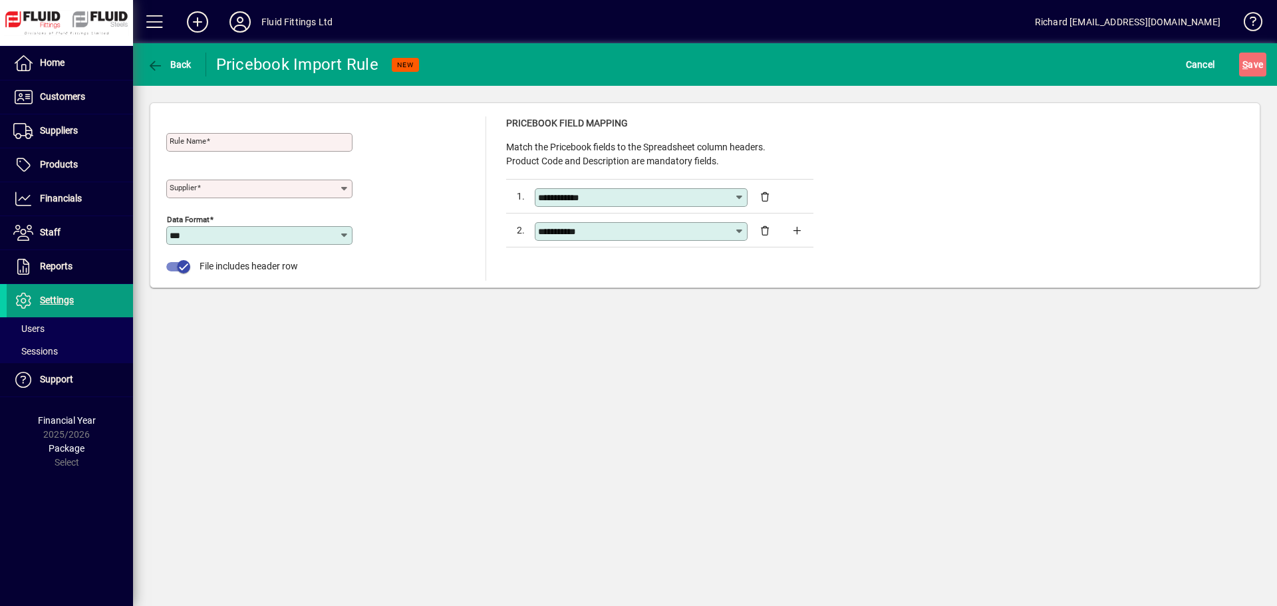
click at [737, 199] on icon at bounding box center [739, 197] width 11 height 11
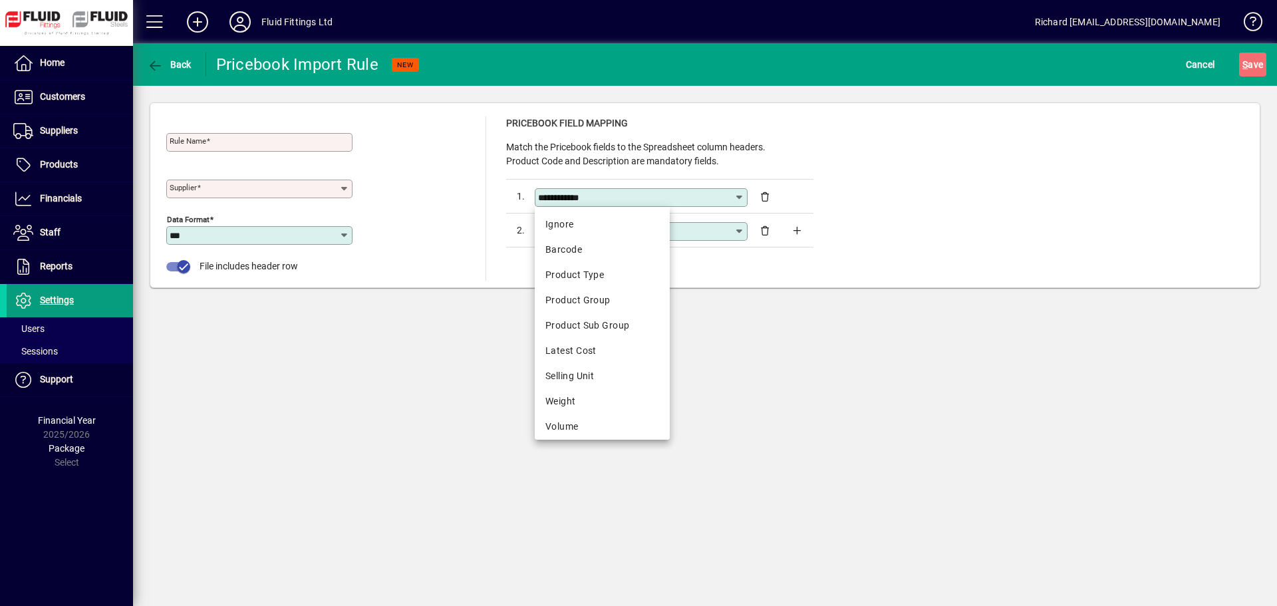
click at [739, 199] on icon at bounding box center [739, 197] width 11 height 11
click at [740, 195] on icon at bounding box center [739, 197] width 11 height 11
click at [889, 201] on div "**********" at bounding box center [704, 198] width 1077 height 164
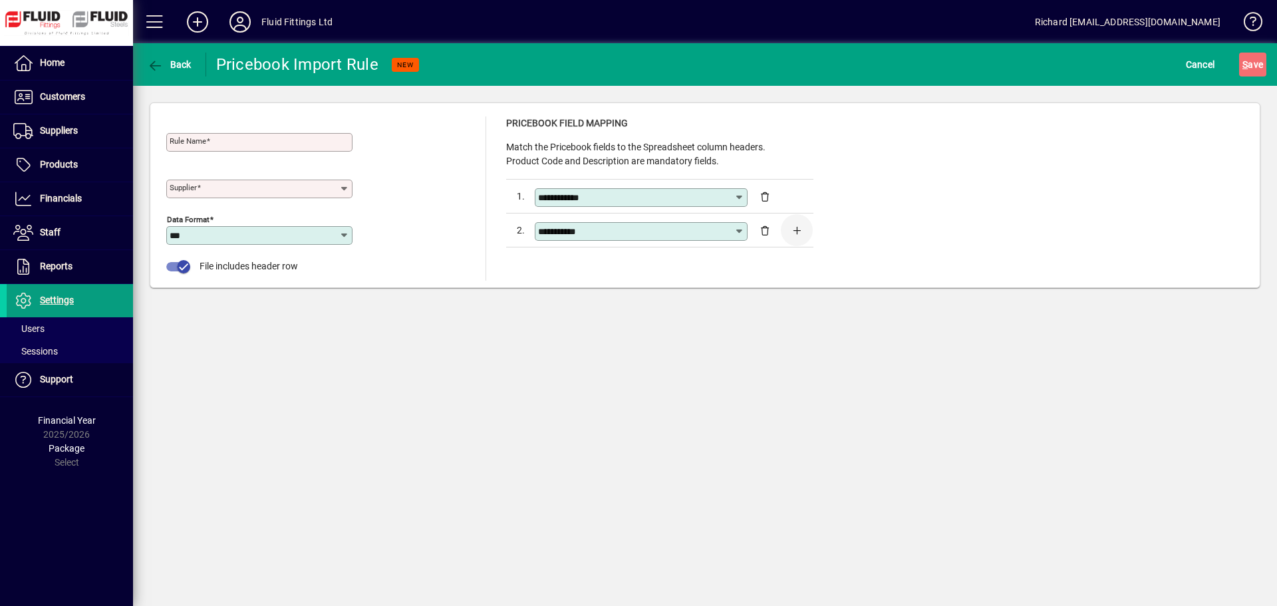
click at [801, 228] on span "button" at bounding box center [797, 230] width 32 height 32
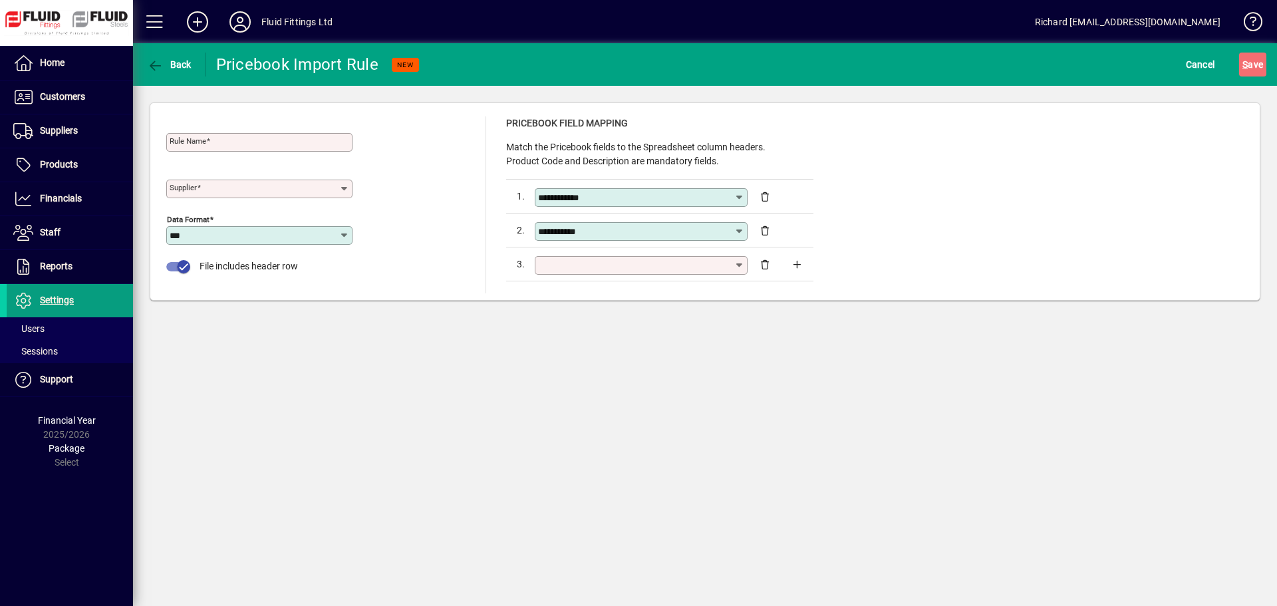
click at [739, 263] on icon at bounding box center [739, 265] width 11 height 11
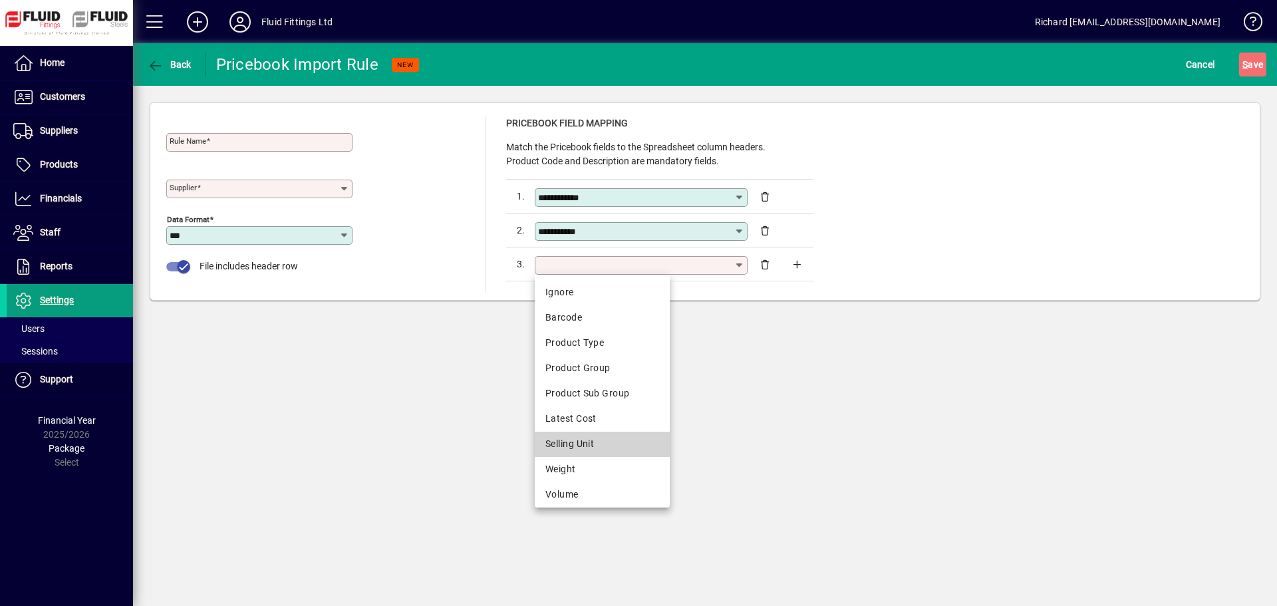
click at [581, 441] on div "Selling Unit" at bounding box center [602, 444] width 114 height 14
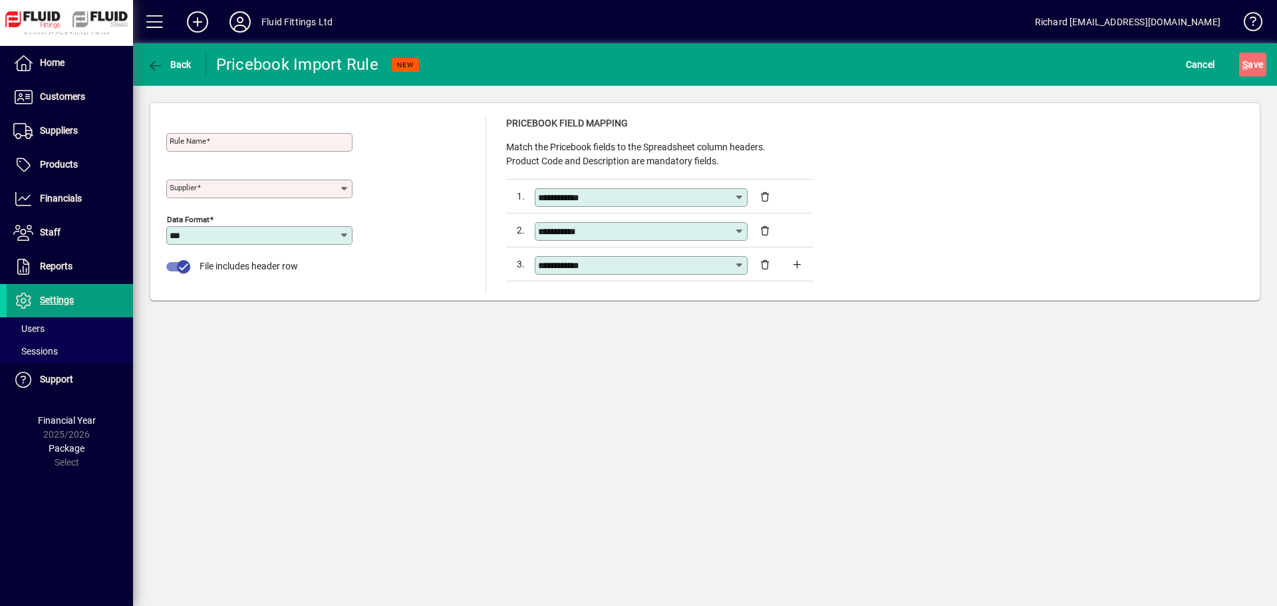
click at [738, 266] on icon at bounding box center [739, 265] width 11 height 11
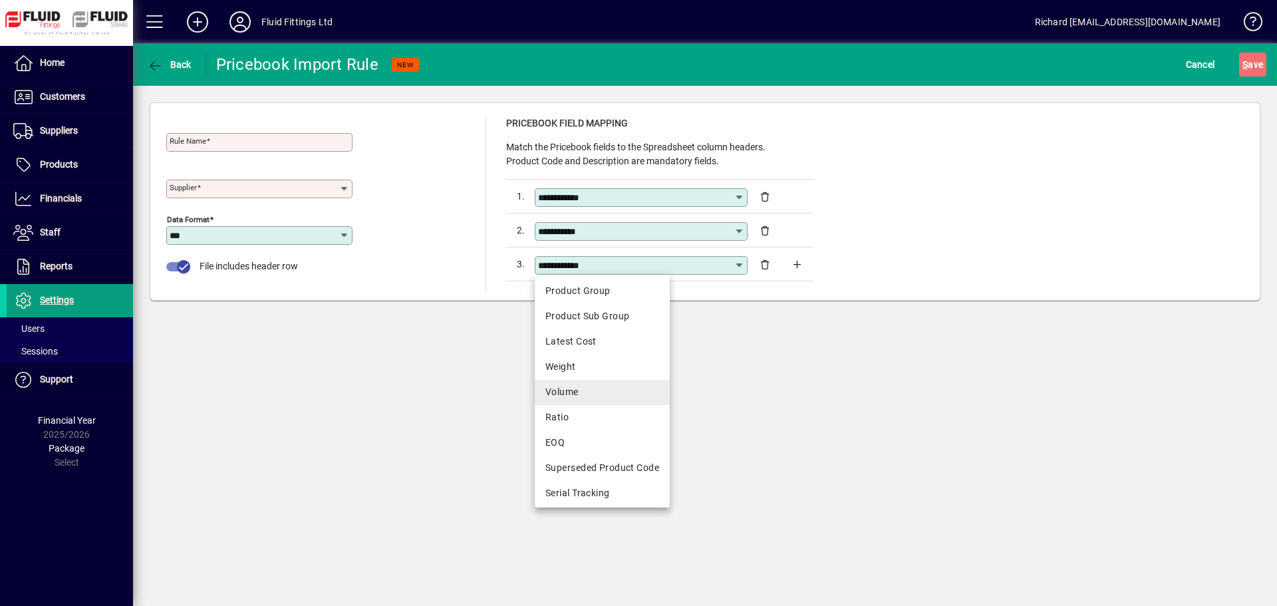
scroll to position [47, 0]
click at [614, 392] on div "Weight" at bounding box center [602, 397] width 114 height 14
type input "******"
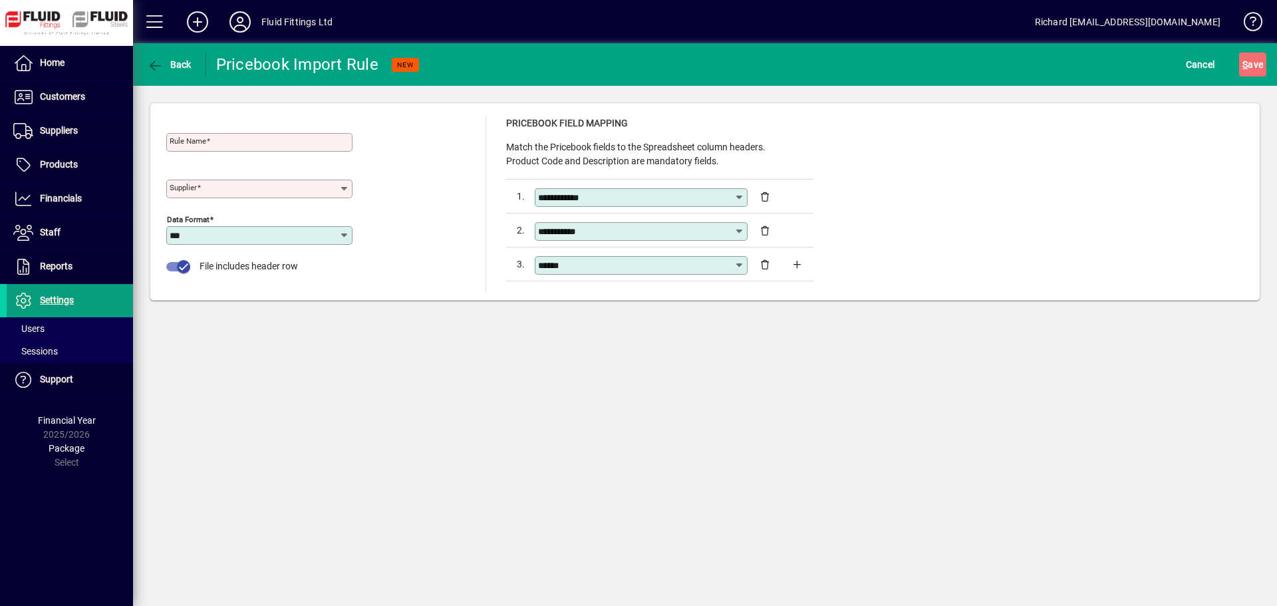
drag, startPoint x: 713, startPoint y: 394, endPoint x: 904, endPoint y: 345, distance: 197.6
click at [714, 394] on div "**********" at bounding box center [705, 324] width 1144 height 563
click at [407, 186] on app-page-header "**********" at bounding box center [705, 180] width 1144 height 274
click at [219, 144] on input "Rule Name" at bounding box center [261, 142] width 182 height 11
type input "********"
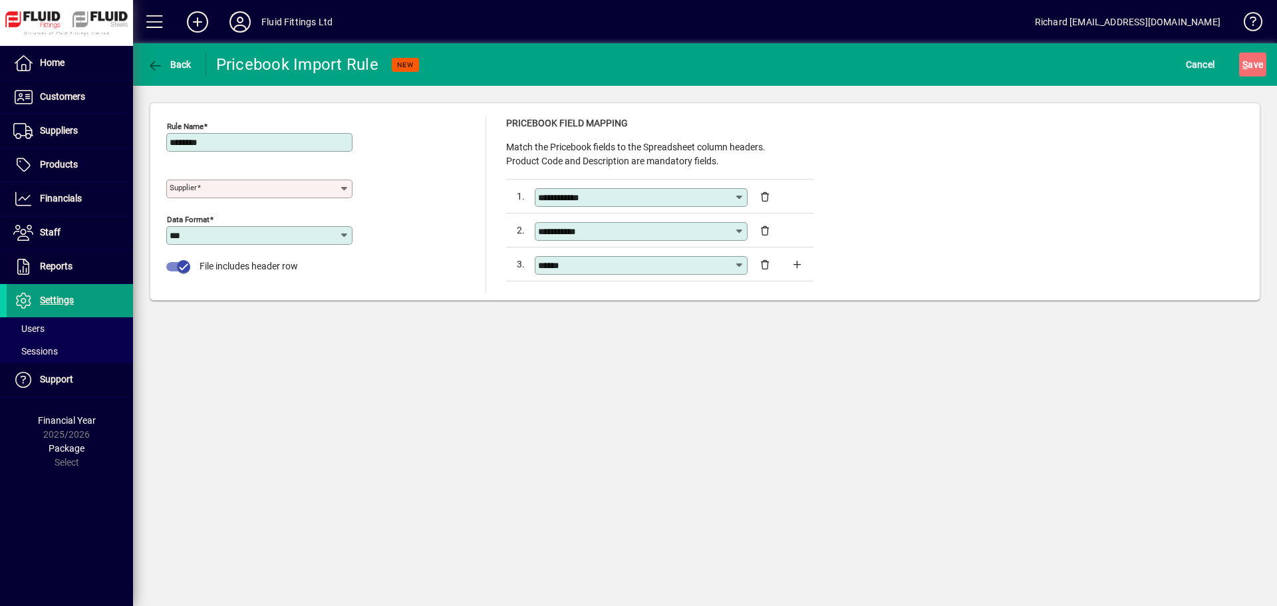
drag, startPoint x: 227, startPoint y: 188, endPoint x: 235, endPoint y: 186, distance: 7.4
click at [227, 187] on input "Supplier" at bounding box center [255, 189] width 170 height 11
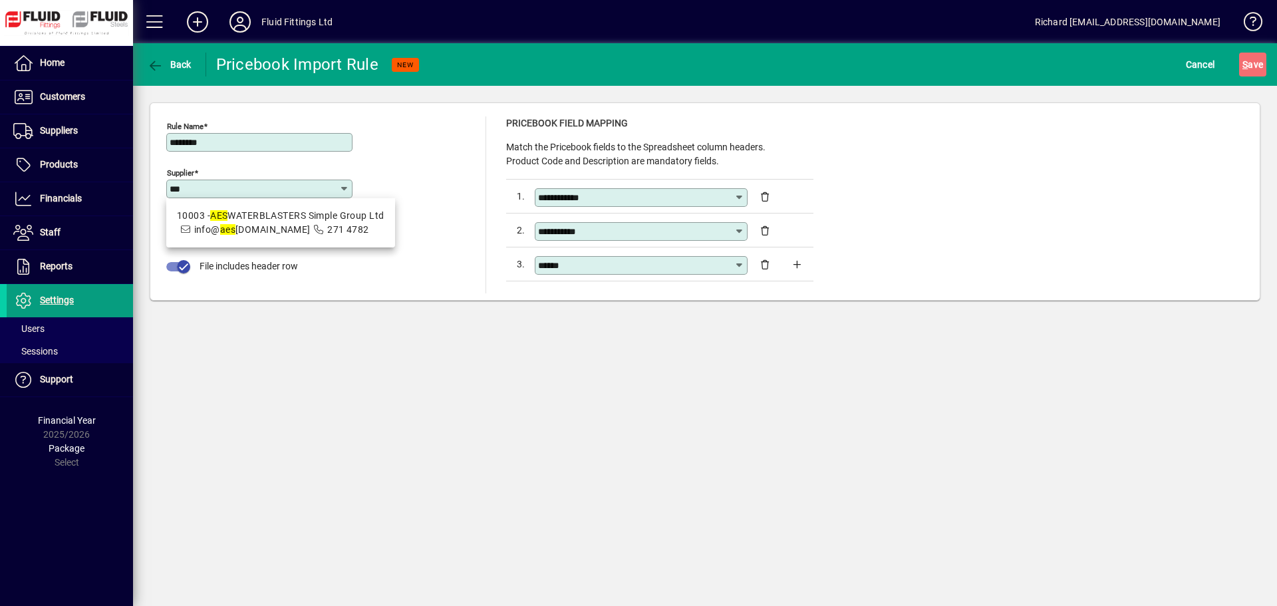
click at [238, 222] on div "10003 - AES WATERBLASTERS Simple Group Ltd" at bounding box center [280, 216] width 207 height 14
type input "**********"
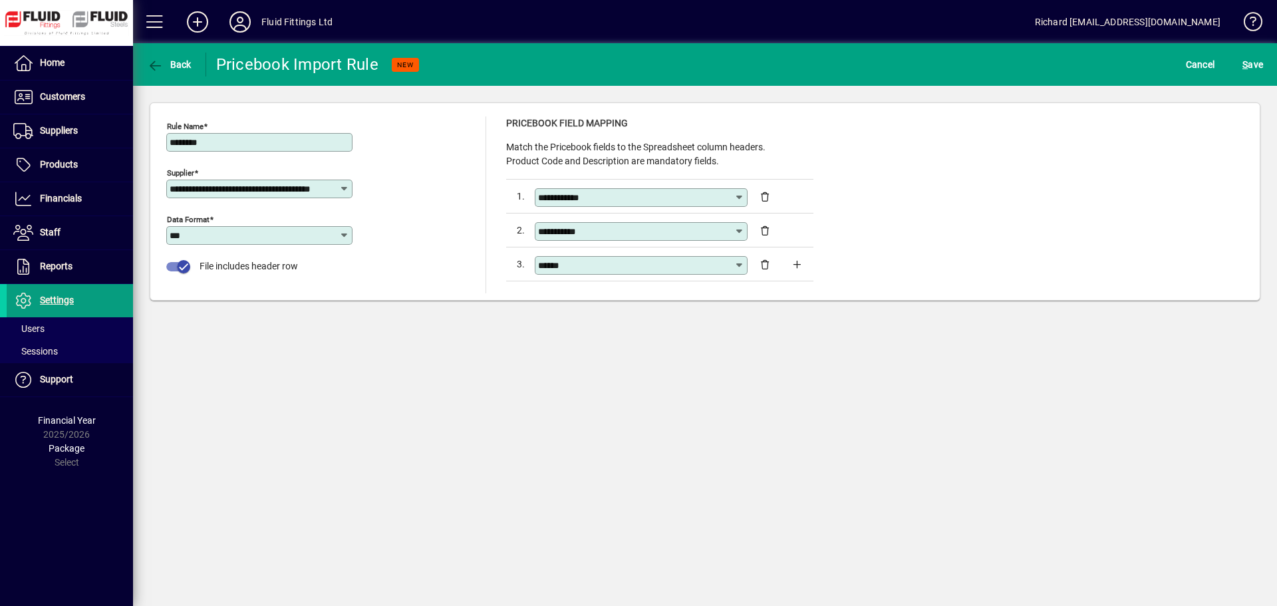
scroll to position [0, 0]
click at [378, 341] on div "**********" at bounding box center [705, 324] width 1144 height 563
click at [1258, 66] on span "S ave" at bounding box center [1252, 64] width 21 height 21
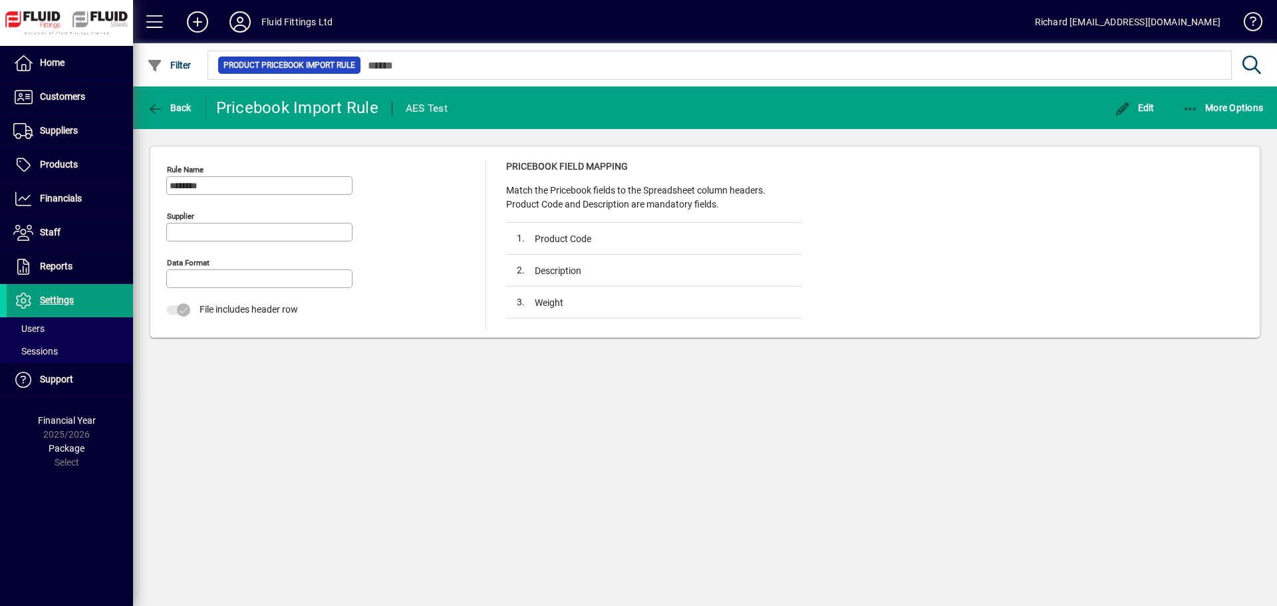
type input "***"
type input "**********"
click at [1222, 111] on span "More Options" at bounding box center [1222, 107] width 81 height 11
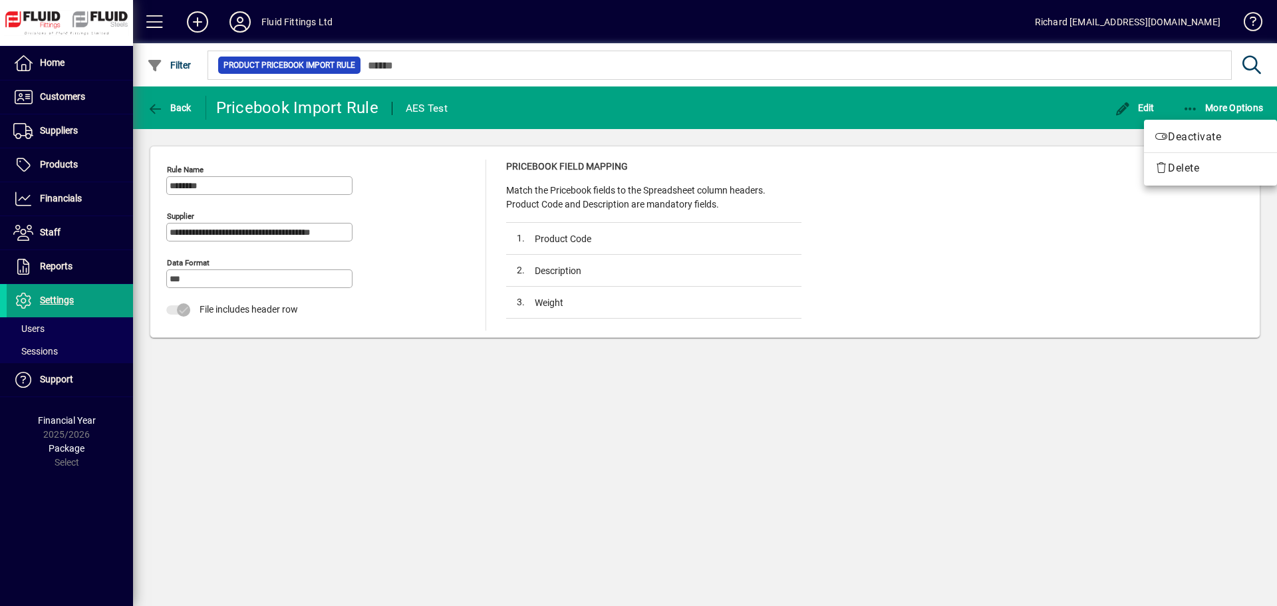
click at [150, 105] on div at bounding box center [638, 303] width 1277 height 606
click at [177, 111] on span "Back" at bounding box center [169, 107] width 45 height 11
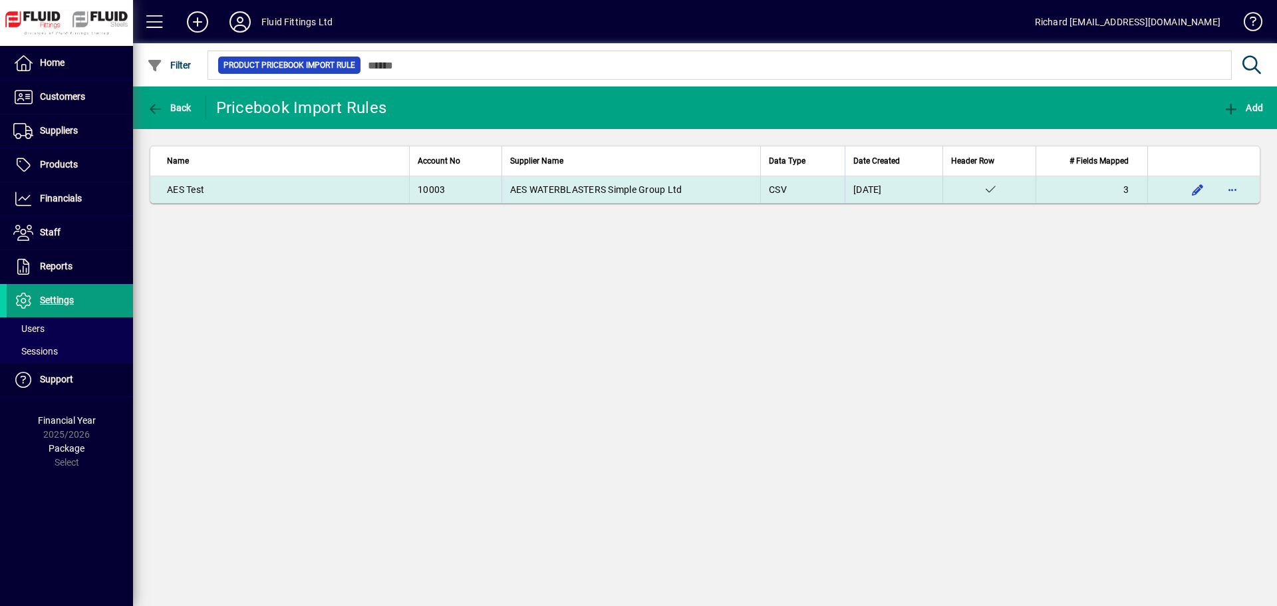
click at [251, 189] on div "AES Test" at bounding box center [284, 189] width 234 height 13
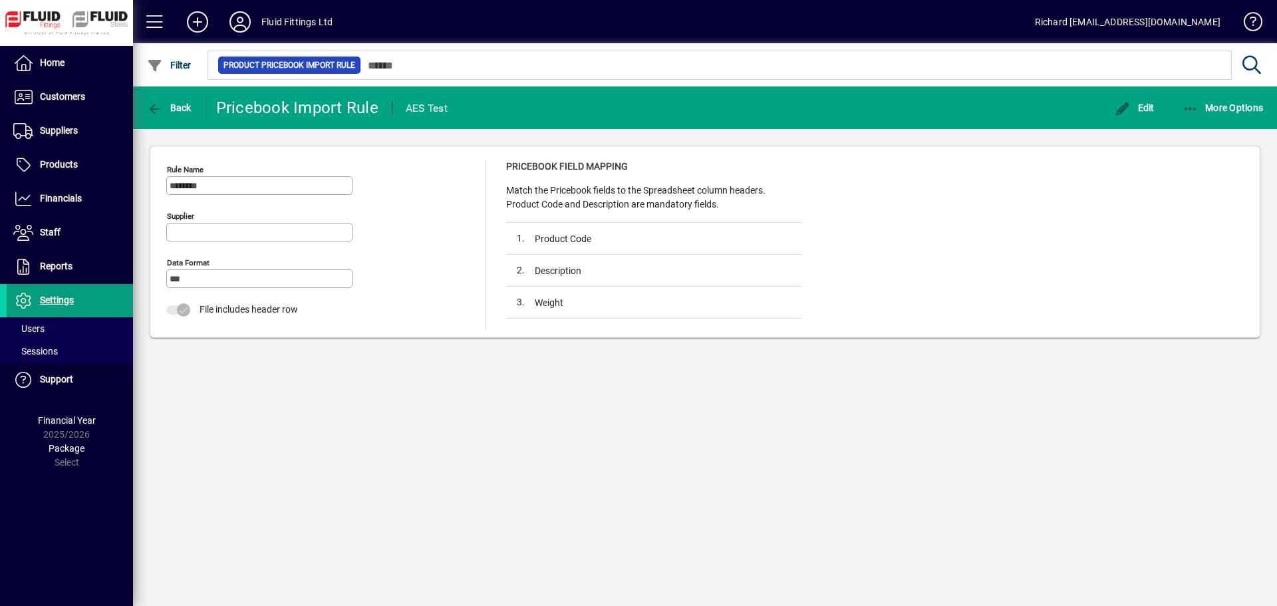
type input "**********"
click at [1251, 19] on span at bounding box center [1247, 25] width 32 height 32
click at [1140, 107] on span "Edit" at bounding box center [1135, 107] width 40 height 11
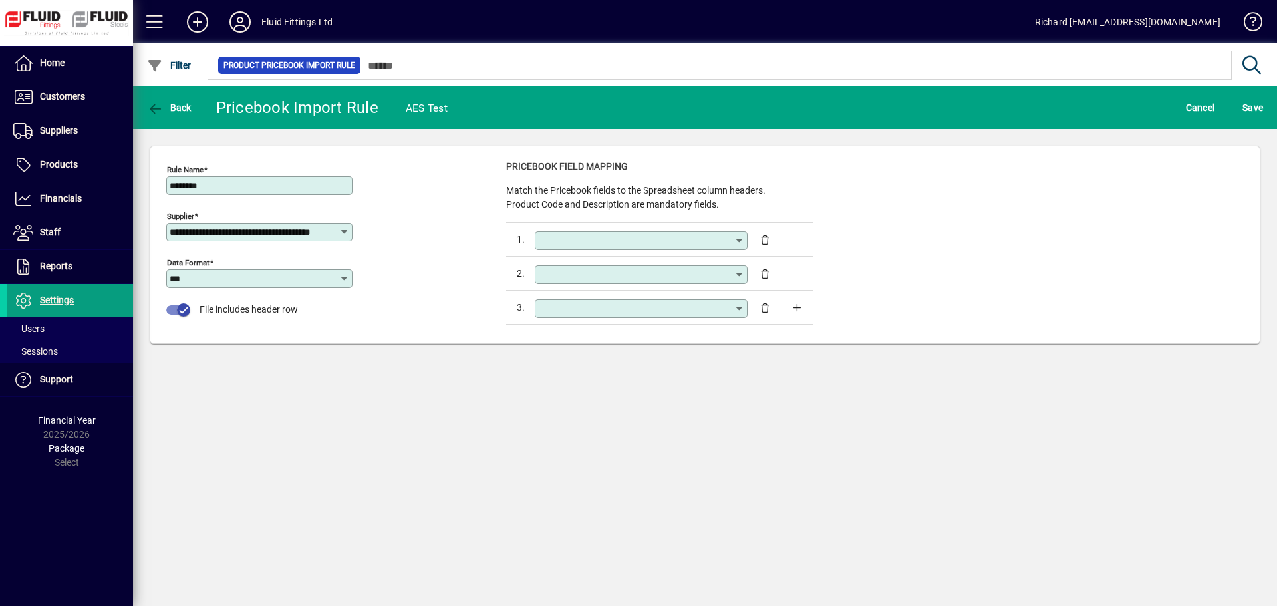
type input "**********"
type input "******"
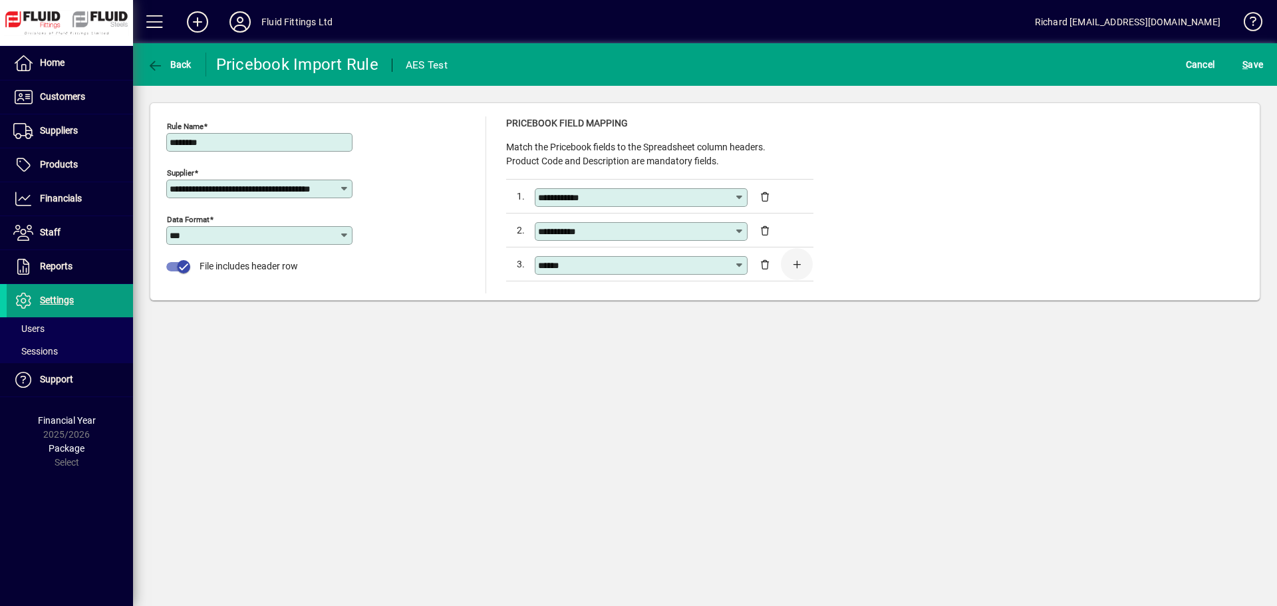
click at [803, 268] on span "button" at bounding box center [797, 264] width 32 height 32
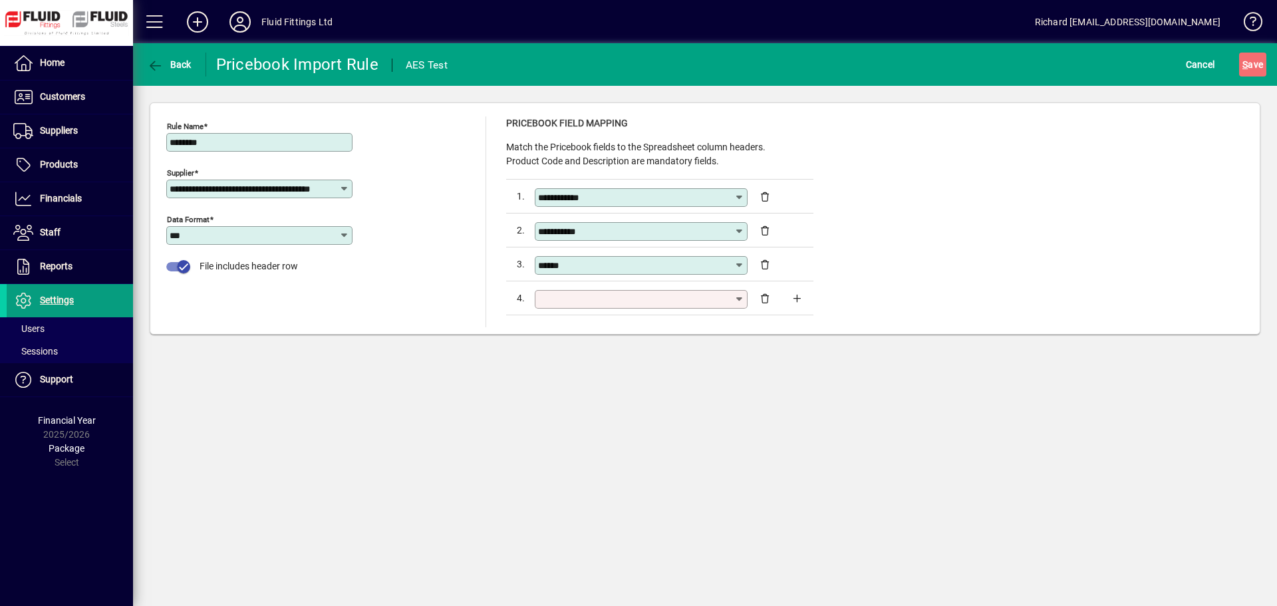
click at [741, 298] on icon at bounding box center [739, 299] width 11 height 11
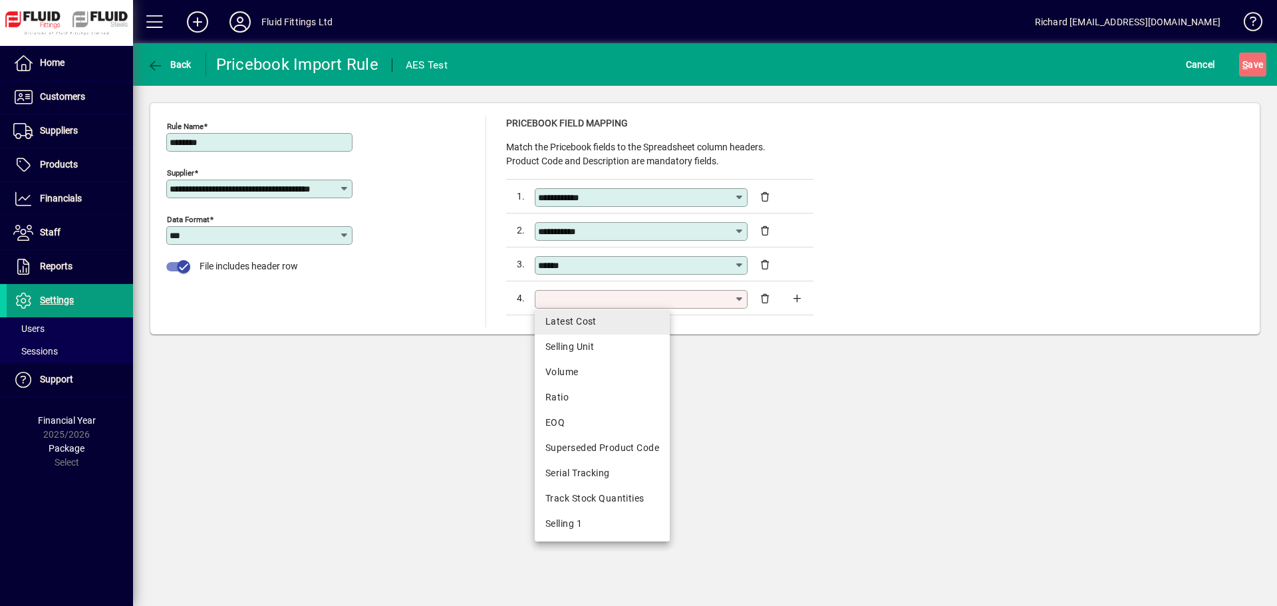
scroll to position [132, 0]
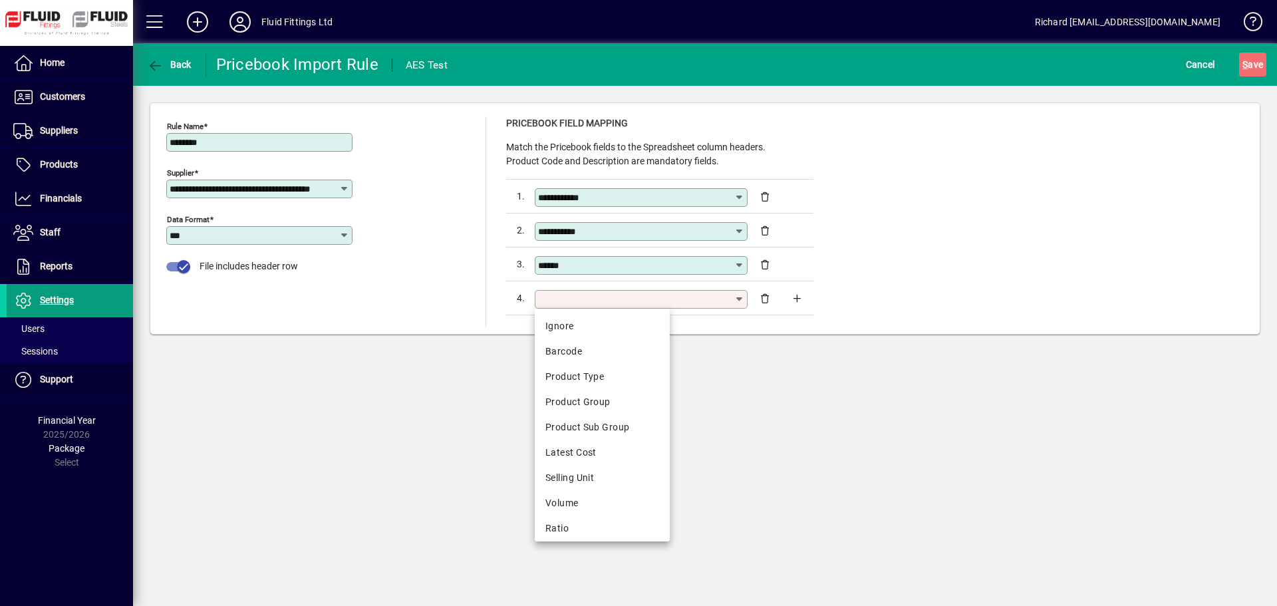
scroll to position [132, 0]
